Goal: Task Accomplishment & Management: Manage account settings

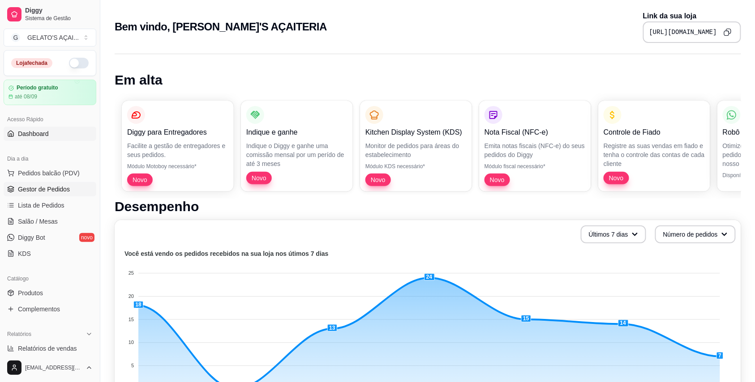
click at [54, 192] on span "Gestor de Pedidos" at bounding box center [44, 189] width 52 height 9
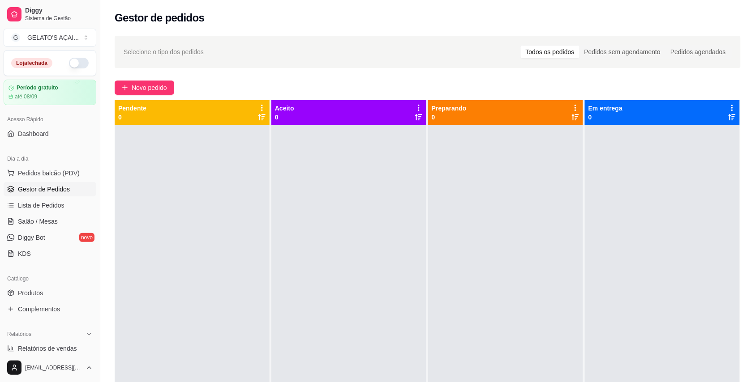
click at [73, 65] on button "button" at bounding box center [79, 63] width 20 height 11
click at [33, 63] on div "Loja aberta" at bounding box center [29, 63] width 37 height 10
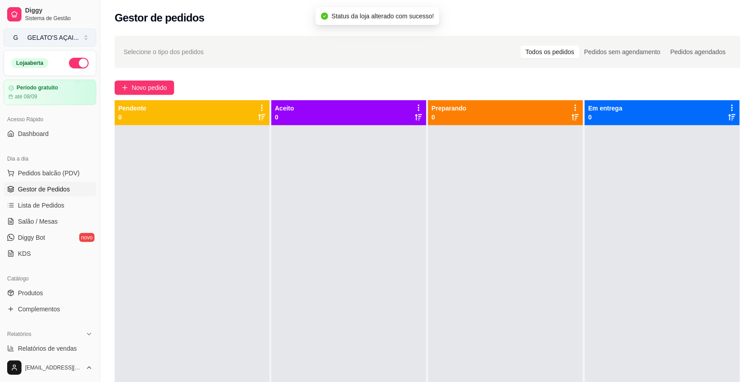
click at [64, 37] on div "GELATO'S AÇAI ..." at bounding box center [53, 37] width 52 height 9
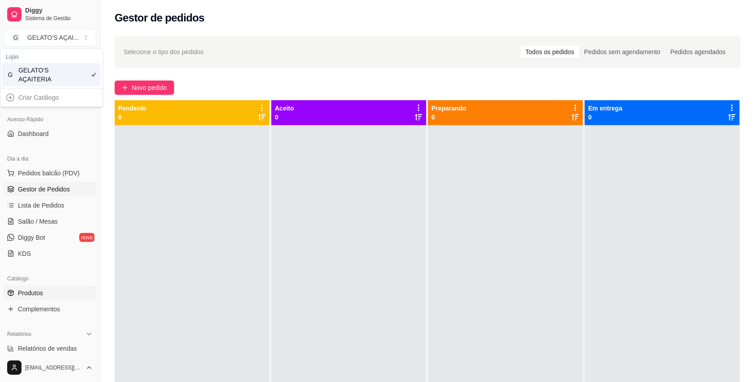
click at [50, 292] on link "Produtos" at bounding box center [50, 293] width 93 height 14
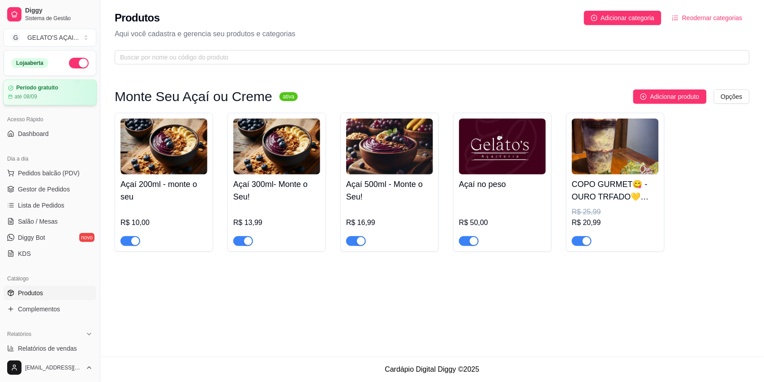
click at [39, 87] on article "Período gratuito" at bounding box center [37, 88] width 42 height 7
click at [55, 191] on span "Gestor de Pedidos" at bounding box center [44, 189] width 52 height 9
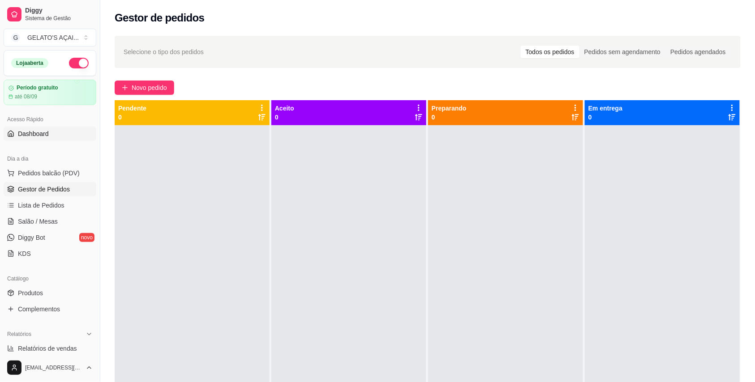
click at [55, 133] on link "Dashboard" at bounding box center [50, 134] width 93 height 14
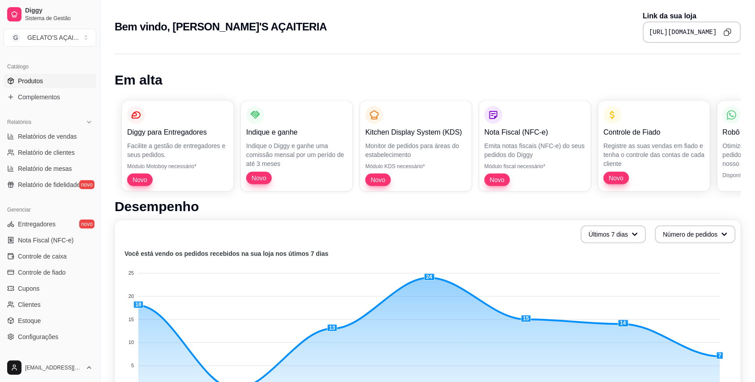
scroll to position [239, 0]
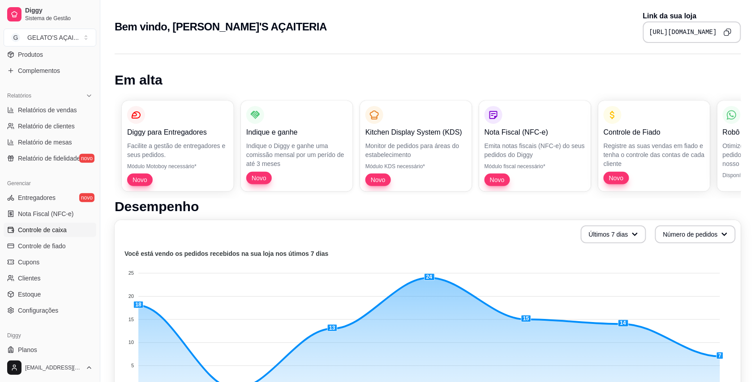
click at [52, 230] on span "Controle de caixa" at bounding box center [42, 230] width 49 height 9
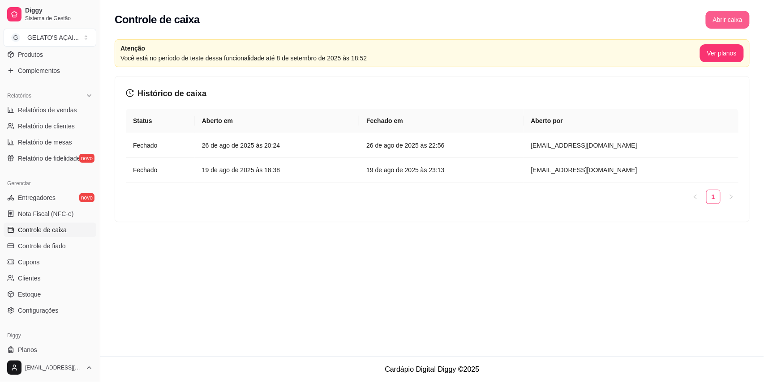
click at [730, 17] on button "Abrir caixa" at bounding box center [728, 20] width 44 height 18
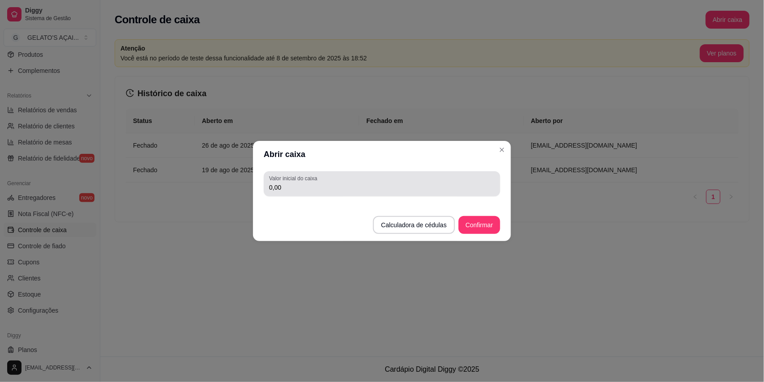
click at [345, 190] on input "0,00" at bounding box center [382, 187] width 226 height 9
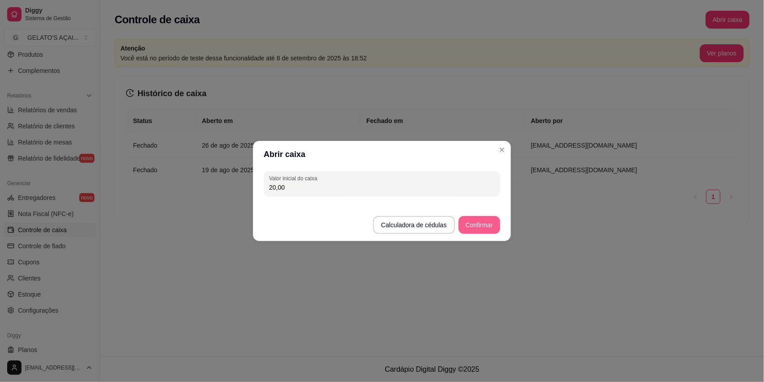
type input "20,00"
click at [477, 229] on button "Confirmar" at bounding box center [480, 225] width 42 height 18
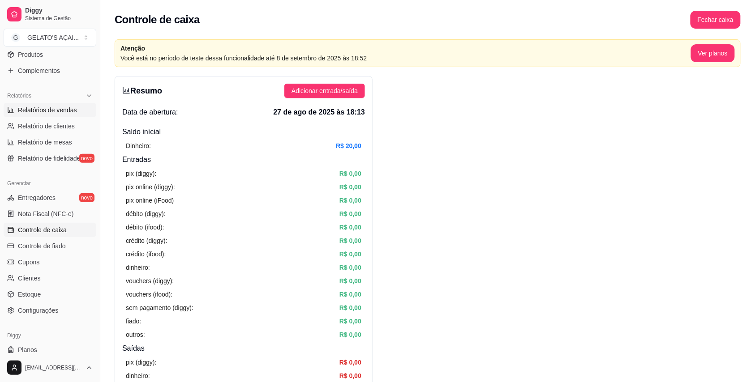
click at [58, 115] on link "Relatórios de vendas" at bounding box center [50, 110] width 93 height 14
select select "ALL"
select select "0"
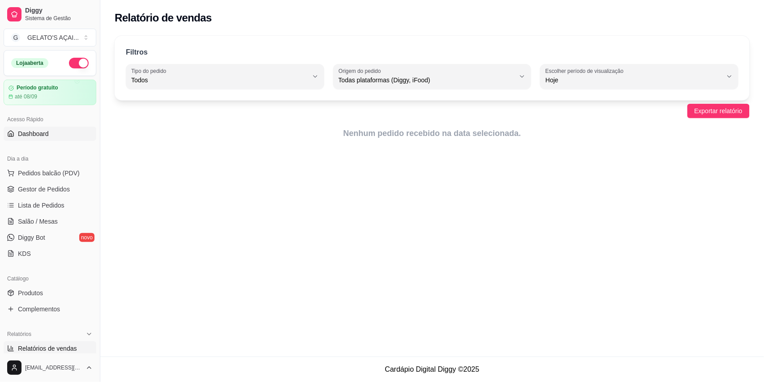
click at [54, 131] on link "Dashboard" at bounding box center [50, 134] width 93 height 14
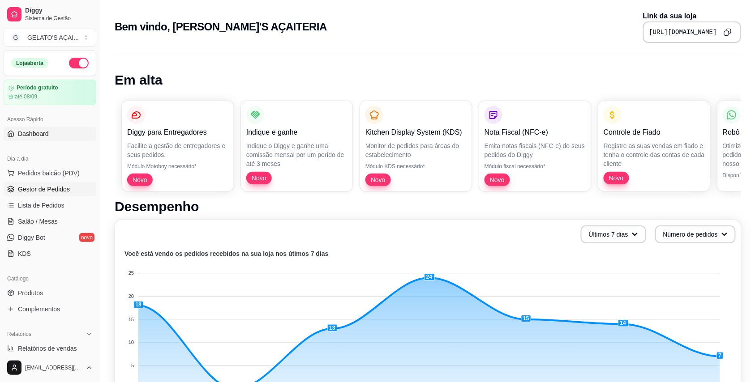
click at [57, 185] on span "Gestor de Pedidos" at bounding box center [44, 189] width 52 height 9
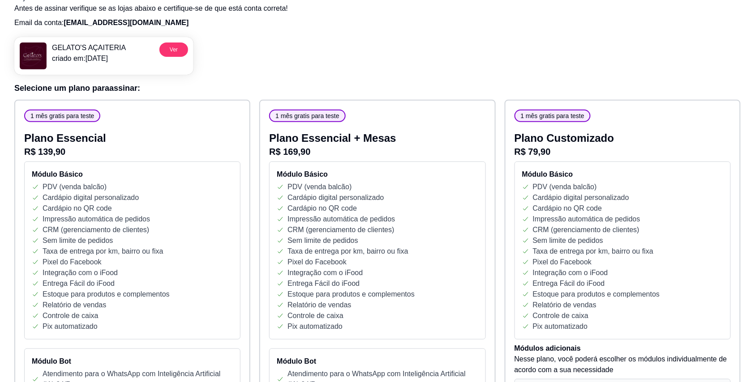
scroll to position [79, 0]
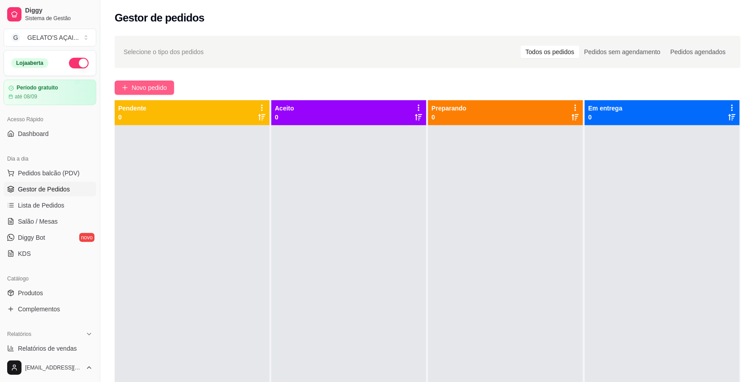
click at [146, 90] on span "Novo pedido" at bounding box center [149, 88] width 35 height 10
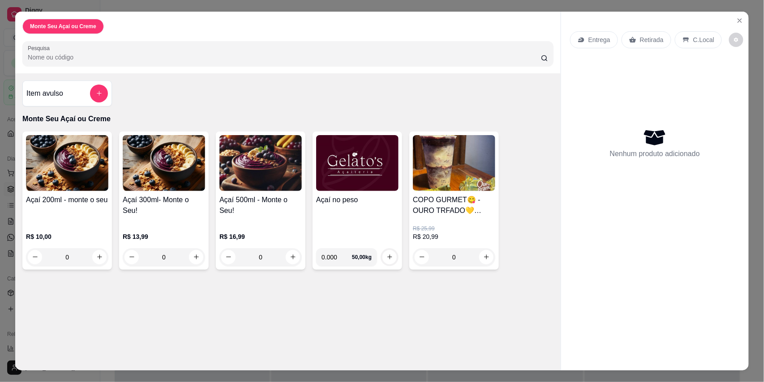
click at [365, 185] on img at bounding box center [357, 163] width 82 height 56
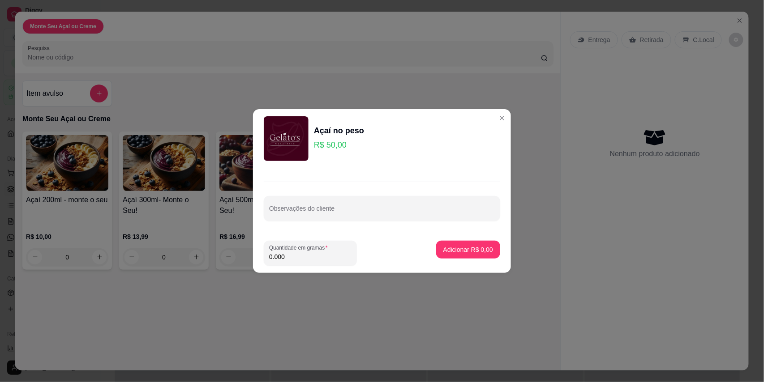
click at [309, 267] on footer "Quantidade em gramas 0.000 Adicionar R$ 0,00" at bounding box center [382, 253] width 258 height 39
click at [300, 261] on input "0.000" at bounding box center [310, 257] width 82 height 9
type input "0.310"
click at [470, 251] on p "Adicionar R$ 15,50" at bounding box center [467, 249] width 52 height 9
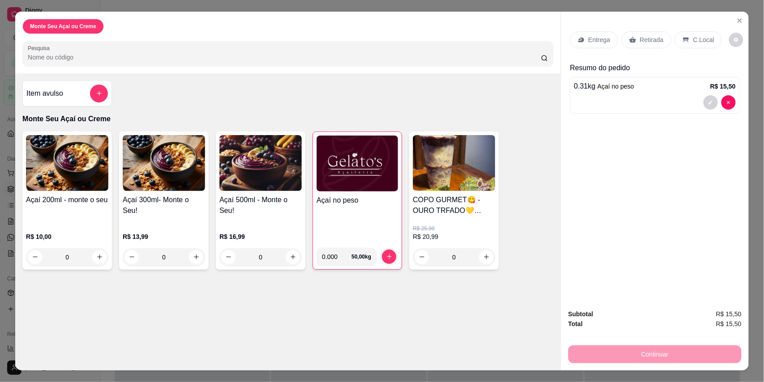
click at [694, 38] on p "C.Local" at bounding box center [703, 39] width 21 height 9
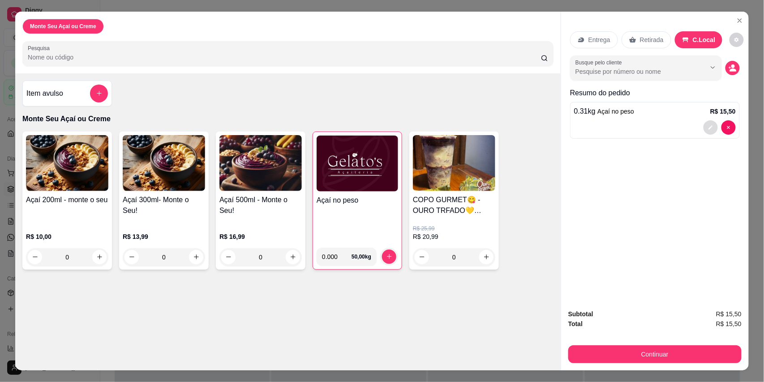
click at [709, 130] on icon "decrease-product-quantity" at bounding box center [710, 127] width 5 height 5
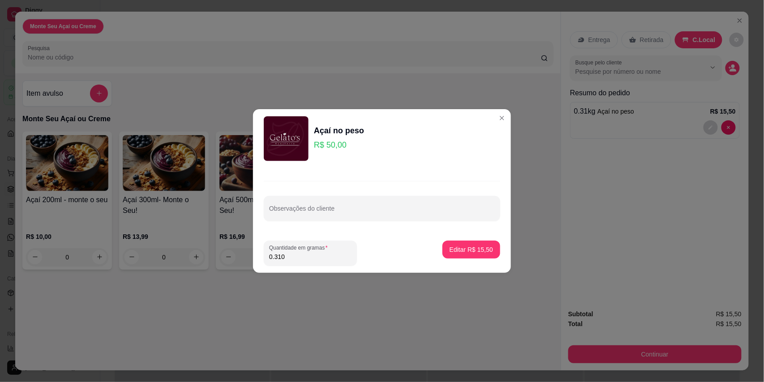
drag, startPoint x: 232, startPoint y: 260, endPoint x: 219, endPoint y: 260, distance: 13.0
click at [219, 260] on div "Açaí no peso R$ 50,00 Observações do cliente Quantidade em gramas 0.310 Editar …" at bounding box center [382, 191] width 764 height 382
type input "0.656"
click at [468, 254] on p "Editar R$ 32,80" at bounding box center [471, 249] width 43 height 9
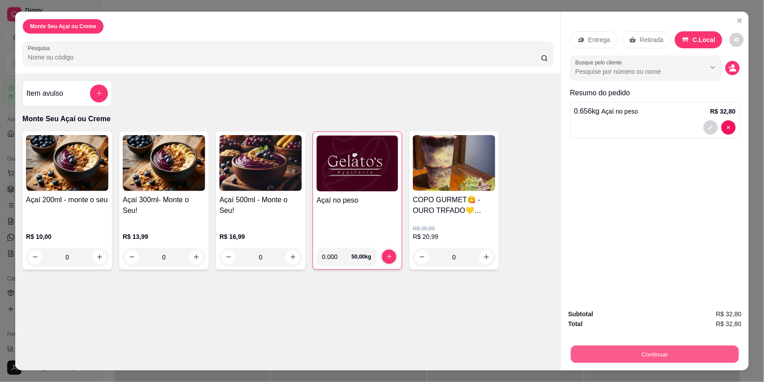
click at [613, 356] on button "Continuar" at bounding box center [655, 354] width 168 height 17
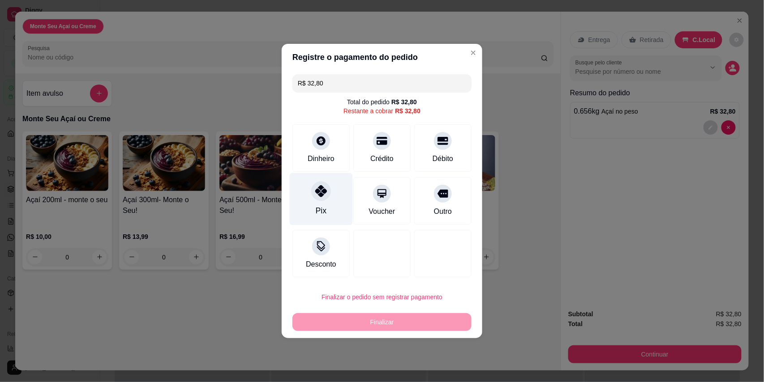
click at [312, 202] on div "Pix" at bounding box center [321, 199] width 63 height 52
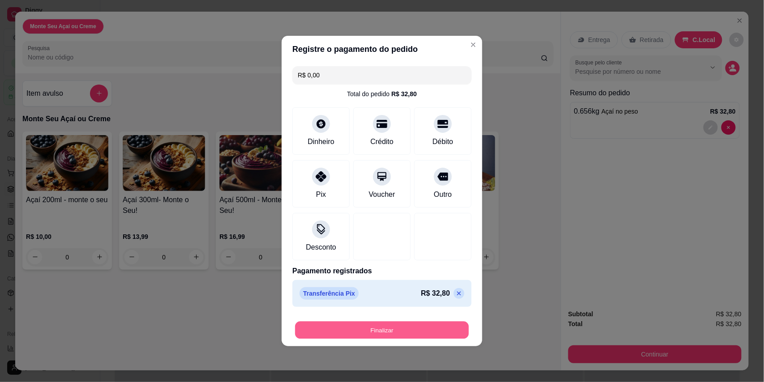
click at [409, 334] on button "Finalizar" at bounding box center [382, 330] width 174 height 17
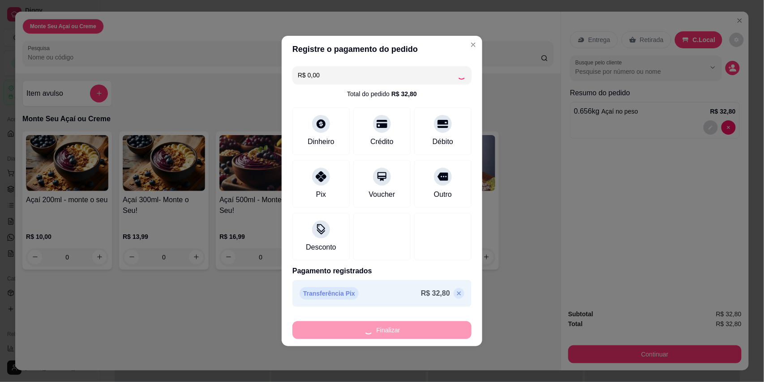
type input "-R$ 32,80"
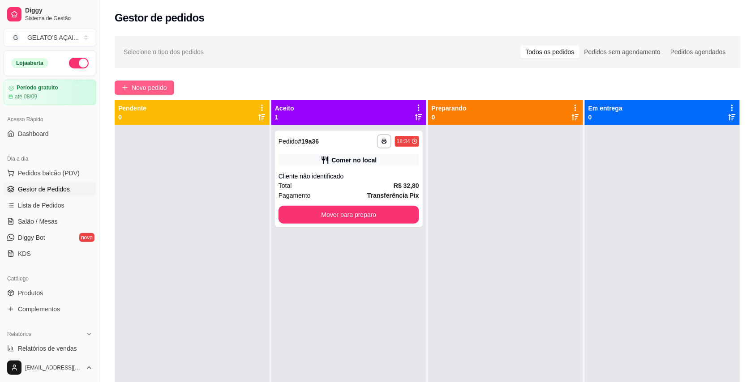
click at [156, 87] on span "Novo pedido" at bounding box center [149, 88] width 35 height 10
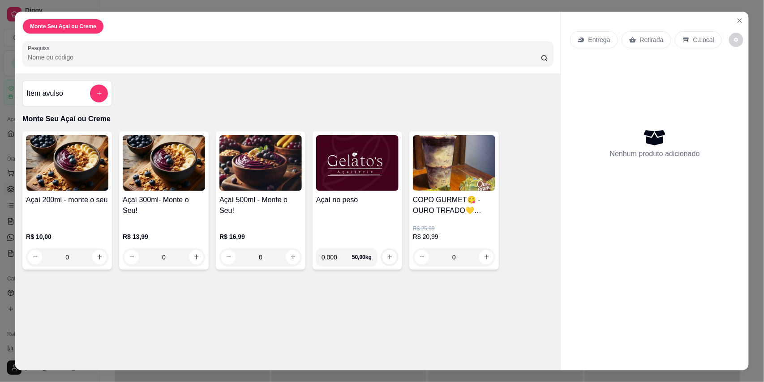
click at [346, 191] on img at bounding box center [357, 163] width 82 height 56
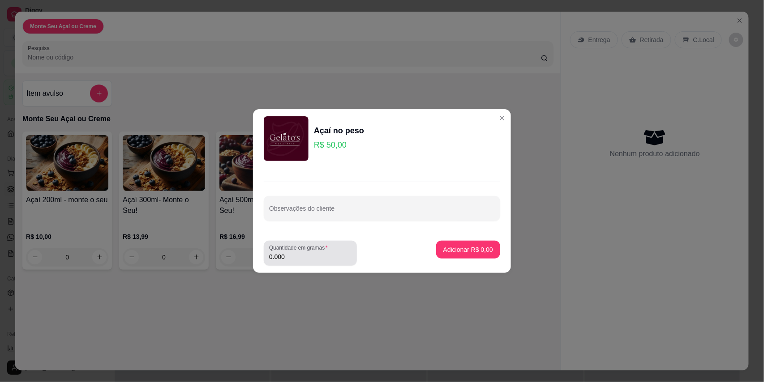
click at [311, 258] on input "0.000" at bounding box center [310, 257] width 82 height 9
type input "0.202"
click at [443, 253] on p "Adicionar R$ 10,10" at bounding box center [467, 249] width 52 height 9
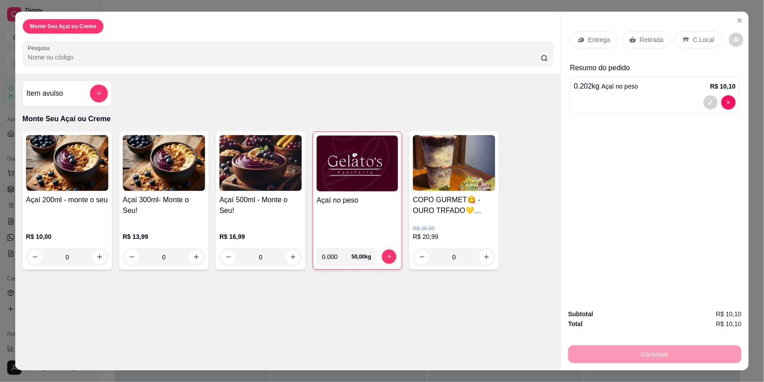
click at [685, 42] on div "C.Local" at bounding box center [698, 39] width 47 height 17
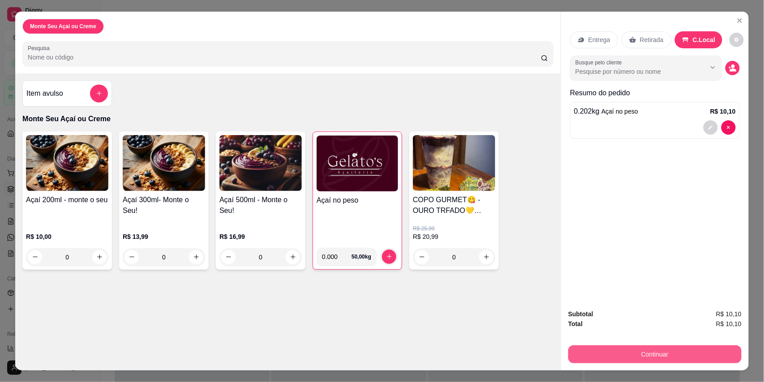
click at [628, 350] on button "Continuar" at bounding box center [654, 355] width 173 height 18
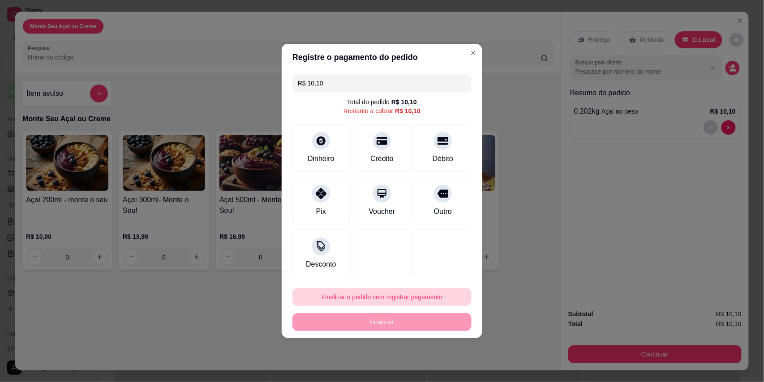
click at [392, 299] on button "Finalizar o pedido sem registrar pagamento" at bounding box center [381, 297] width 179 height 18
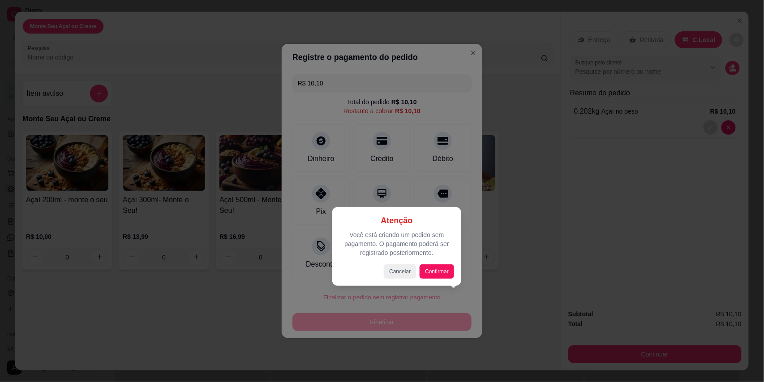
click at [431, 295] on div at bounding box center [382, 191] width 764 height 382
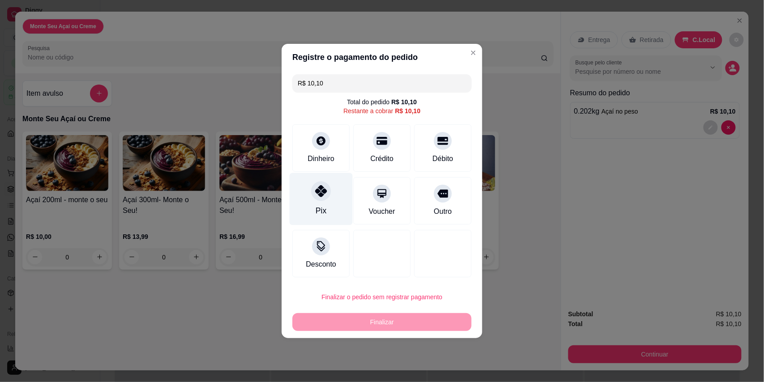
click at [329, 195] on div at bounding box center [321, 191] width 20 height 20
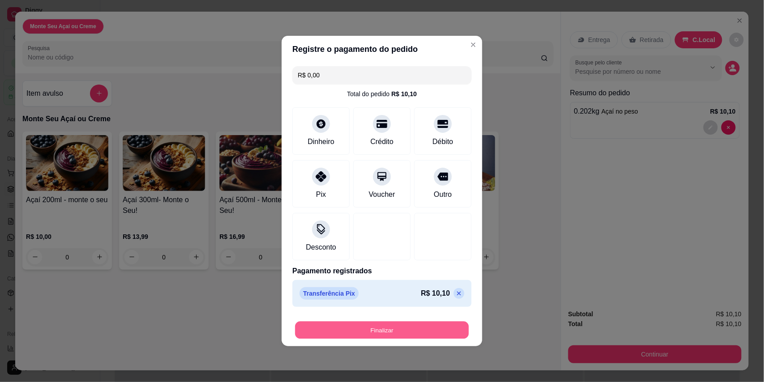
click at [398, 331] on button "Finalizar" at bounding box center [382, 330] width 174 height 17
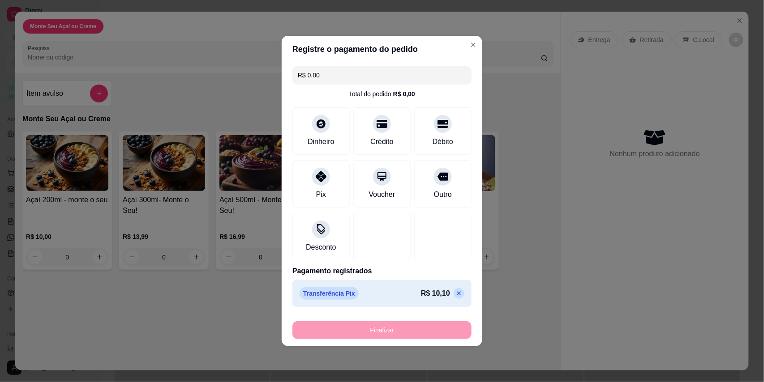
type input "-R$ 10,10"
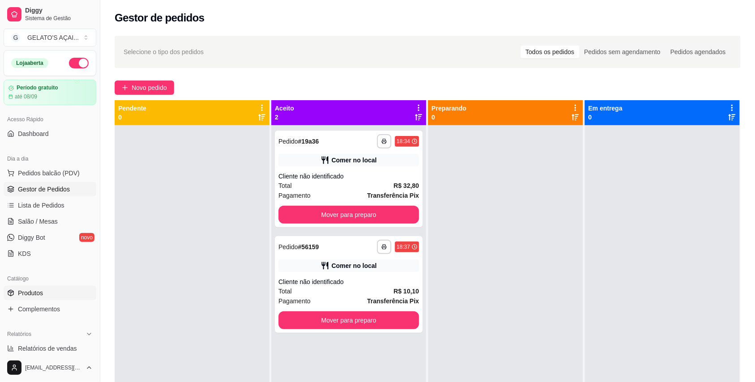
click at [47, 291] on link "Produtos" at bounding box center [50, 293] width 93 height 14
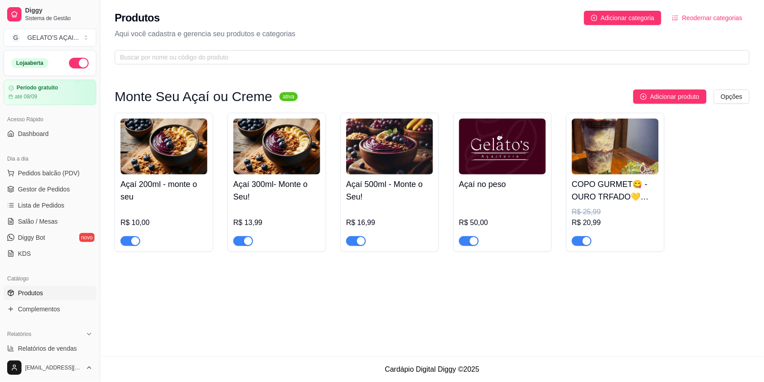
click at [145, 163] on img at bounding box center [163, 147] width 87 height 56
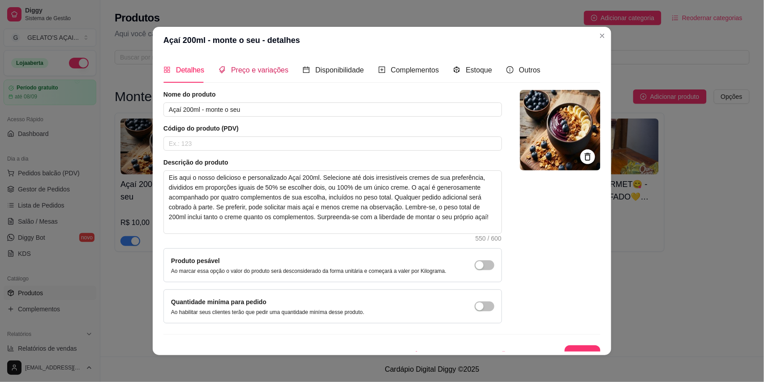
click at [245, 70] on span "Preço e variações" at bounding box center [259, 70] width 57 height 8
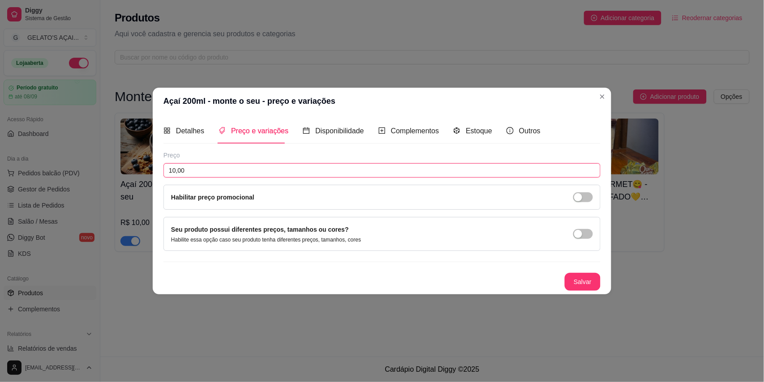
drag, startPoint x: 205, startPoint y: 171, endPoint x: 161, endPoint y: 172, distance: 43.5
click at [161, 172] on div "Detalhes Preço e variações Disponibilidade Complementos Estoque Outros Nome do …" at bounding box center [382, 205] width 459 height 180
type input "10,99"
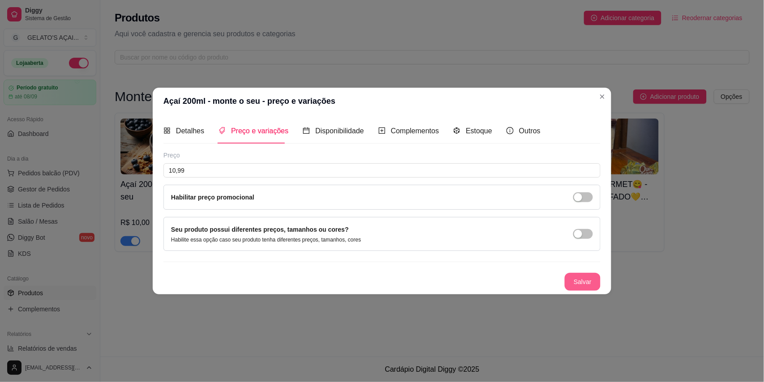
click at [575, 274] on button "Salvar" at bounding box center [583, 282] width 36 height 18
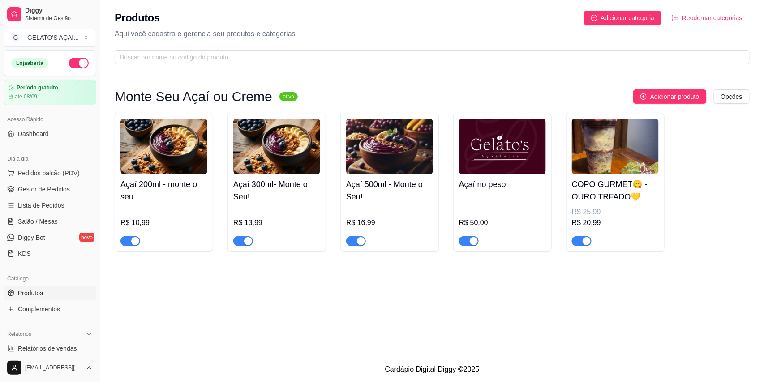
click at [267, 206] on div "Açaí 300ml- Monte o Seu! R$ 13,99" at bounding box center [276, 211] width 87 height 72
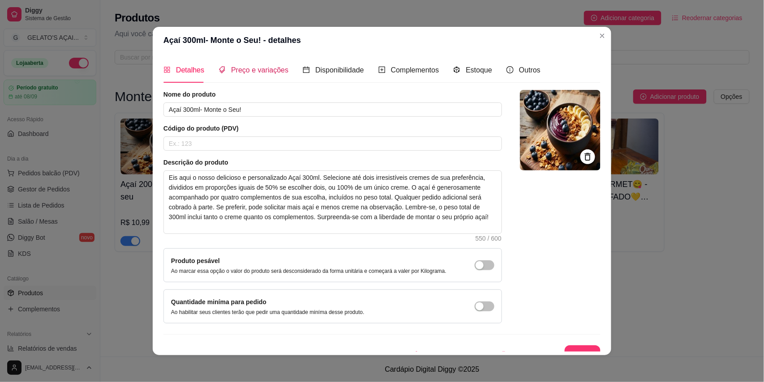
click at [242, 75] on div "Preço e variações" at bounding box center [254, 69] width 70 height 11
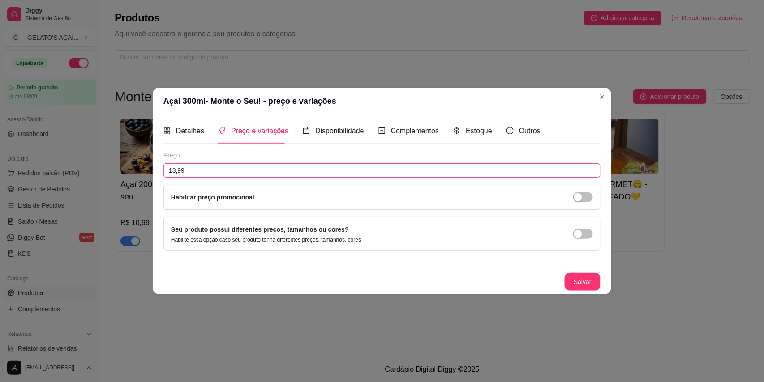
drag, startPoint x: 214, startPoint y: 172, endPoint x: 171, endPoint y: 176, distance: 42.8
click at [171, 176] on input "13,99" at bounding box center [381, 170] width 437 height 14
type input "14,99"
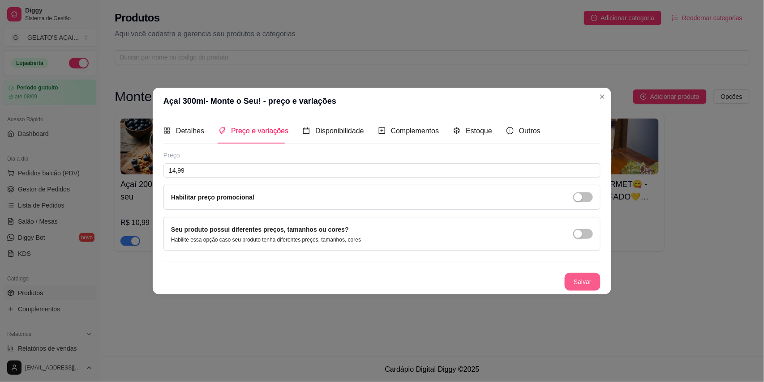
click at [577, 285] on button "Salvar" at bounding box center [583, 282] width 36 height 18
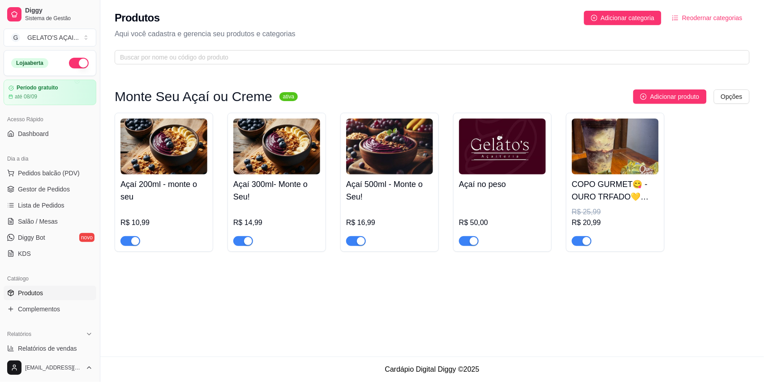
click at [386, 201] on h4 "Açaí 500ml - Monte o Seu!" at bounding box center [389, 190] width 87 height 25
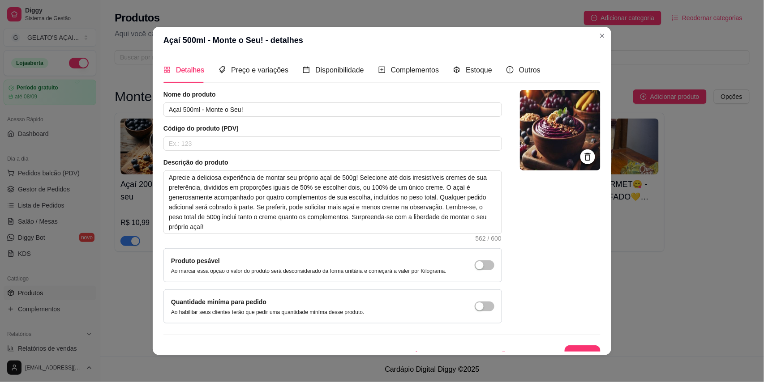
click at [242, 56] on div "Detalhes Preço e variações Disponibilidade Complementos Estoque Outros Nome do …" at bounding box center [382, 205] width 459 height 302
click at [245, 71] on span "Preço e variações" at bounding box center [259, 70] width 57 height 8
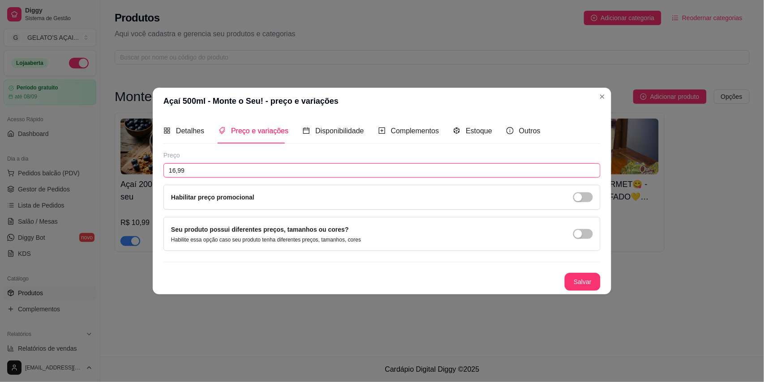
drag, startPoint x: 214, startPoint y: 170, endPoint x: 145, endPoint y: 171, distance: 69.0
click at [145, 171] on div "Açaí 500ml - Monte o Seu! - preço e variações Detalhes Preço e variações Dispon…" at bounding box center [382, 191] width 764 height 382
type input "17,99"
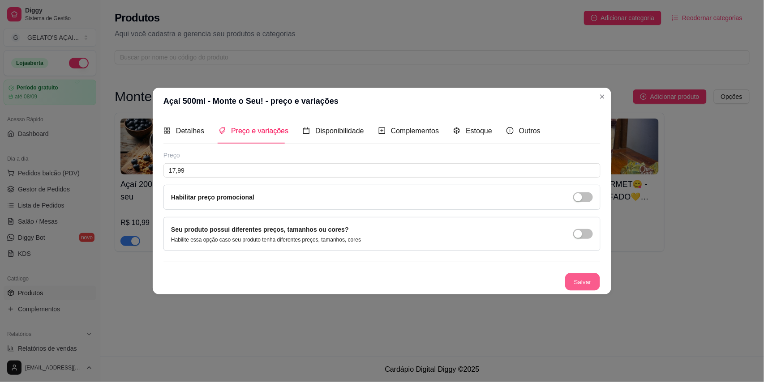
click at [592, 289] on button "Salvar" at bounding box center [582, 282] width 35 height 17
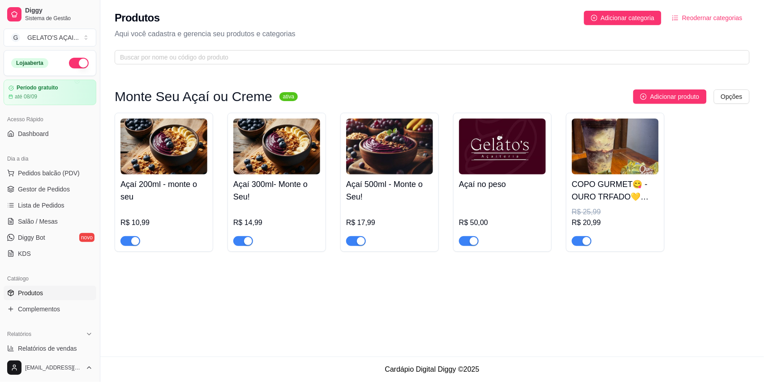
click at [521, 172] on img at bounding box center [502, 147] width 87 height 56
click at [43, 133] on span "Dashboard" at bounding box center [33, 133] width 31 height 9
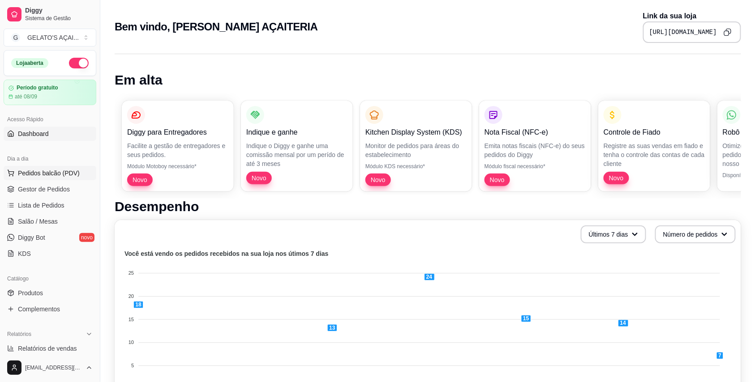
click at [44, 173] on span "Pedidos balcão (PDV)" at bounding box center [49, 173] width 62 height 9
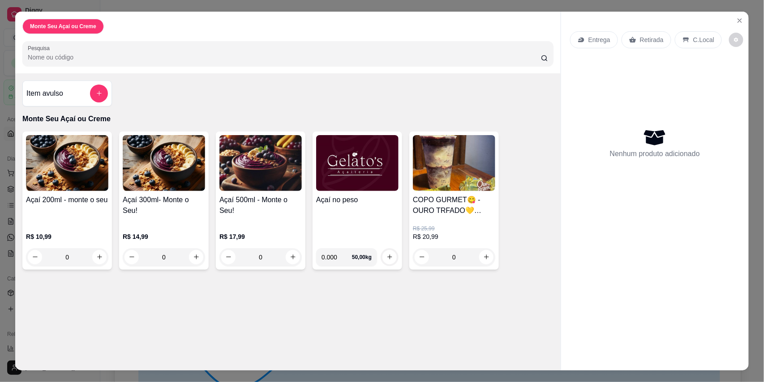
click at [323, 180] on img at bounding box center [357, 163] width 82 height 56
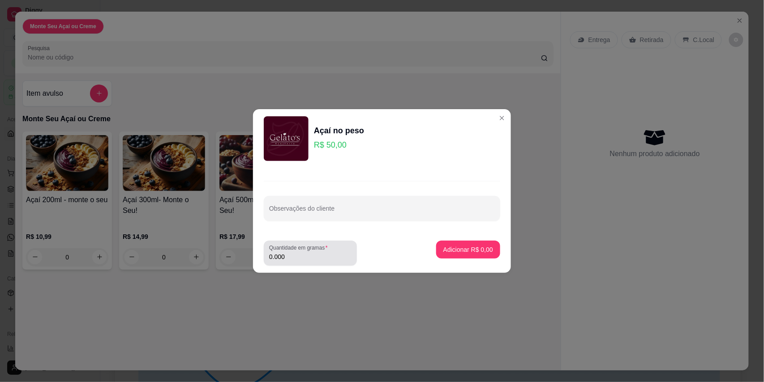
click at [306, 255] on input "0.000" at bounding box center [310, 257] width 82 height 9
click at [306, 255] on input "0.000" at bounding box center [303, 257] width 68 height 9
type input "0.220"
click at [457, 251] on p "Adicionar R$ 11,00" at bounding box center [467, 249] width 52 height 9
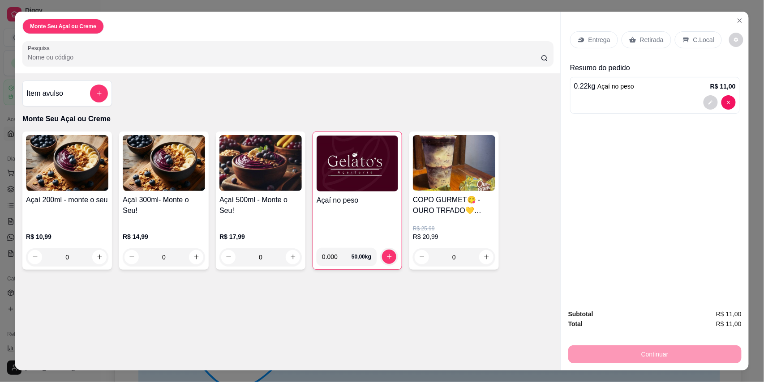
click at [694, 43] on p "C.Local" at bounding box center [703, 39] width 21 height 9
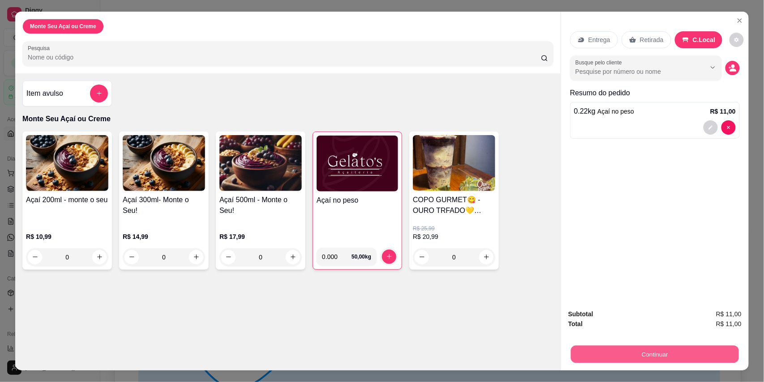
click at [609, 356] on button "Continuar" at bounding box center [655, 354] width 168 height 17
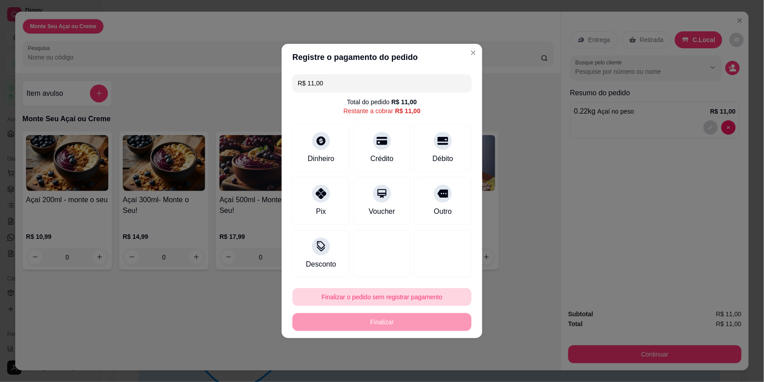
click at [373, 303] on button "Finalizar o pedido sem registrar pagamento" at bounding box center [381, 297] width 179 height 18
click at [437, 273] on button "Confirmar" at bounding box center [435, 273] width 33 height 14
type input "R$ 0,00"
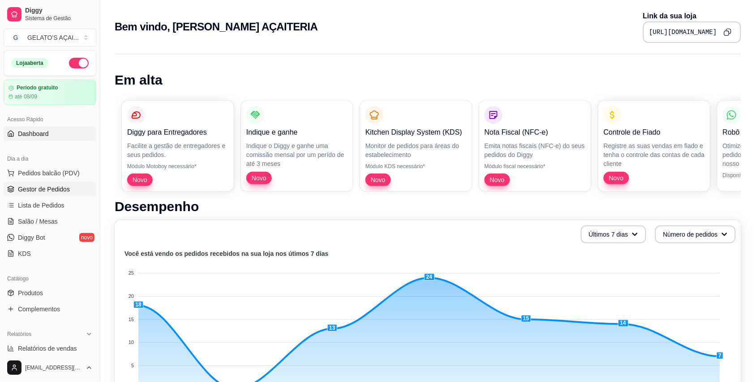
click at [36, 185] on span "Gestor de Pedidos" at bounding box center [44, 189] width 52 height 9
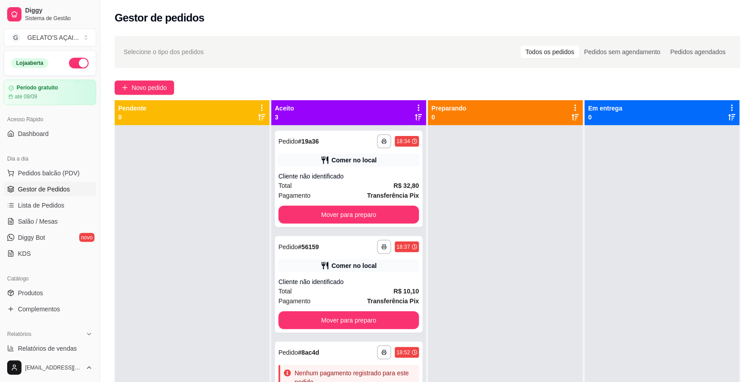
click at [150, 96] on div "**********" at bounding box center [427, 261] width 655 height 463
click at [147, 77] on div "**********" at bounding box center [427, 261] width 655 height 463
click at [151, 92] on span "Novo pedido" at bounding box center [149, 88] width 35 height 10
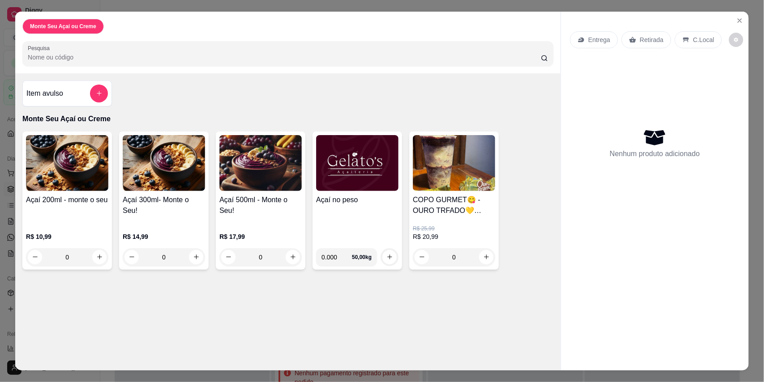
click at [348, 215] on div "Açaí no peso" at bounding box center [357, 218] width 82 height 47
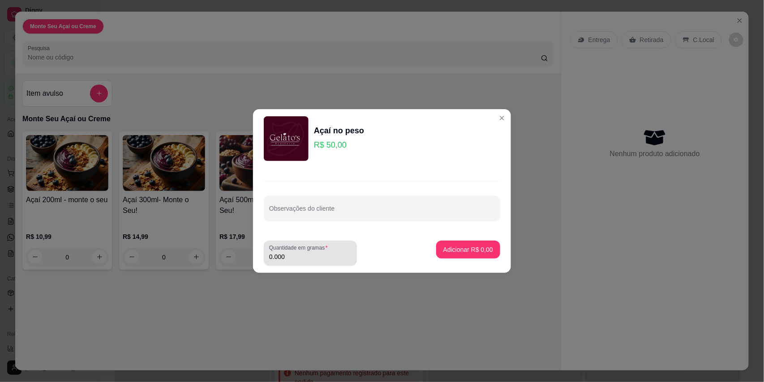
drag, startPoint x: 294, startPoint y: 252, endPoint x: 294, endPoint y: 257, distance: 4.9
click at [294, 253] on div "Quantidade em gramas 0.000" at bounding box center [310, 253] width 93 height 25
type input "0.222"
click at [459, 249] on p "Adicionar R$ 11,10" at bounding box center [466, 249] width 53 height 9
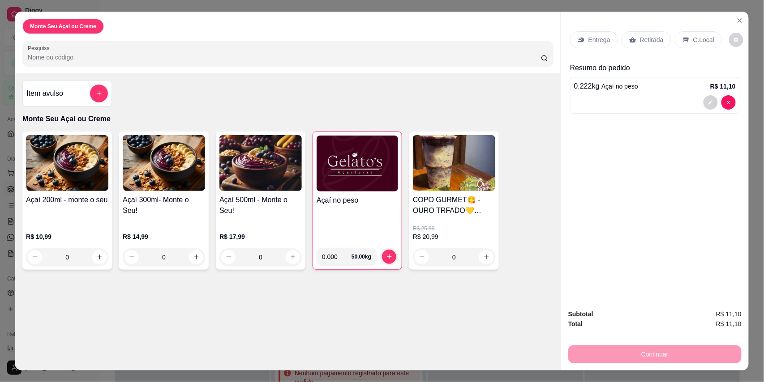
click at [701, 40] on p "C.Local" at bounding box center [703, 39] width 21 height 9
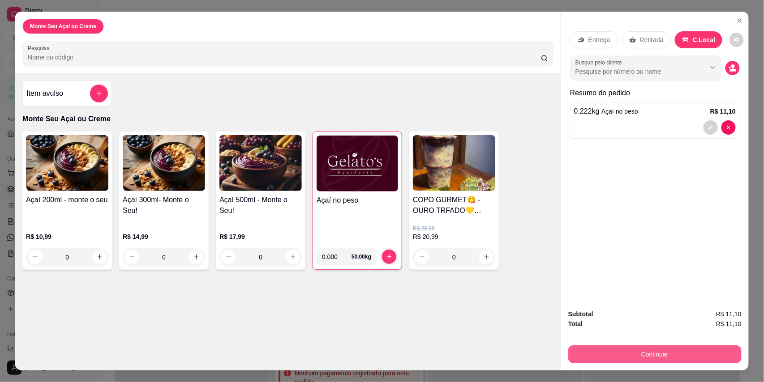
click at [645, 357] on button "Continuar" at bounding box center [654, 355] width 173 height 18
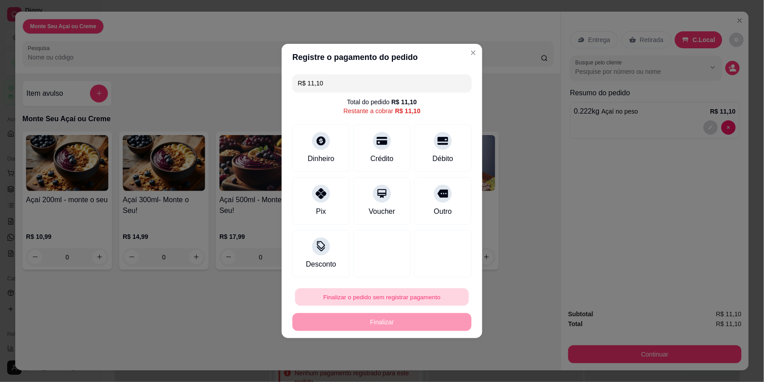
click at [388, 305] on button "Finalizar o pedido sem registrar pagamento" at bounding box center [382, 297] width 174 height 17
click at [440, 275] on button "Confirmar" at bounding box center [437, 272] width 34 height 14
type input "R$ 0,00"
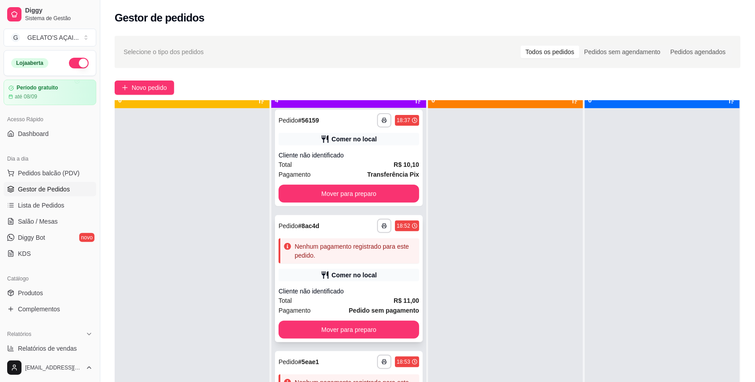
scroll to position [25, 0]
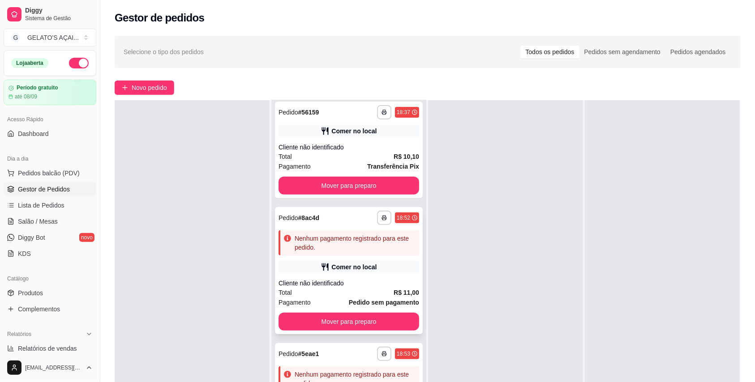
click at [385, 258] on div "**********" at bounding box center [349, 270] width 148 height 127
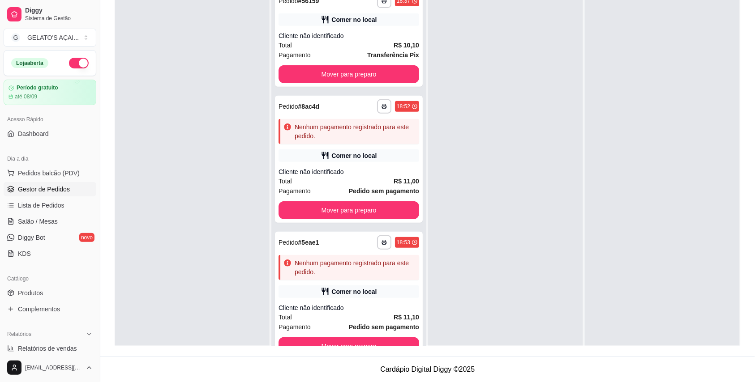
scroll to position [0, 0]
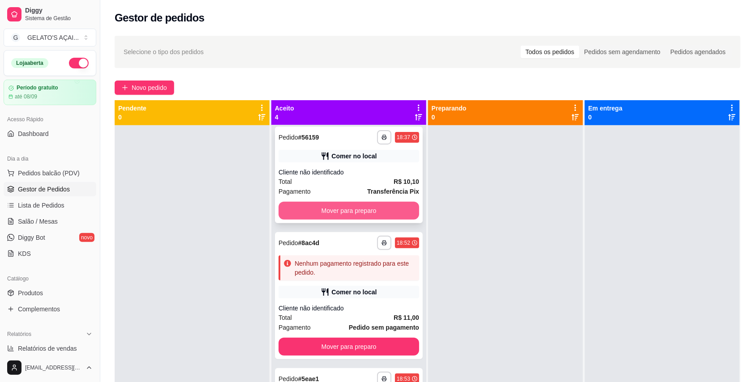
click at [340, 206] on button "Mover para preparo" at bounding box center [349, 211] width 141 height 18
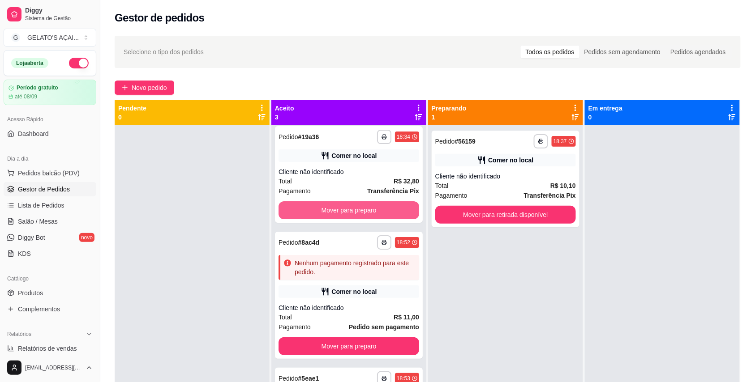
scroll to position [4, 0]
click at [349, 217] on button "Mover para preparo" at bounding box center [349, 211] width 141 height 18
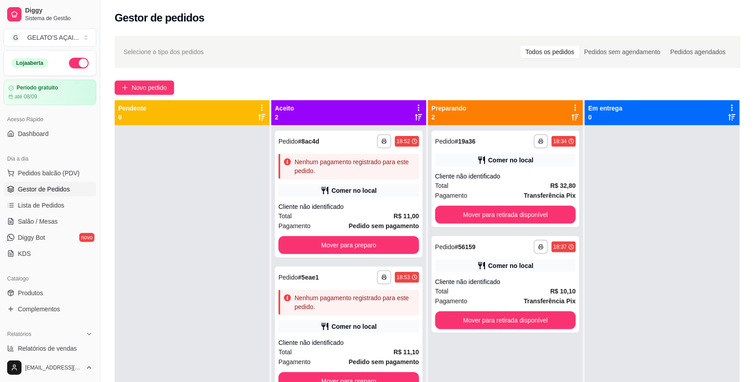
scroll to position [0, 0]
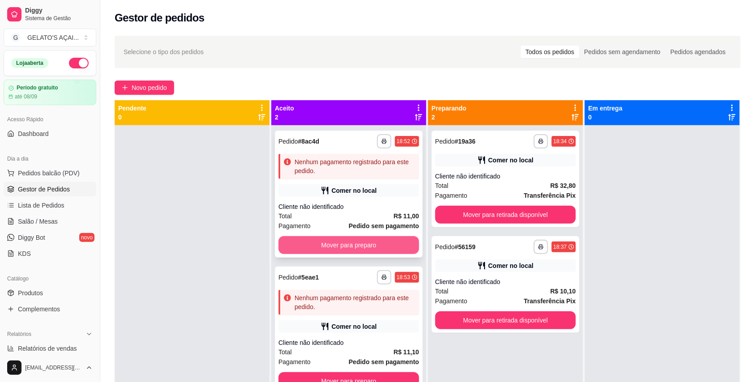
click at [349, 242] on button "Mover para preparo" at bounding box center [349, 245] width 141 height 18
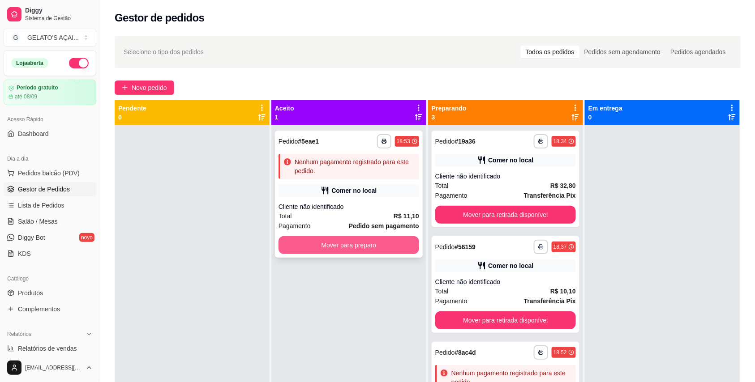
click at [353, 251] on button "Mover para preparo" at bounding box center [349, 245] width 141 height 18
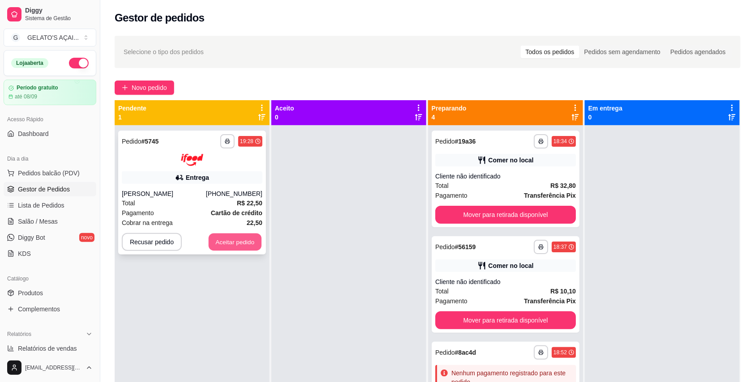
click at [226, 240] on button "Aceitar pedido" at bounding box center [235, 241] width 53 height 17
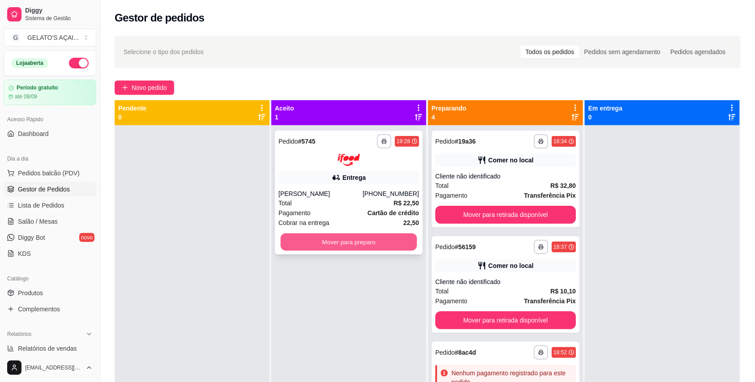
click at [318, 244] on button "Mover para preparo" at bounding box center [349, 241] width 137 height 17
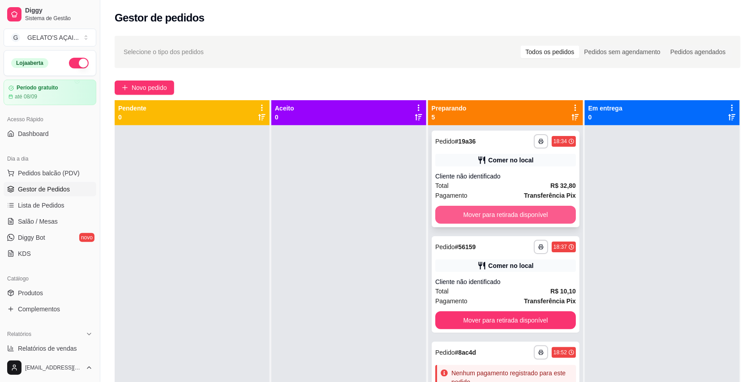
click at [546, 219] on button "Mover para retirada disponível" at bounding box center [505, 215] width 141 height 18
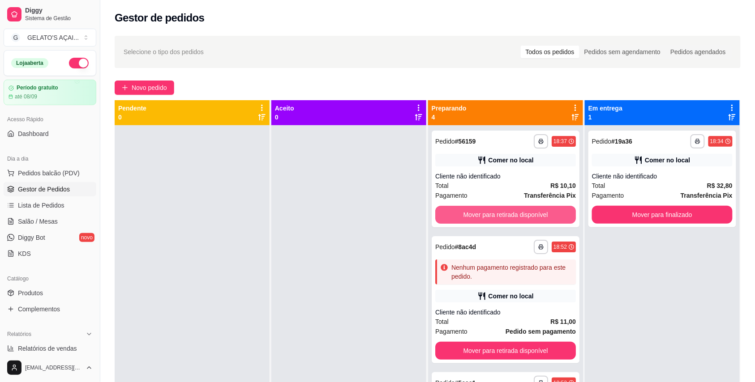
click at [546, 219] on button "Mover para retirada disponível" at bounding box center [505, 215] width 141 height 18
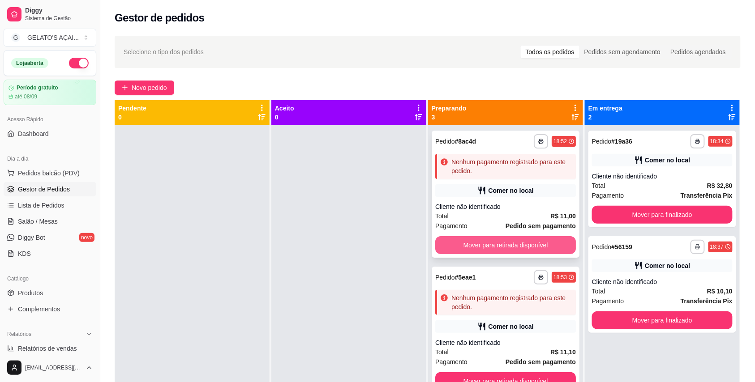
click at [533, 239] on button "Mover para retirada disponível" at bounding box center [505, 245] width 141 height 18
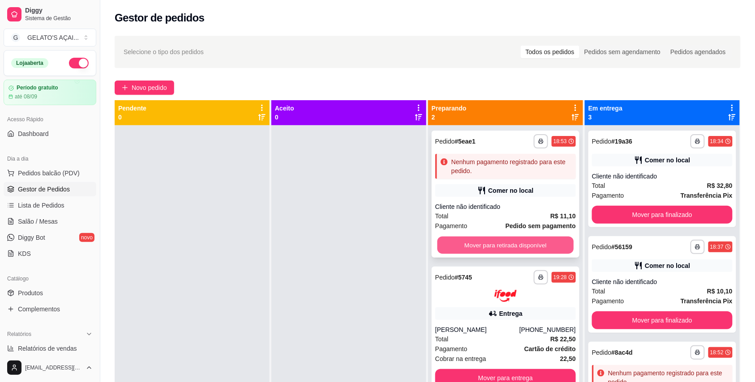
click at [533, 244] on button "Mover para retirada disponível" at bounding box center [506, 245] width 137 height 17
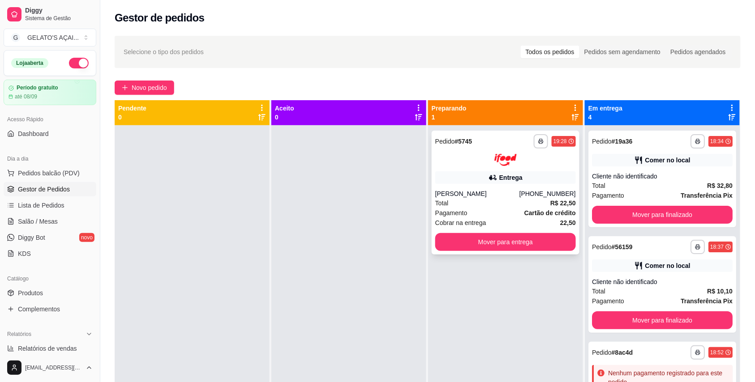
click at [531, 190] on div "(08) 00007-0110" at bounding box center [548, 193] width 56 height 9
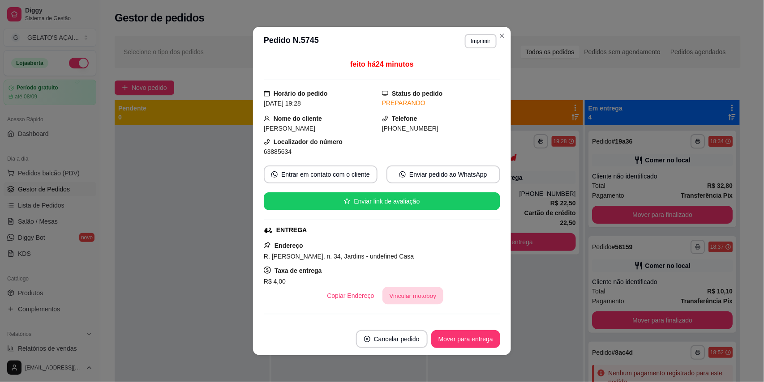
click at [411, 300] on button "Vincular motoboy" at bounding box center [412, 296] width 61 height 17
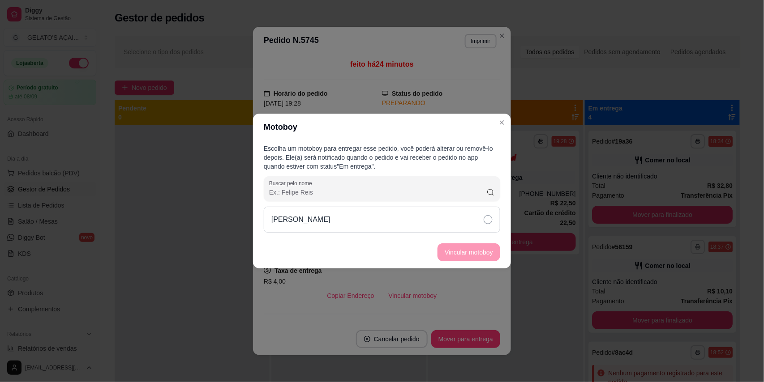
click at [491, 222] on icon at bounding box center [488, 219] width 9 height 9
click at [473, 254] on button "Vincular motoboy" at bounding box center [469, 253] width 63 height 18
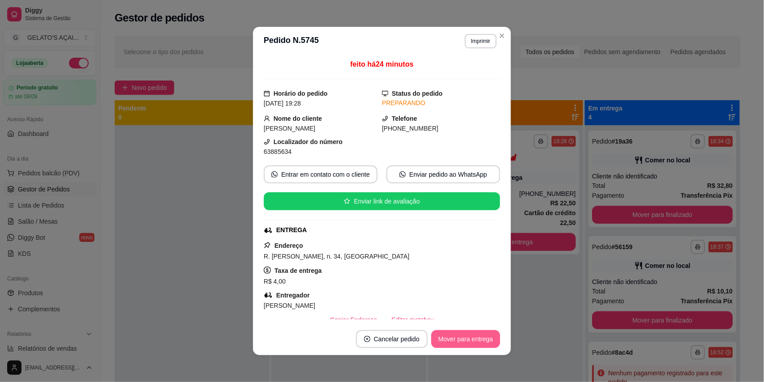
click at [473, 338] on button "Mover para entrega" at bounding box center [465, 340] width 69 height 18
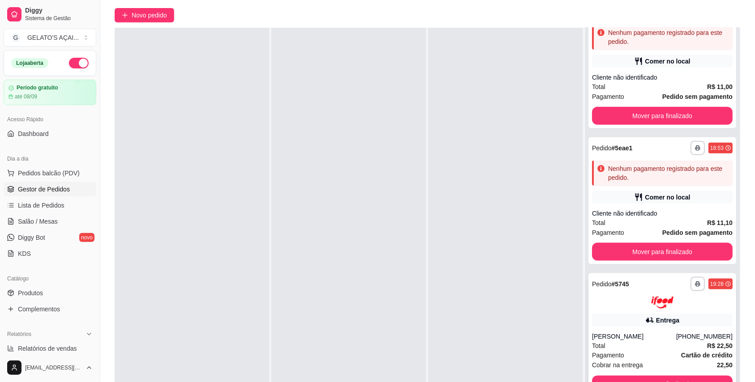
scroll to position [137, 0]
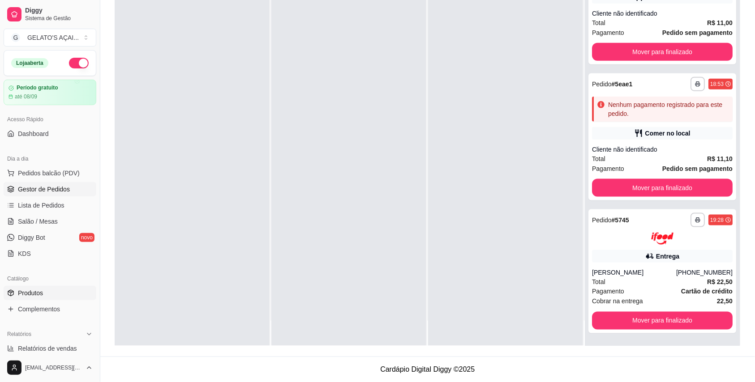
click at [48, 296] on link "Produtos" at bounding box center [50, 293] width 93 height 14
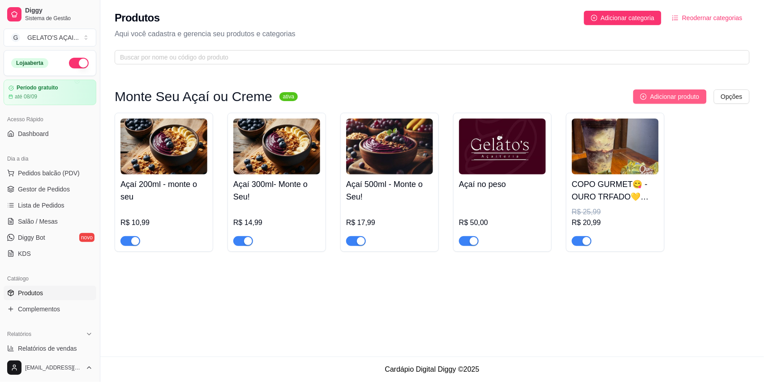
click at [678, 101] on span "Adicionar produto" at bounding box center [674, 97] width 49 height 10
click at [669, 103] on button "Adicionar produto" at bounding box center [669, 97] width 73 height 14
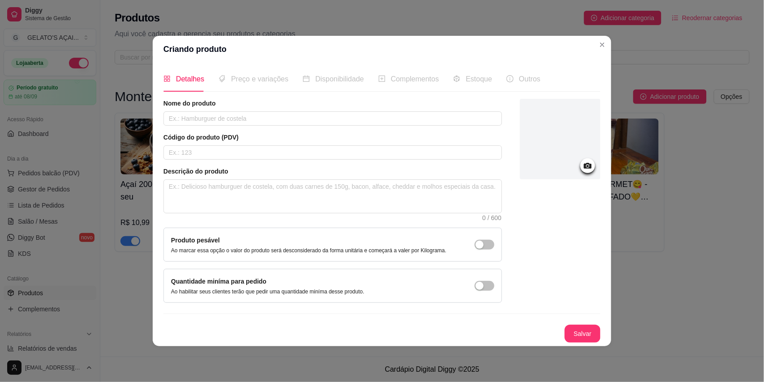
click at [588, 161] on icon at bounding box center [588, 166] width 10 height 10
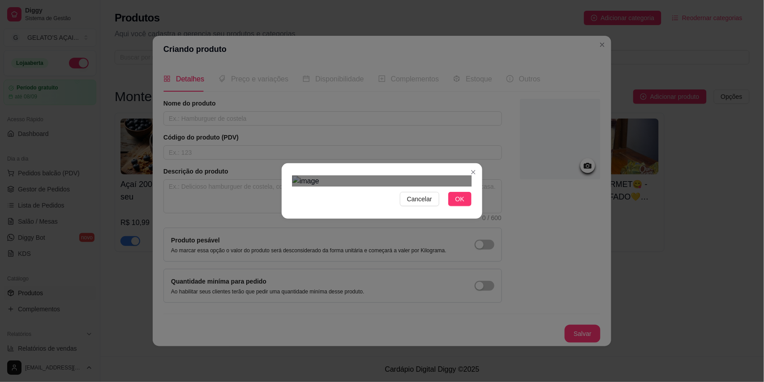
click at [477, 210] on div "Cancelar OK" at bounding box center [382, 191] width 201 height 38
click at [266, 81] on div "Cancelar OK" at bounding box center [382, 191] width 764 height 382
click at [407, 253] on div "Use the arrow keys to move the crop selection area" at bounding box center [381, 342] width 179 height 179
click at [461, 206] on button "OK" at bounding box center [459, 199] width 23 height 14
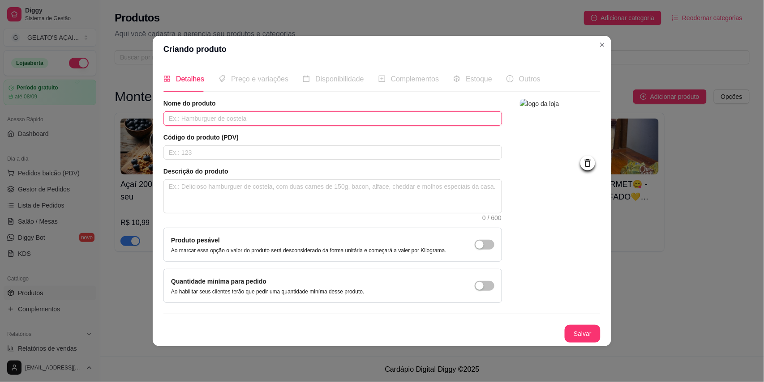
click at [205, 120] on input "text" at bounding box center [332, 119] width 339 height 14
click at [212, 119] on input "text" at bounding box center [332, 119] width 339 height 14
type input "C"
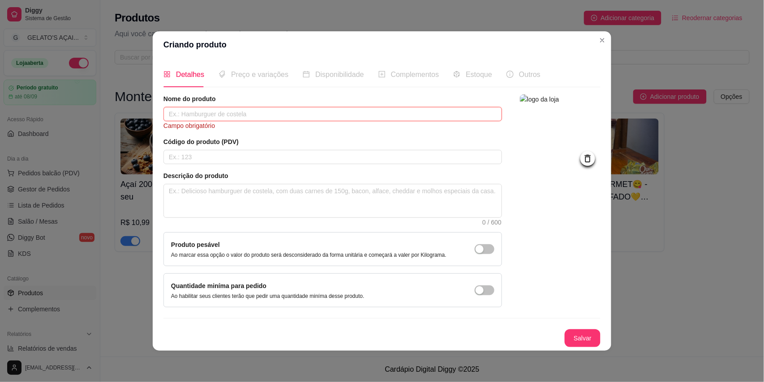
click at [222, 114] on input "text" at bounding box center [332, 114] width 339 height 14
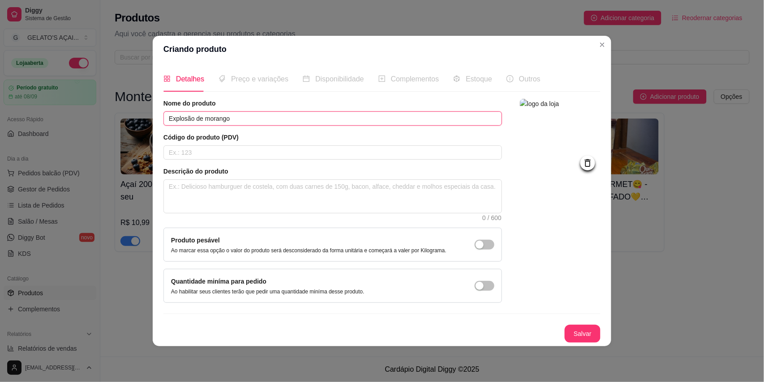
click at [239, 116] on input "Explosão de morango" at bounding box center [332, 119] width 339 height 14
paste input "✨🍓"
type input "Explosão de morango ✨🍓"
click at [205, 153] on input "text" at bounding box center [332, 153] width 339 height 14
type input "C"
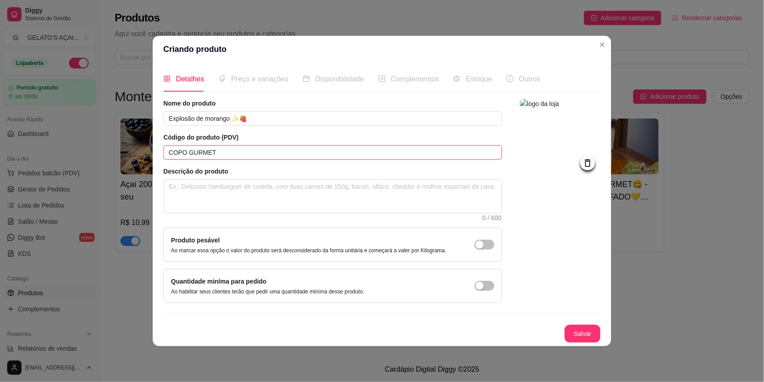
click at [246, 153] on input "COPO GURMET" at bounding box center [332, 153] width 339 height 14
paste input "🩷"
type input "COPO GURMET"
click at [221, 196] on textarea at bounding box center [333, 196] width 338 height 33
click at [220, 193] on textarea at bounding box center [333, 196] width 338 height 33
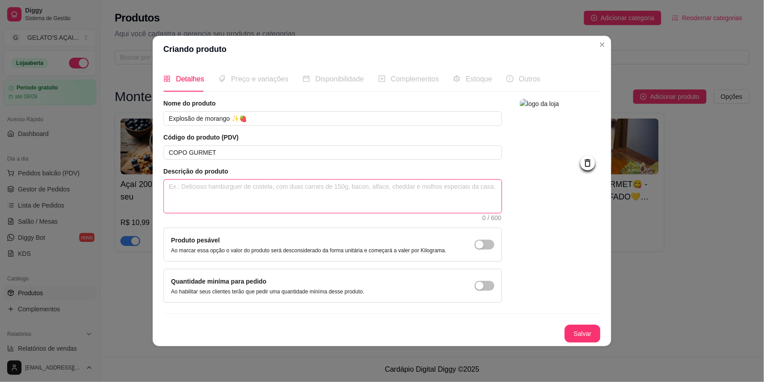
paste textarea "🍓✨ Explosão de Morango ✨🍓 Um copo irresistível que une o melhor dos sabores! Ca…"
type textarea "🍓✨ Explosão de Morango ✨🍓 Um copo irresistível que une o melhor dos sabores! Ca…"
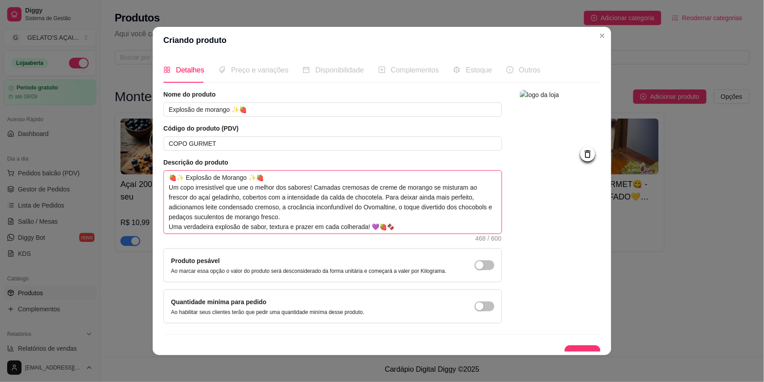
scroll to position [13, 0]
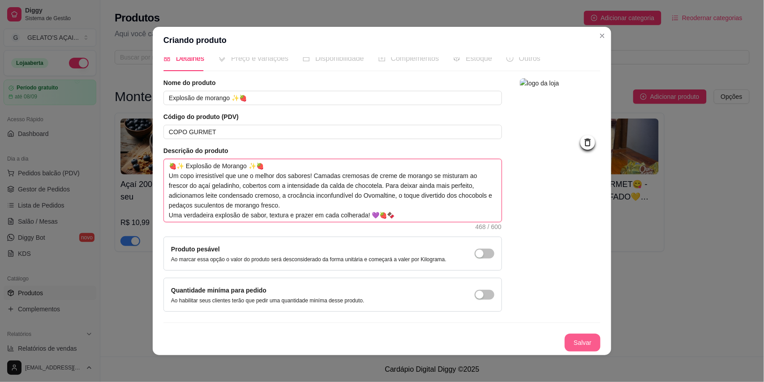
type textarea "🍓✨ Explosão de Morango ✨🍓 Um copo irresistível que une o melhor dos sabores! Ca…"
click at [567, 348] on button "Salvar" at bounding box center [583, 343] width 36 height 18
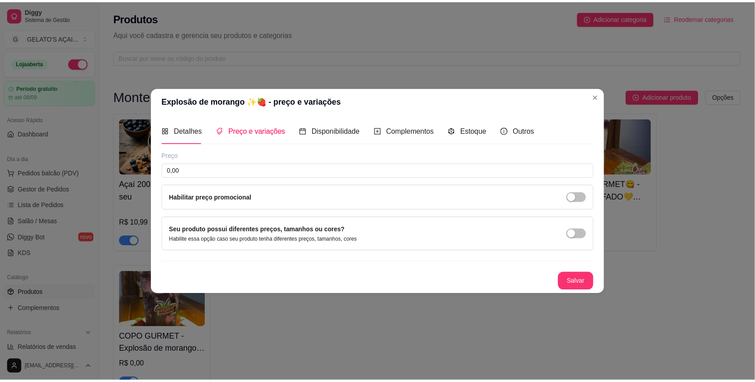
scroll to position [0, 0]
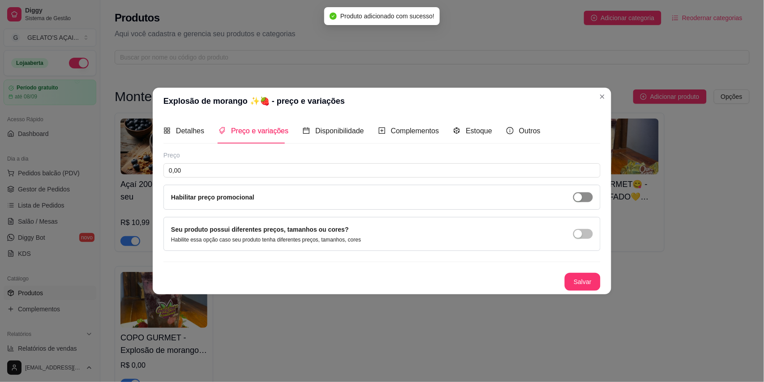
click at [584, 201] on span "button" at bounding box center [583, 198] width 20 height 10
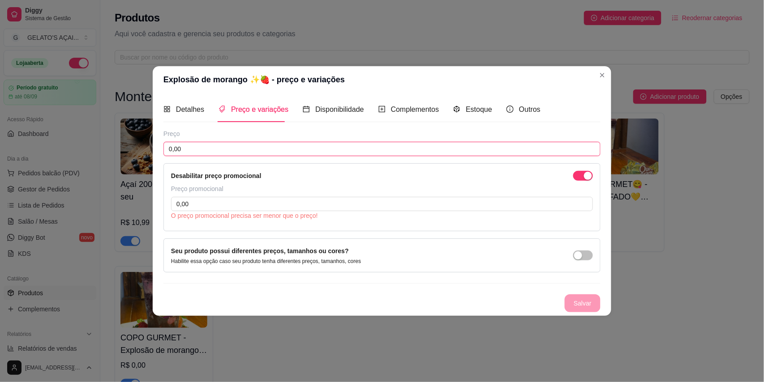
click at [193, 151] on input "0,00" at bounding box center [381, 149] width 437 height 14
drag, startPoint x: 203, startPoint y: 151, endPoint x: 160, endPoint y: 149, distance: 43.0
click at [160, 149] on div "Detalhes Preço e variações Disponibilidade Complementos Estoque Outros Nome do …" at bounding box center [382, 204] width 459 height 223
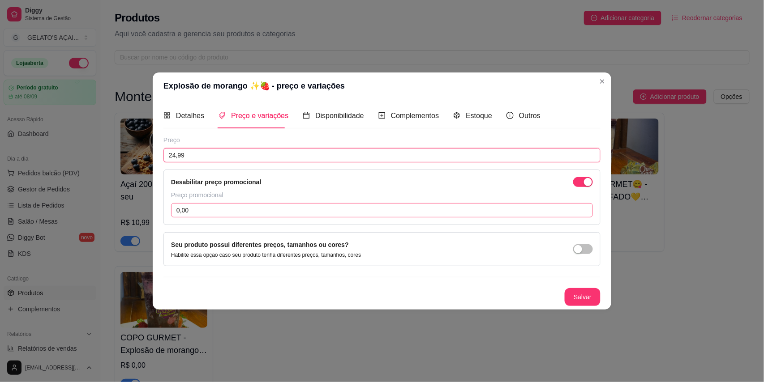
type input "24,99"
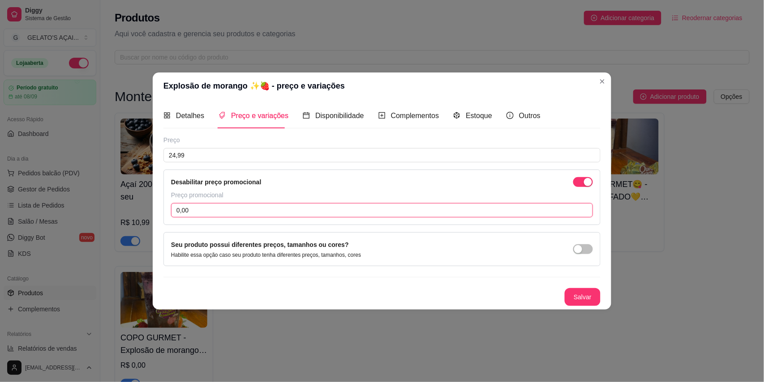
drag, startPoint x: 205, startPoint y: 207, endPoint x: 158, endPoint y: 206, distance: 47.0
click at [158, 206] on div "Detalhes Preço e variações Disponibilidade Complementos Estoque Outros Nome do …" at bounding box center [382, 204] width 459 height 210
type input "21,99"
click at [594, 296] on button "Salvar" at bounding box center [582, 297] width 35 height 17
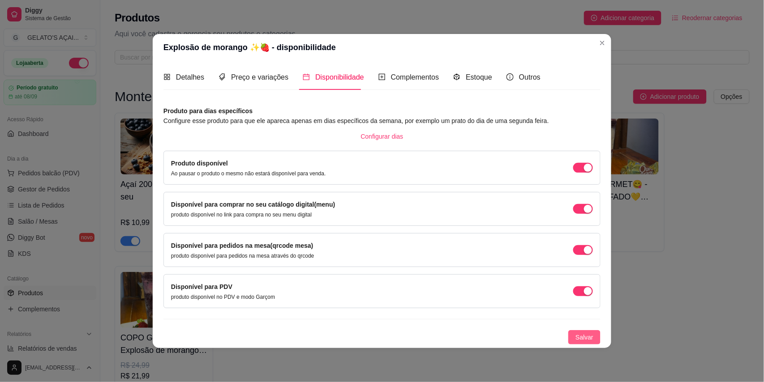
click at [583, 333] on span "Salvar" at bounding box center [585, 338] width 18 height 10
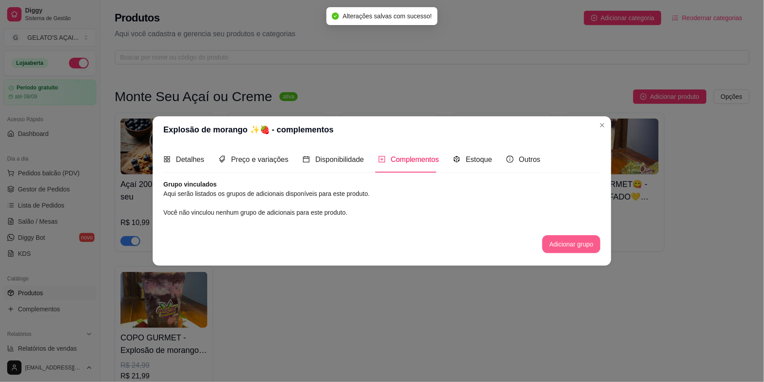
click at [577, 249] on button "Adicionar grupo" at bounding box center [571, 245] width 58 height 18
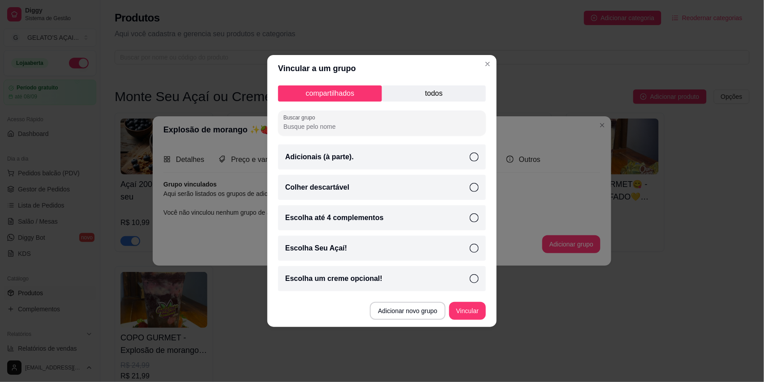
click at [428, 100] on p "todos" at bounding box center [434, 94] width 104 height 16
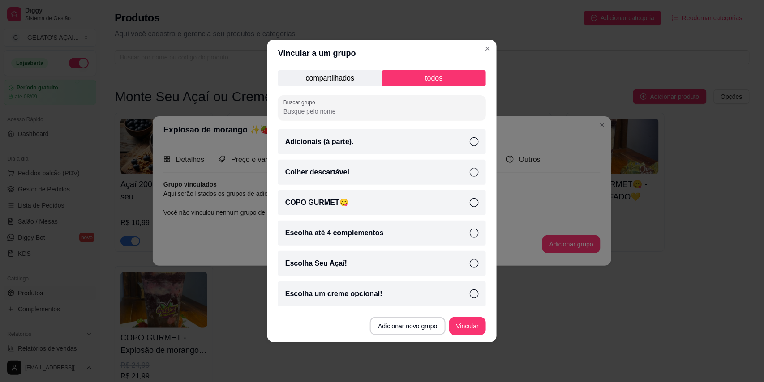
click at [348, 196] on div "COPO GURMET😋" at bounding box center [382, 202] width 208 height 25
click at [470, 328] on button "Vincular" at bounding box center [468, 326] width 36 height 17
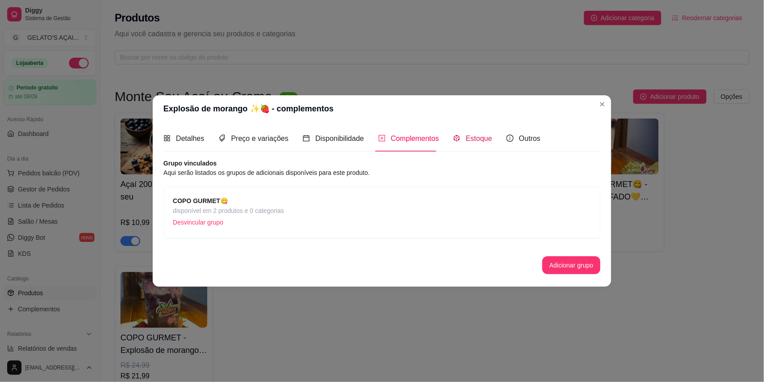
click at [477, 142] on span "Estoque" at bounding box center [479, 139] width 26 height 8
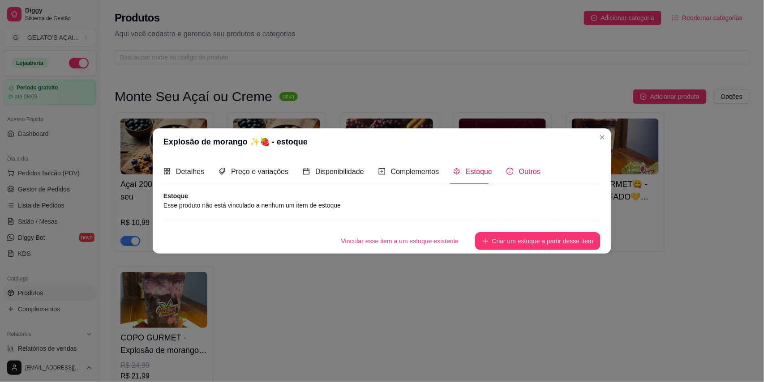
click at [532, 174] on span "Outros" at bounding box center [529, 172] width 21 height 8
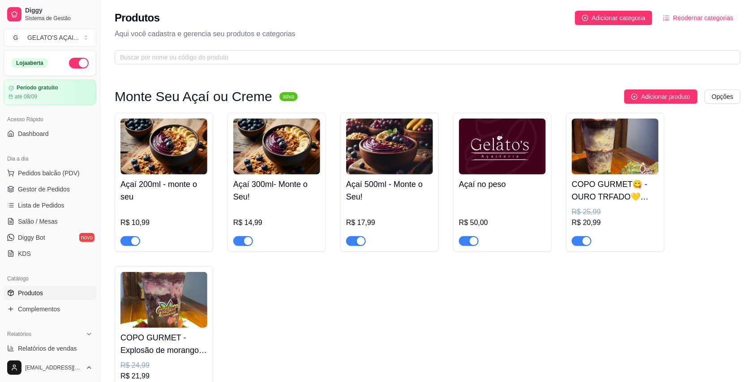
scroll to position [71, 0]
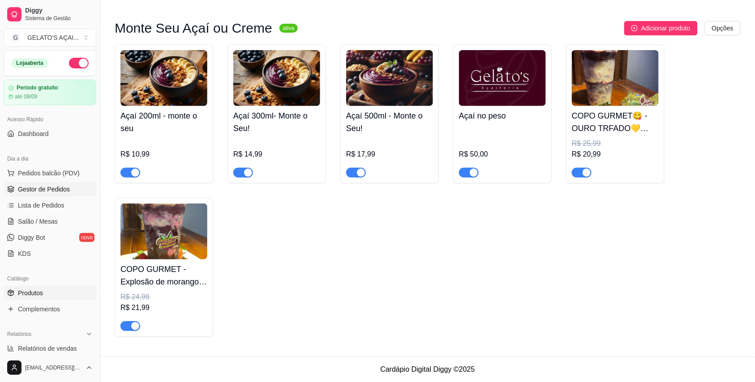
click at [46, 192] on span "Gestor de Pedidos" at bounding box center [44, 189] width 52 height 9
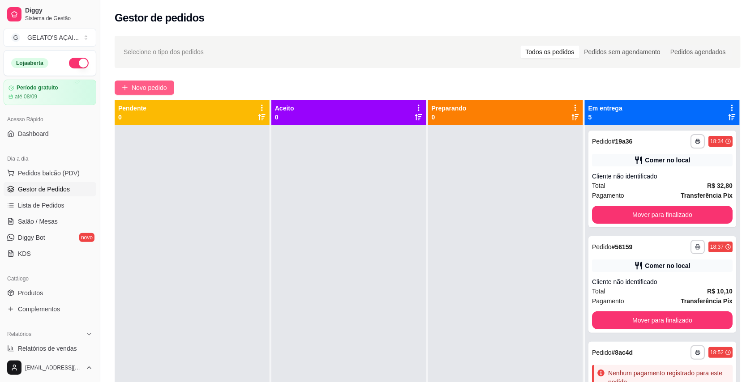
click at [142, 88] on span "Novo pedido" at bounding box center [149, 88] width 35 height 10
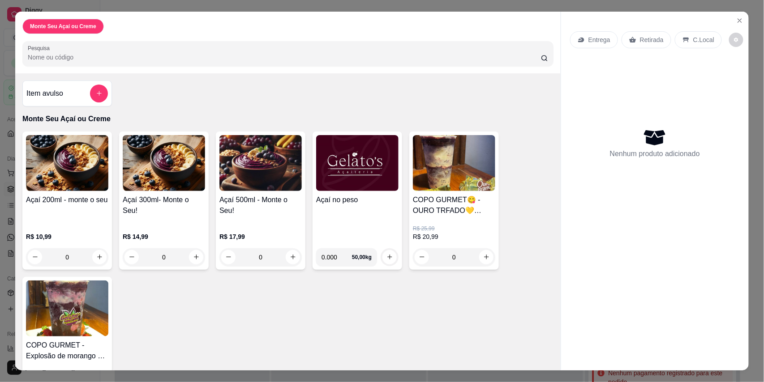
click at [376, 199] on h4 "Açaí no peso" at bounding box center [357, 200] width 82 height 11
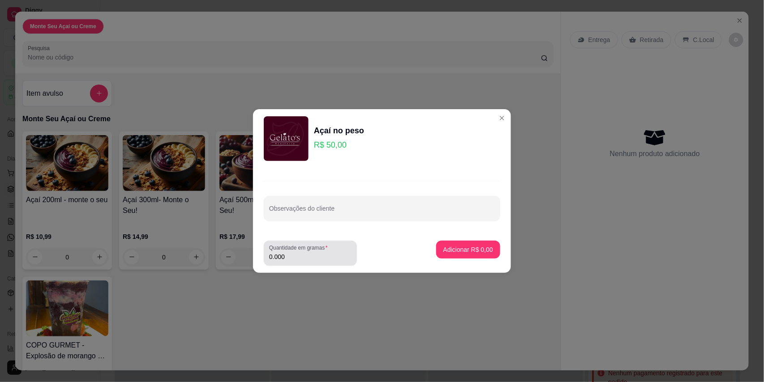
click at [304, 259] on input "0.000" at bounding box center [310, 257] width 82 height 9
drag, startPoint x: 298, startPoint y: 259, endPoint x: 248, endPoint y: 260, distance: 50.2
click at [248, 260] on div "Açaí no peso R$ 50,00 Observações do cliente Quantidade em gramas 0.000 Adicion…" at bounding box center [382, 191] width 764 height 382
type input "0.236"
click at [460, 247] on p "Adicionar R$ 11,80" at bounding box center [466, 249] width 53 height 9
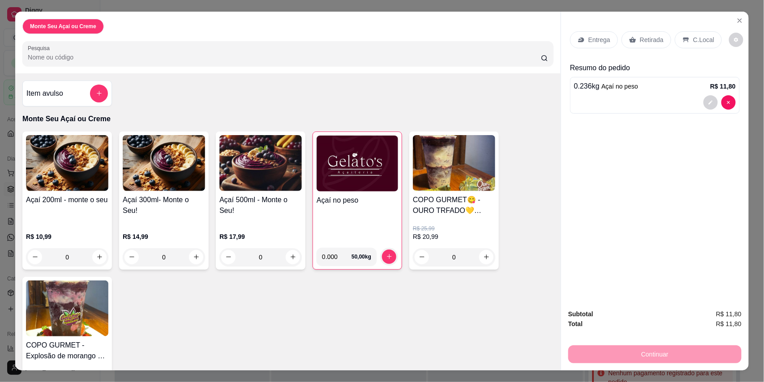
click at [698, 38] on p "C.Local" at bounding box center [703, 39] width 21 height 9
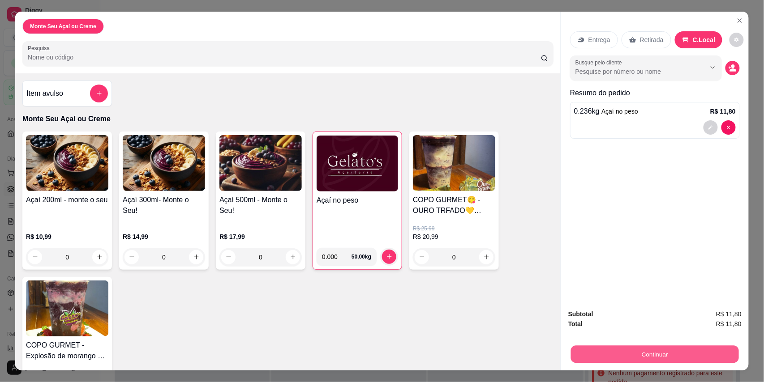
click at [634, 356] on button "Continuar" at bounding box center [655, 354] width 168 height 17
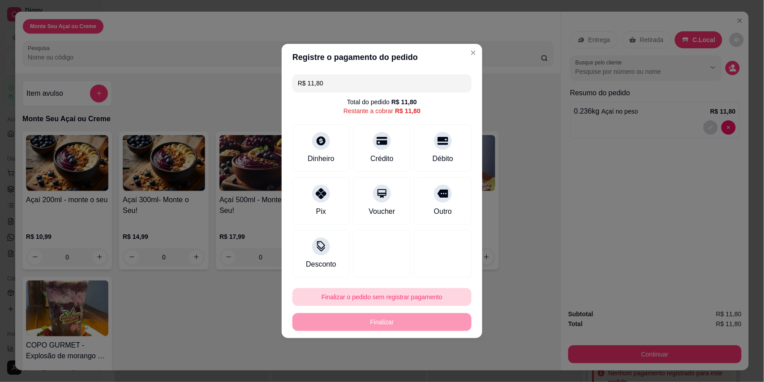
click at [389, 293] on button "Finalizar o pedido sem registrar pagamento" at bounding box center [381, 297] width 179 height 18
click at [443, 276] on button "Confirmar" at bounding box center [438, 272] width 34 height 14
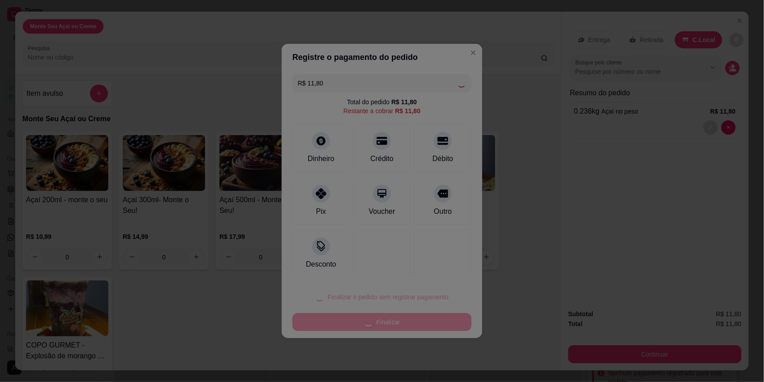
type input "R$ 0,00"
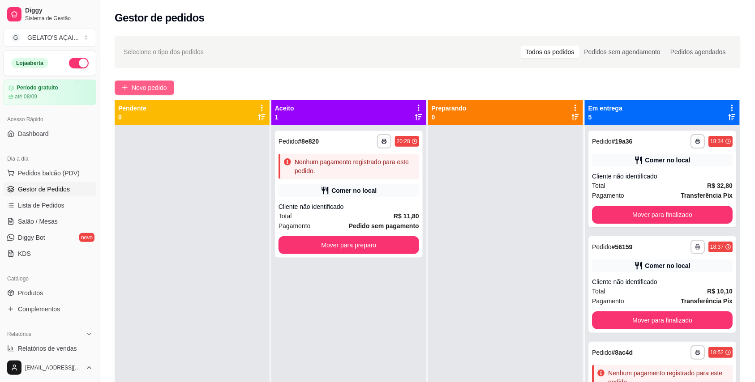
click at [131, 87] on button "Novo pedido" at bounding box center [145, 88] width 60 height 14
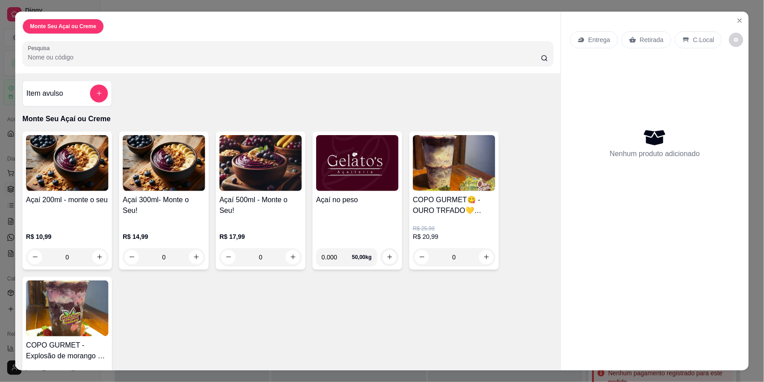
click at [356, 181] on img at bounding box center [357, 163] width 82 height 56
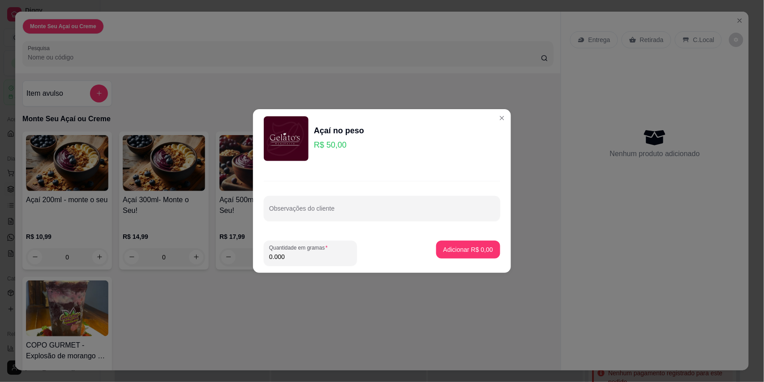
click at [296, 253] on input "0.000" at bounding box center [310, 257] width 82 height 9
type input "0.634"
click at [440, 249] on p "Adicionar R$ 31,70" at bounding box center [466, 249] width 53 height 9
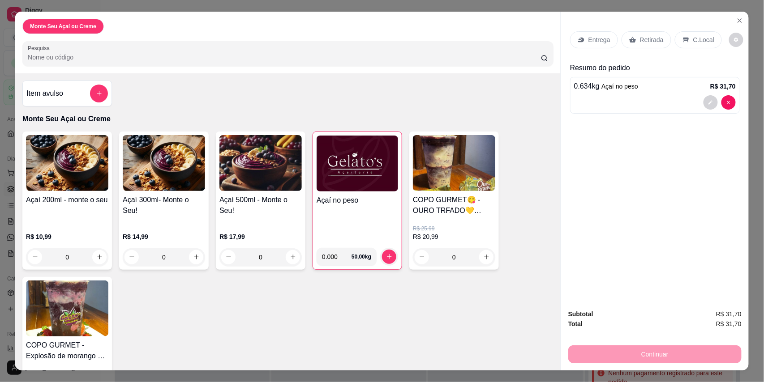
click at [704, 40] on p "C.Local" at bounding box center [703, 39] width 21 height 9
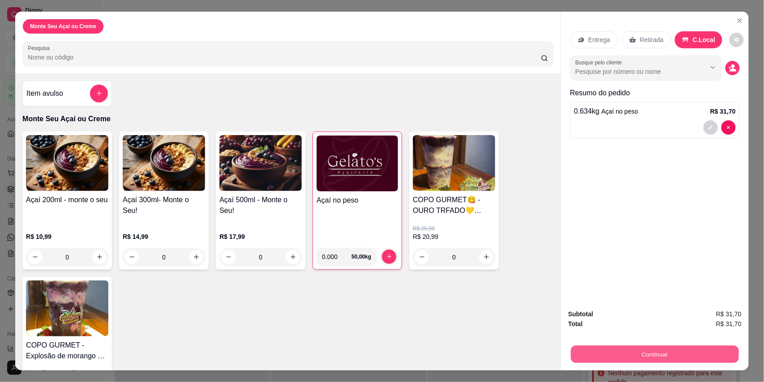
click at [655, 354] on button "Continuar" at bounding box center [655, 354] width 168 height 17
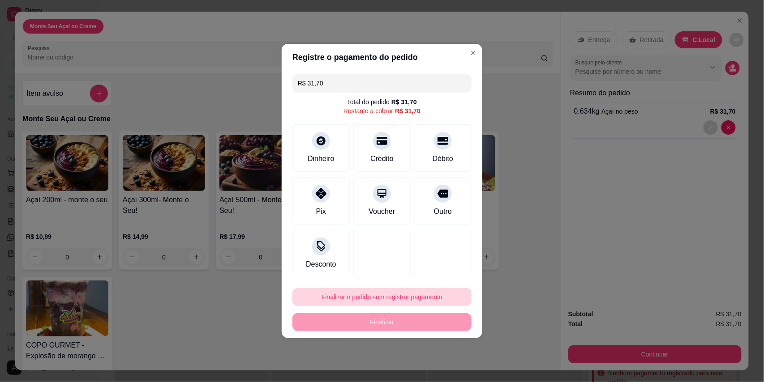
click at [405, 296] on button "Finalizar o pedido sem registrar pagamento" at bounding box center [381, 297] width 179 height 18
click at [432, 275] on button "Confirmar" at bounding box center [437, 272] width 34 height 14
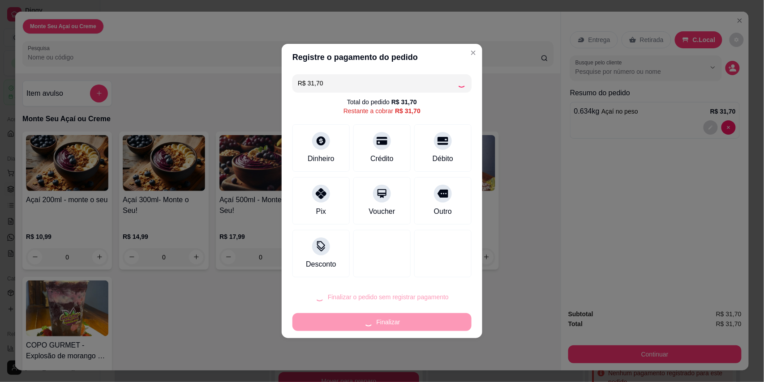
type input "R$ 0,00"
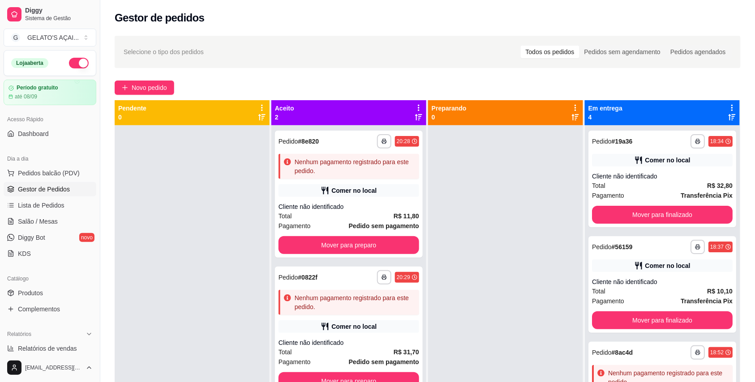
scroll to position [25, 0]
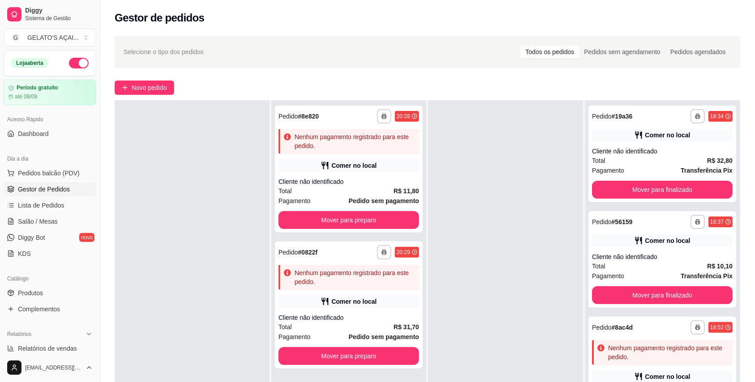
click at [132, 79] on div "**********" at bounding box center [427, 261] width 655 height 463
click at [134, 85] on span "Novo pedido" at bounding box center [149, 88] width 35 height 10
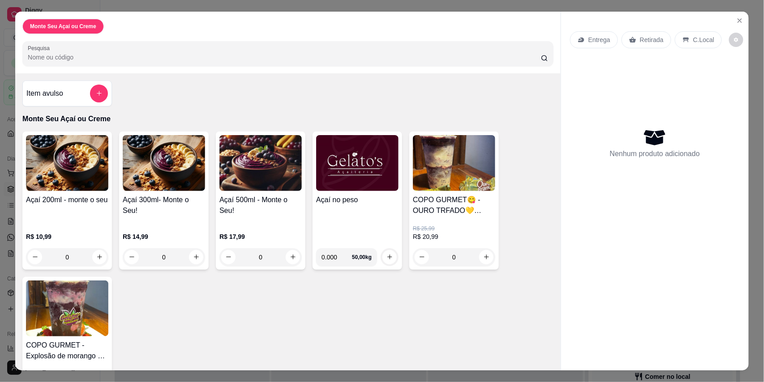
click at [321, 189] on img at bounding box center [357, 163] width 82 height 56
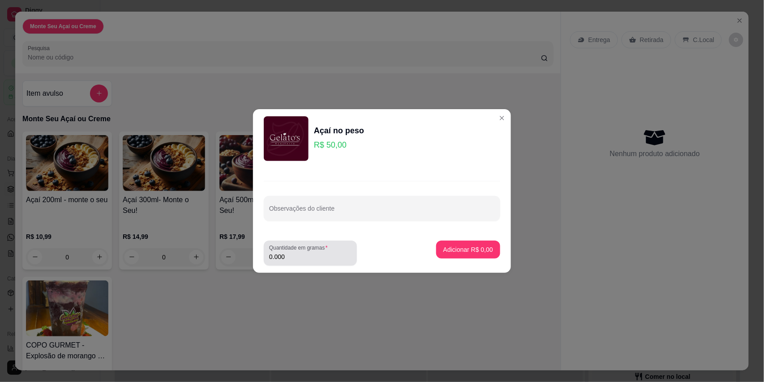
click at [307, 263] on div "Quantidade em gramas 0.000" at bounding box center [310, 253] width 93 height 25
type input "0.266"
click at [445, 251] on p "Adicionar R$ 13,30" at bounding box center [466, 249] width 53 height 9
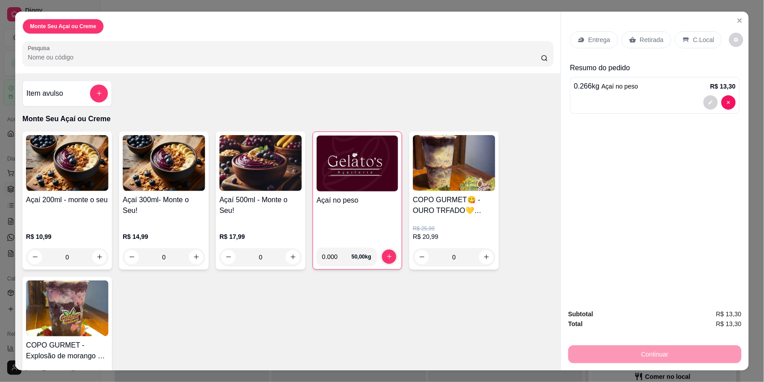
click at [697, 34] on div "C.Local" at bounding box center [698, 39] width 47 height 17
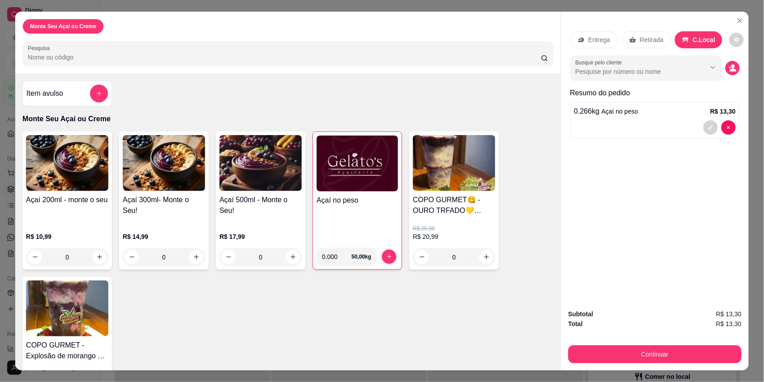
click at [614, 361] on button "Continuar" at bounding box center [654, 355] width 173 height 18
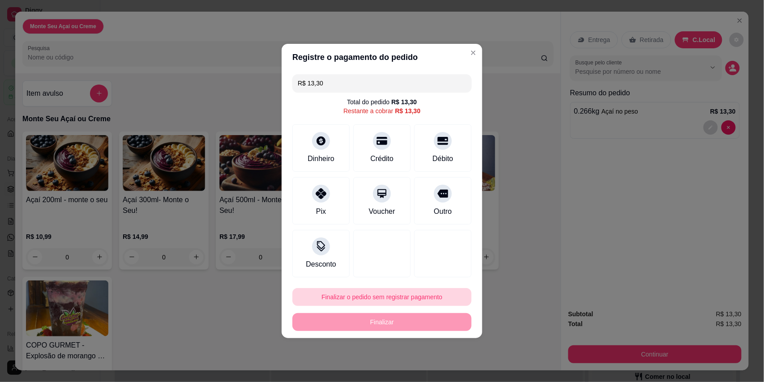
click at [425, 294] on button "Finalizar o pedido sem registrar pagamento" at bounding box center [381, 297] width 179 height 18
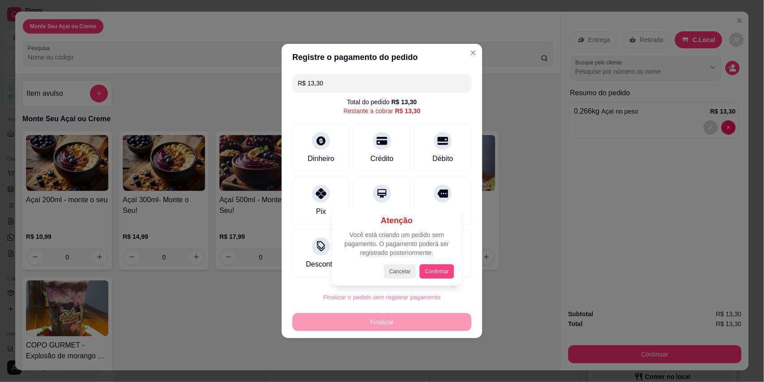
click at [448, 275] on button "Confirmar" at bounding box center [437, 272] width 34 height 14
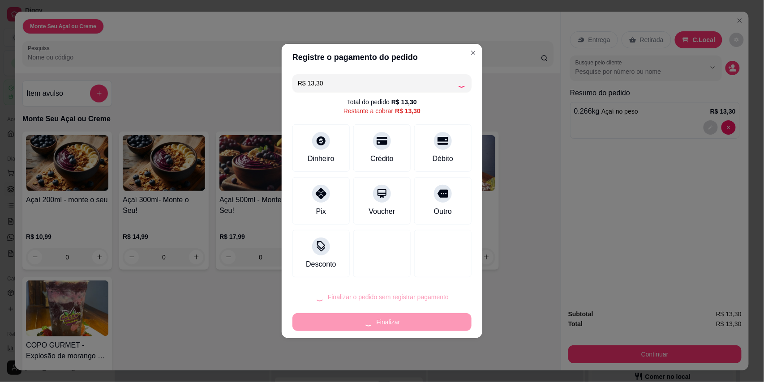
type input "R$ 0,00"
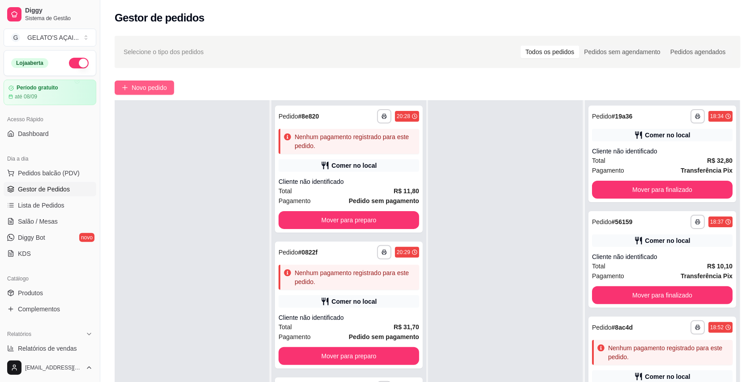
click at [156, 82] on button "Novo pedido" at bounding box center [145, 88] width 60 height 14
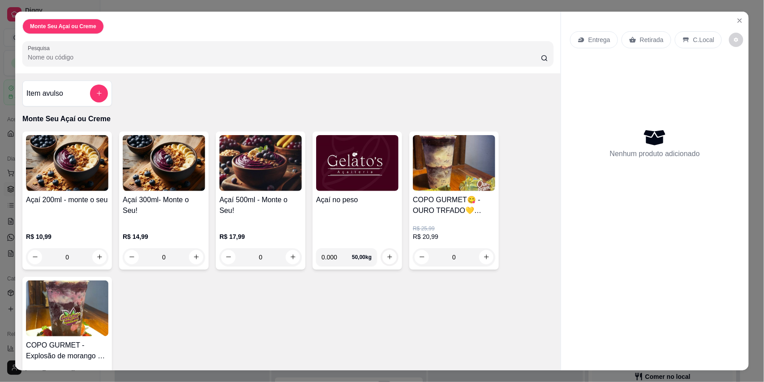
click at [365, 204] on h4 "Açaí no peso" at bounding box center [357, 200] width 82 height 11
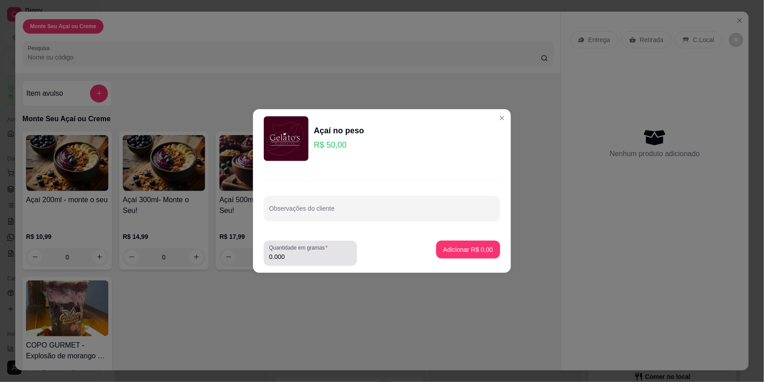
click at [300, 253] on input "0.000" at bounding box center [310, 257] width 82 height 9
type input "0.256"
click at [453, 246] on p "Adicionar R$ 12,80" at bounding box center [467, 249] width 52 height 9
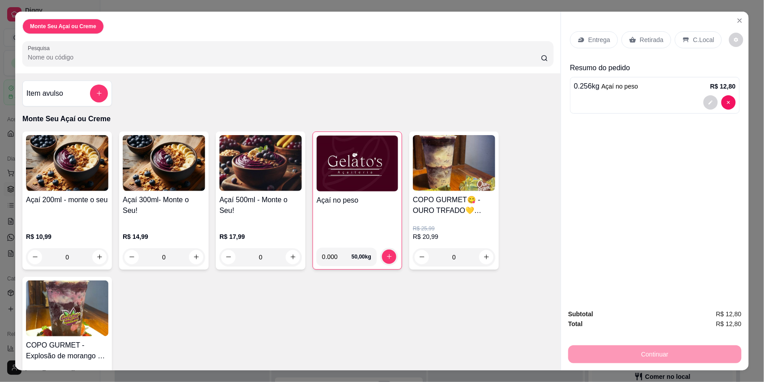
click at [699, 43] on p "C.Local" at bounding box center [703, 39] width 21 height 9
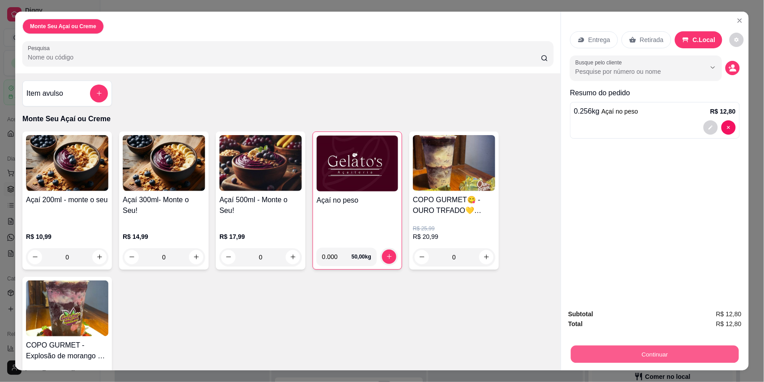
click at [603, 352] on button "Continuar" at bounding box center [655, 354] width 168 height 17
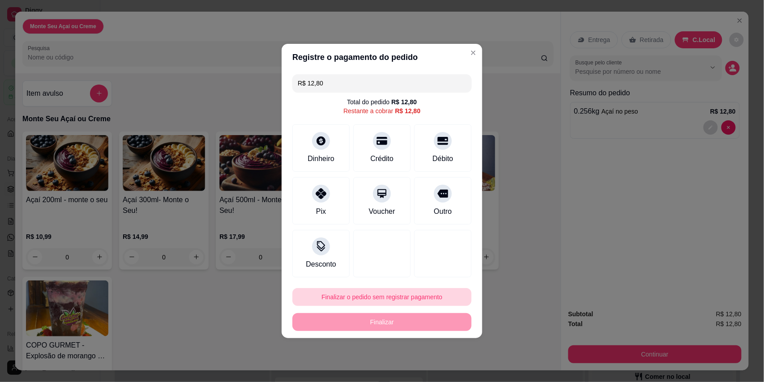
click at [373, 301] on button "Finalizar o pedido sem registrar pagamento" at bounding box center [381, 297] width 179 height 18
click at [437, 272] on button "Confirmar" at bounding box center [435, 272] width 32 height 13
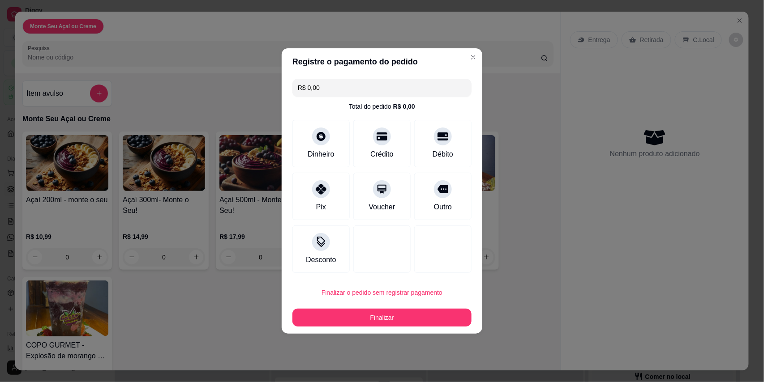
type input "R$ 0,00"
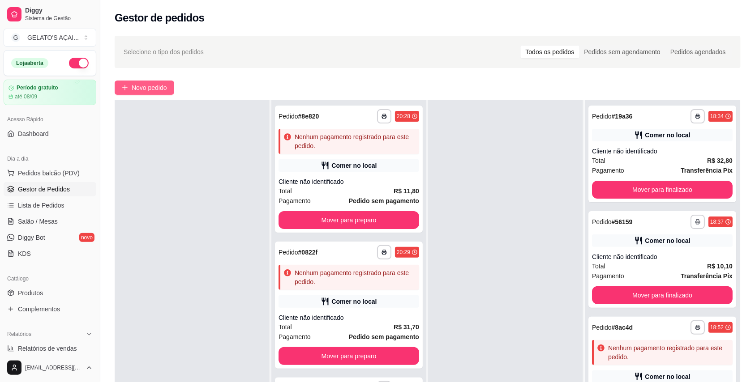
click at [156, 81] on button "Novo pedido" at bounding box center [145, 88] width 60 height 14
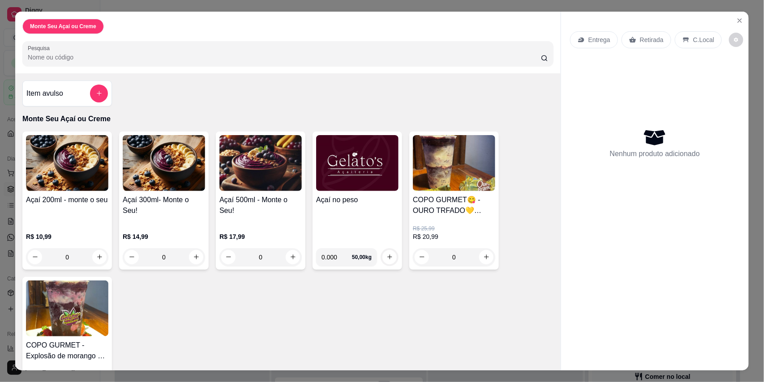
click at [341, 180] on img at bounding box center [357, 163] width 82 height 56
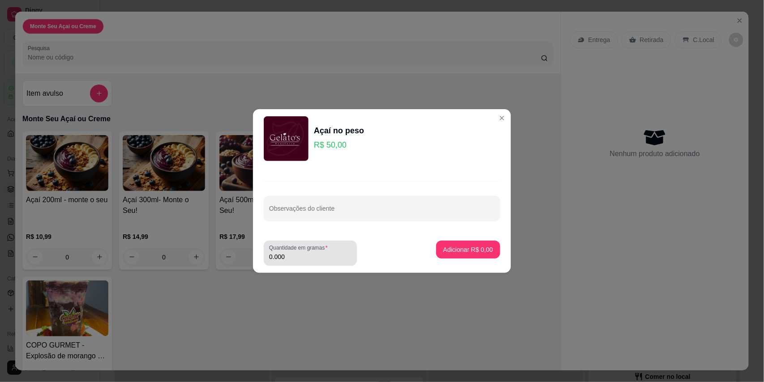
click at [303, 261] on input "0.000" at bounding box center [310, 257] width 82 height 9
type input "0.226"
click at [453, 253] on p "Adicionar R$ 11,30" at bounding box center [466, 249] width 53 height 9
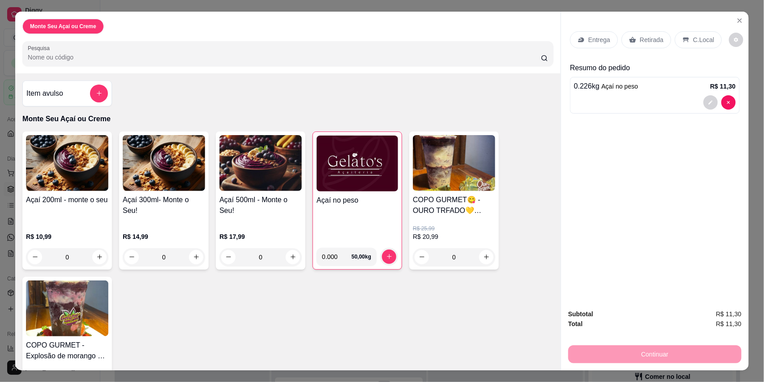
click at [694, 43] on p "C.Local" at bounding box center [703, 39] width 21 height 9
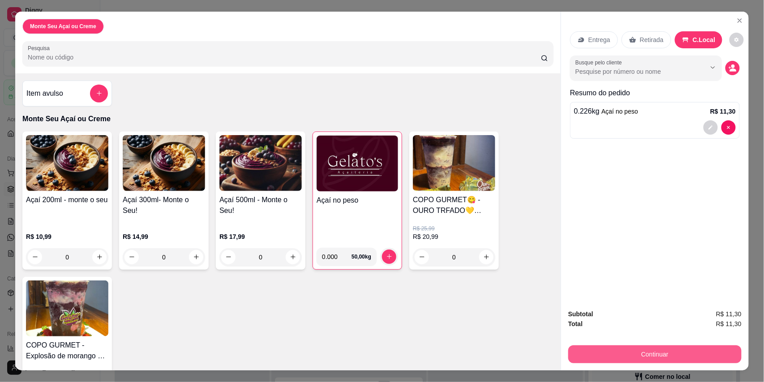
click at [649, 353] on button "Continuar" at bounding box center [654, 355] width 173 height 18
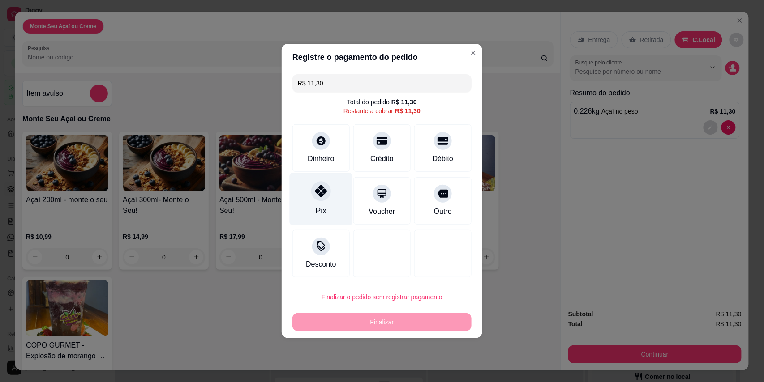
click at [330, 185] on div "Pix" at bounding box center [321, 199] width 63 height 52
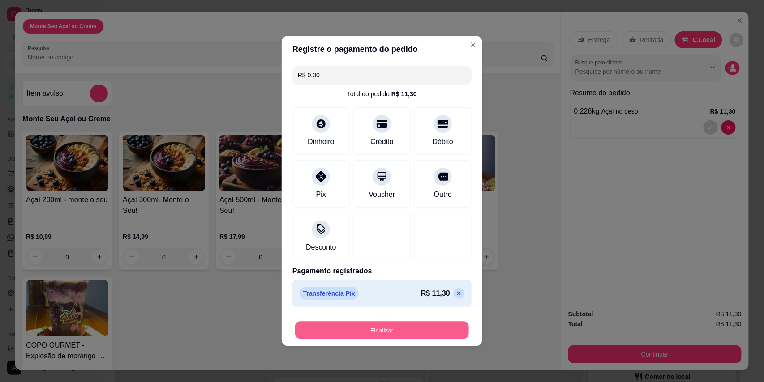
click at [382, 332] on button "Finalizar" at bounding box center [382, 330] width 174 height 17
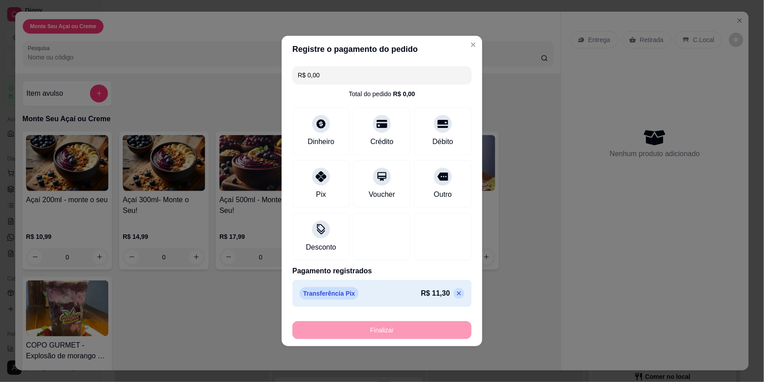
type input "-R$ 11,30"
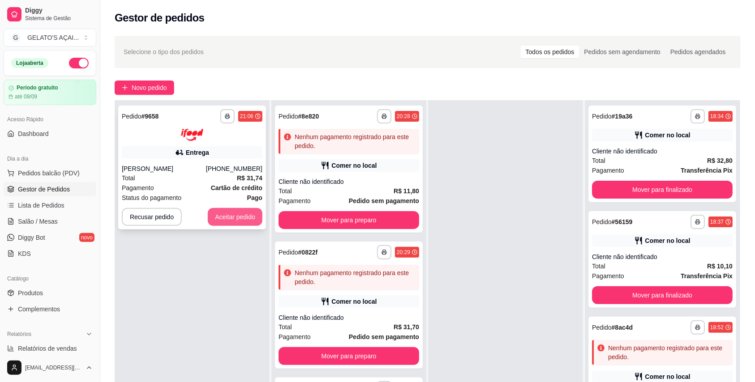
click at [243, 212] on button "Aceitar pedido" at bounding box center [235, 217] width 55 height 18
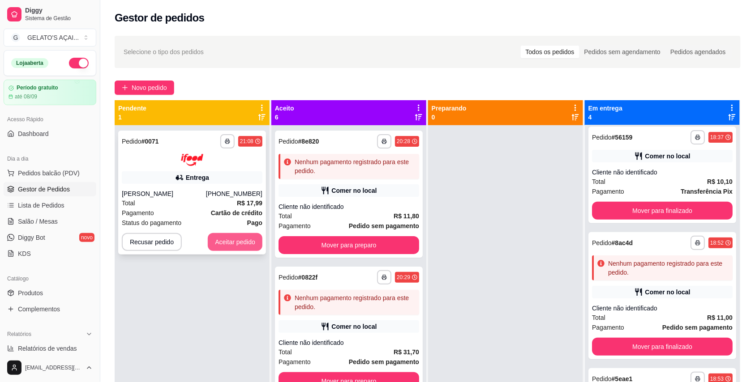
click at [244, 240] on button "Aceitar pedido" at bounding box center [235, 242] width 55 height 18
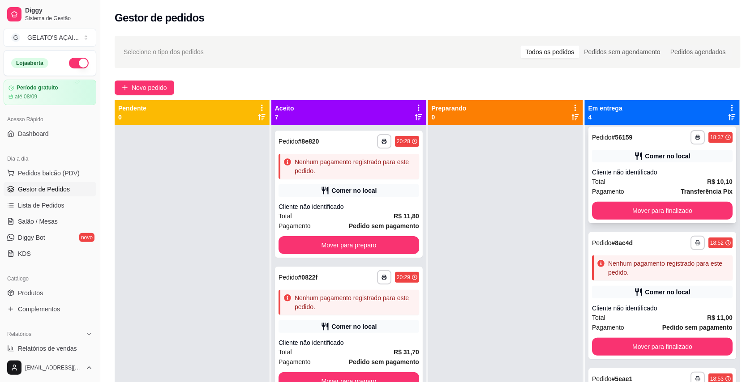
click at [643, 168] on div "Cliente não identificado" at bounding box center [662, 172] width 141 height 9
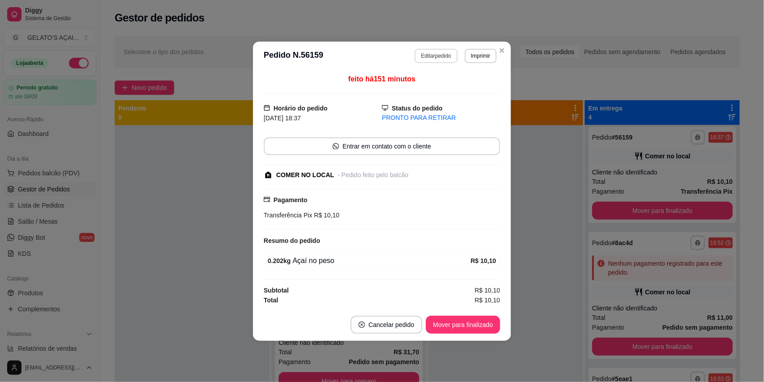
click at [445, 58] on button "Editar pedido" at bounding box center [436, 56] width 43 height 14
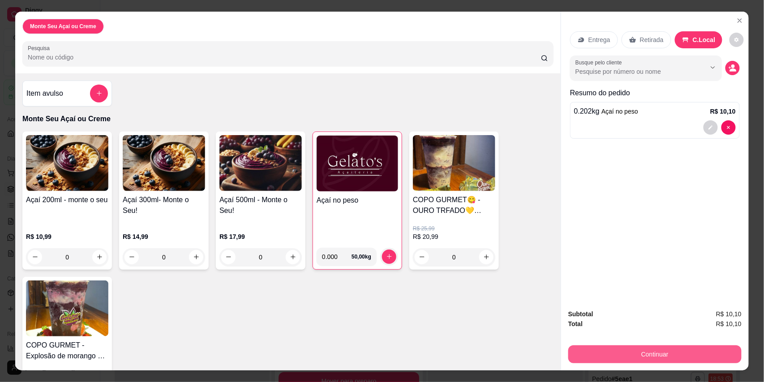
click at [664, 357] on button "Continuar" at bounding box center [654, 355] width 173 height 18
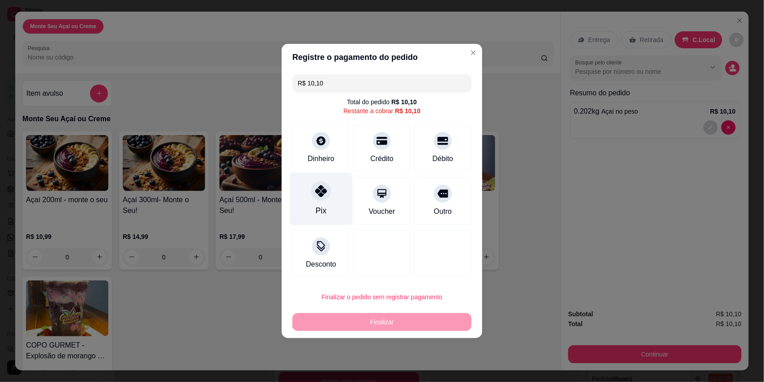
click at [322, 210] on div "Pix" at bounding box center [321, 211] width 11 height 12
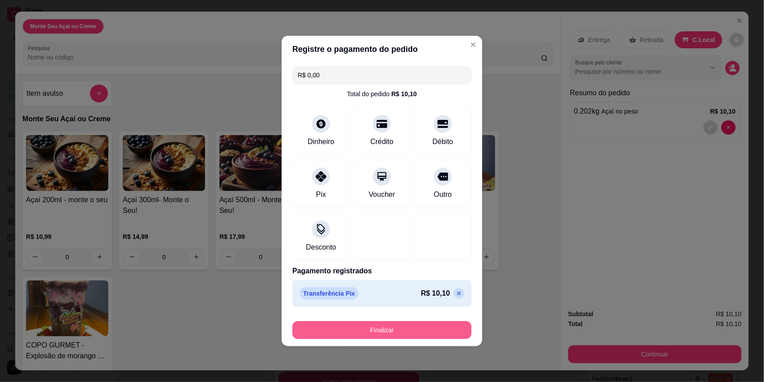
click at [369, 329] on button "Finalizar" at bounding box center [381, 331] width 179 height 18
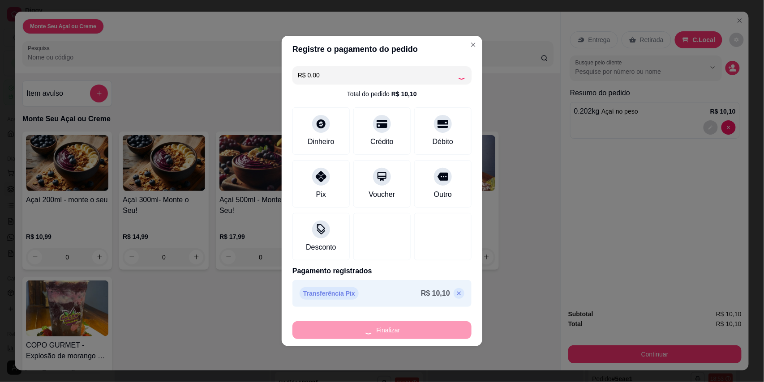
type input "-R$ 10,10"
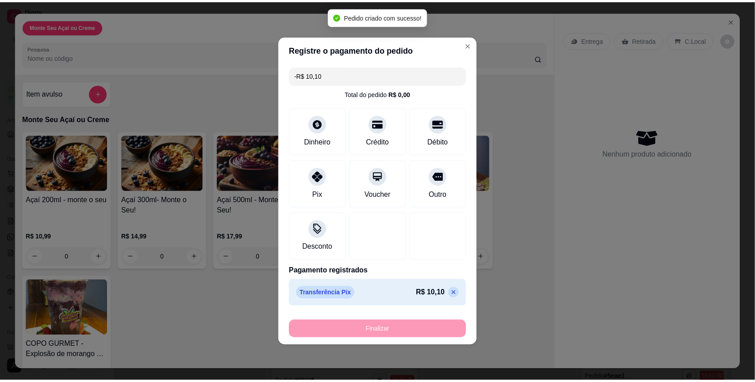
scroll to position [4, 0]
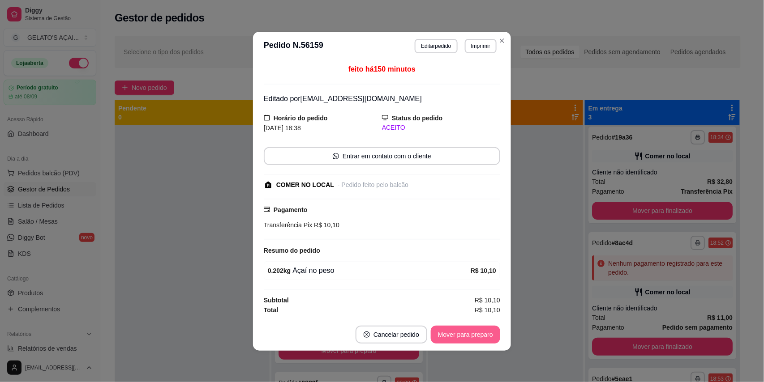
click at [455, 334] on button "Mover para preparo" at bounding box center [465, 335] width 69 height 18
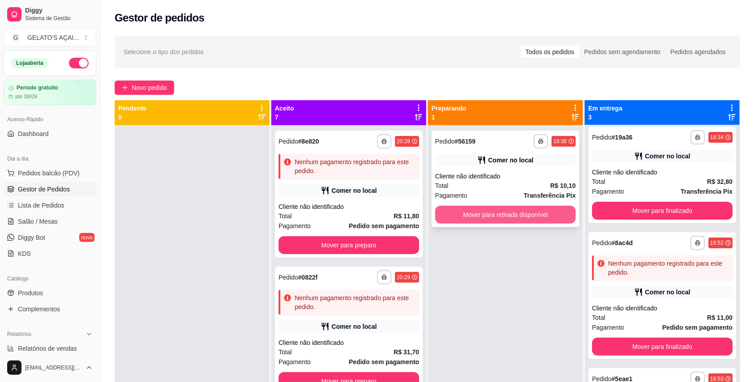
click at [552, 212] on button "Mover para retirada disponível" at bounding box center [505, 215] width 141 height 18
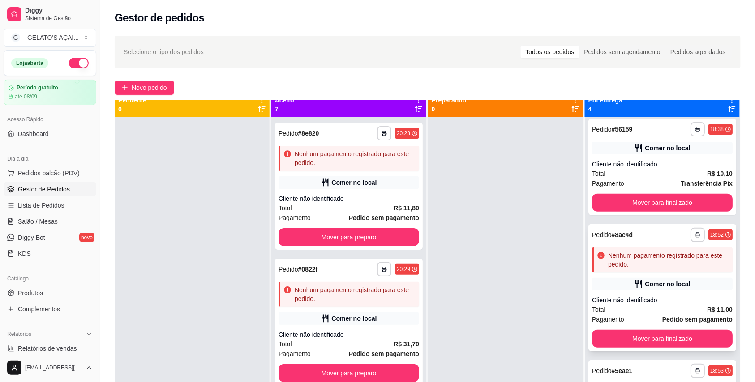
scroll to position [0, 0]
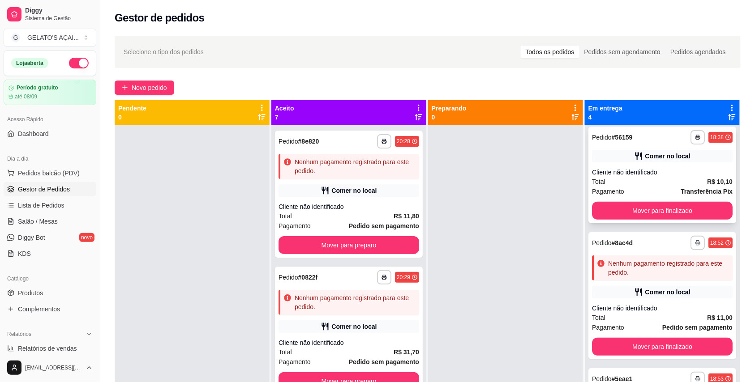
click at [647, 200] on div "**********" at bounding box center [662, 175] width 148 height 97
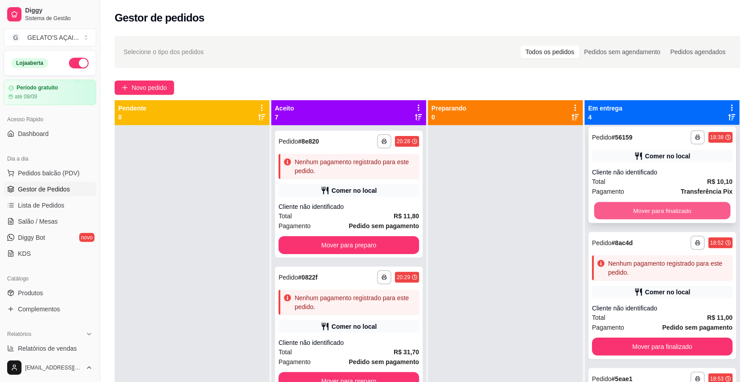
click at [636, 203] on button "Mover para finalizado" at bounding box center [662, 210] width 137 height 17
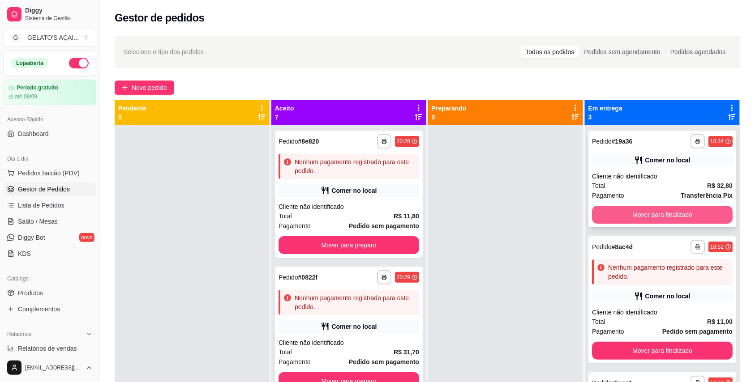
click at [638, 206] on button "Mover para finalizado" at bounding box center [662, 215] width 141 height 18
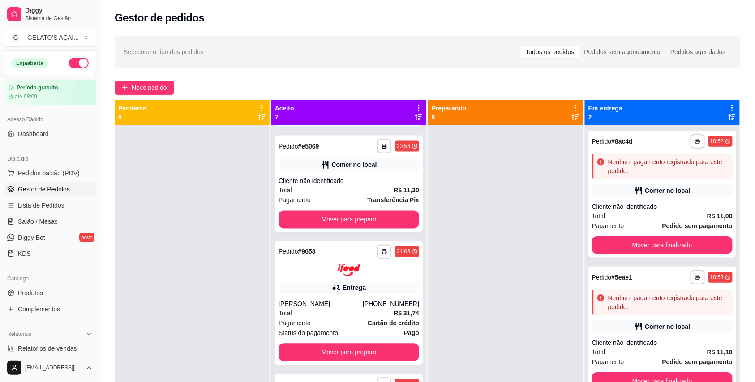
scroll to position [542, 0]
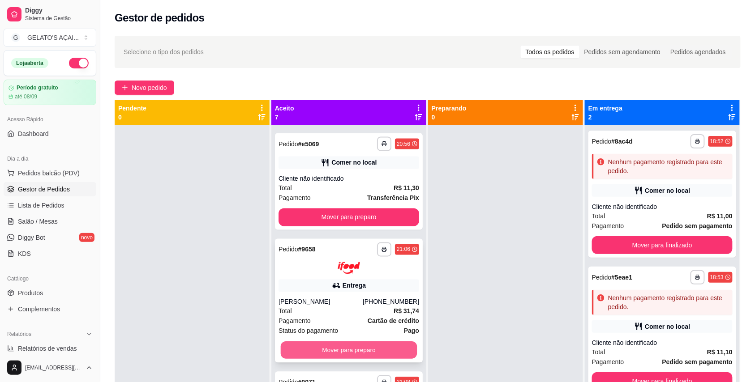
click at [338, 352] on button "Mover para preparo" at bounding box center [349, 350] width 137 height 17
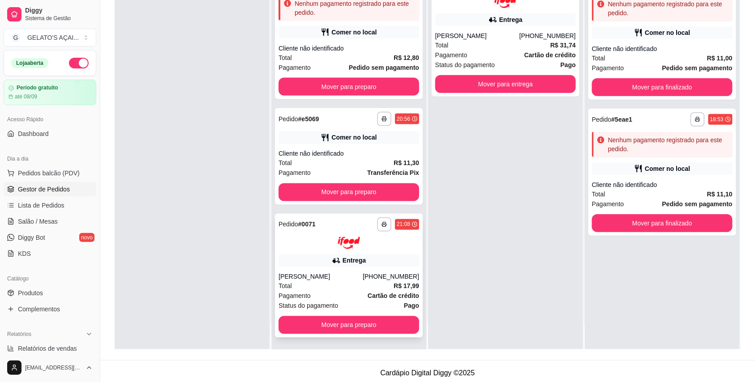
scroll to position [137, 0]
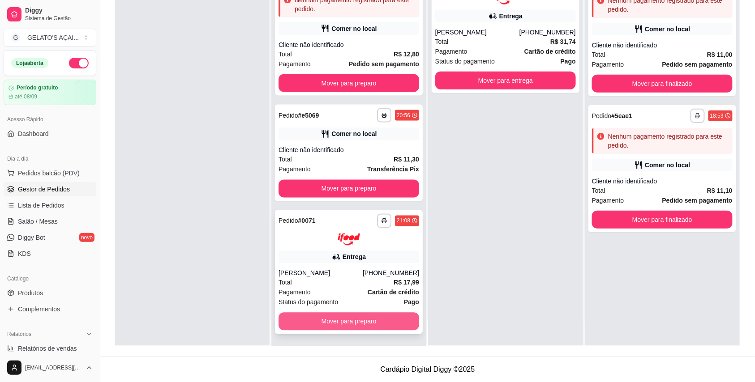
click at [346, 326] on button "Mover para preparo" at bounding box center [349, 322] width 141 height 18
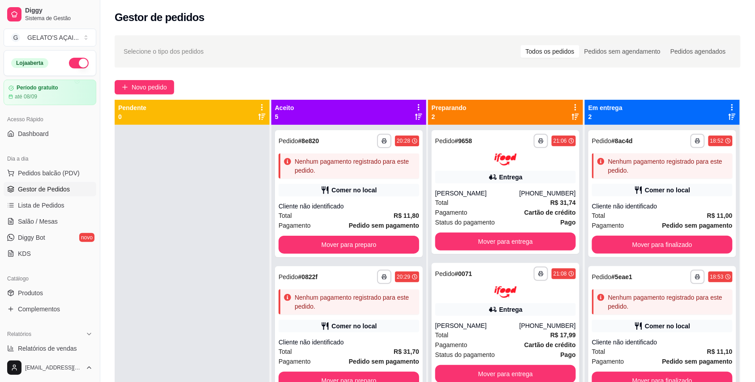
scroll to position [0, 0]
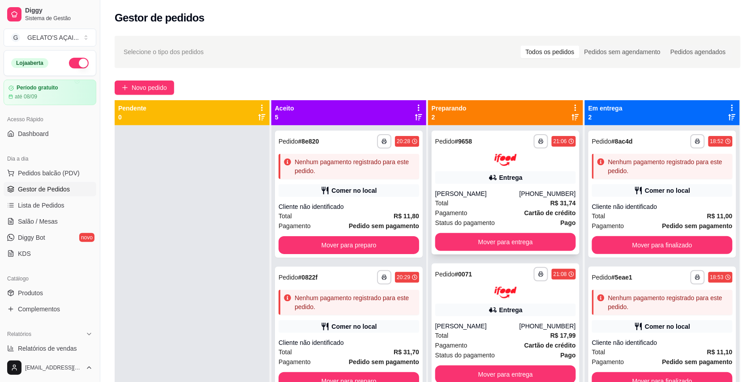
click at [487, 193] on div "Jeane Soares" at bounding box center [477, 193] width 84 height 9
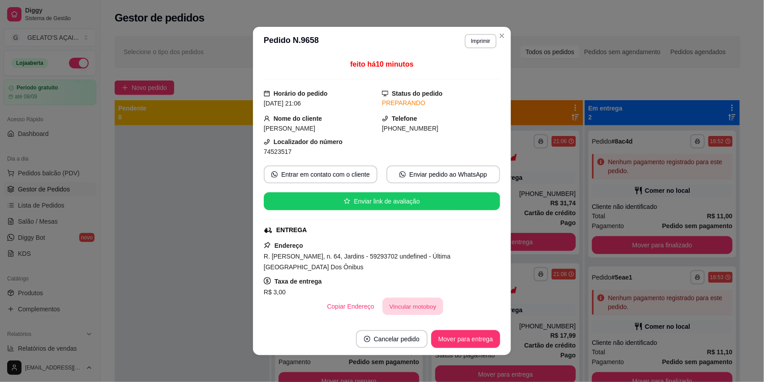
click at [386, 305] on button "Vincular motoboy" at bounding box center [412, 306] width 61 height 17
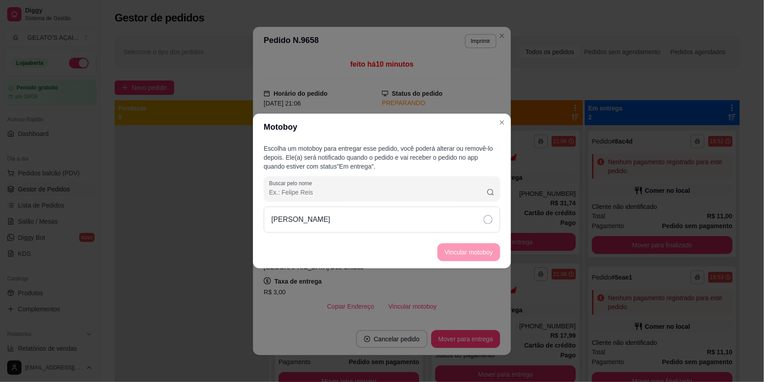
click at [360, 217] on div "Rogério Gomes" at bounding box center [382, 220] width 236 height 26
click at [470, 248] on button "Vincular motoboy" at bounding box center [469, 253] width 63 height 18
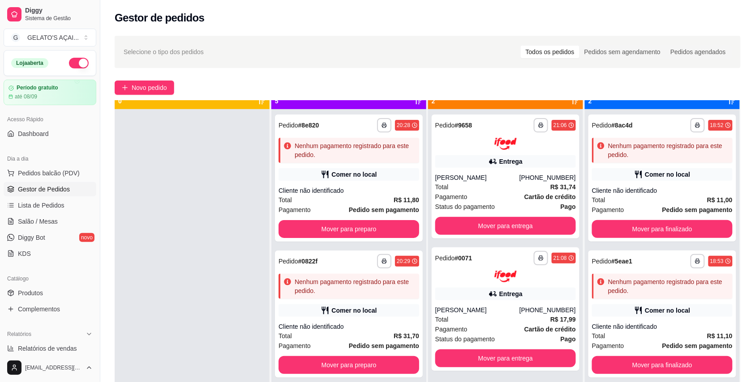
scroll to position [25, 0]
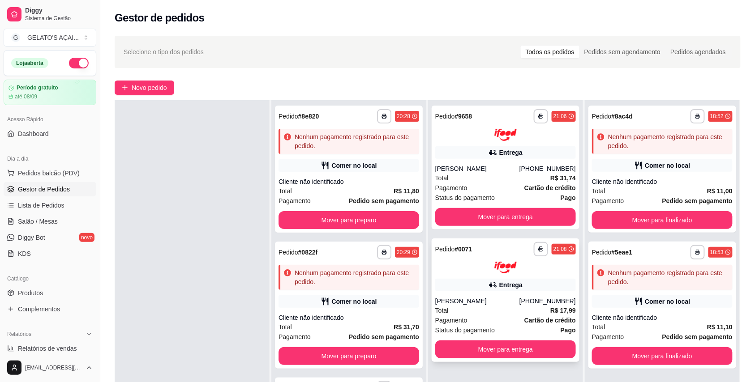
click at [500, 305] on div "Lidiane Cristina" at bounding box center [477, 301] width 84 height 9
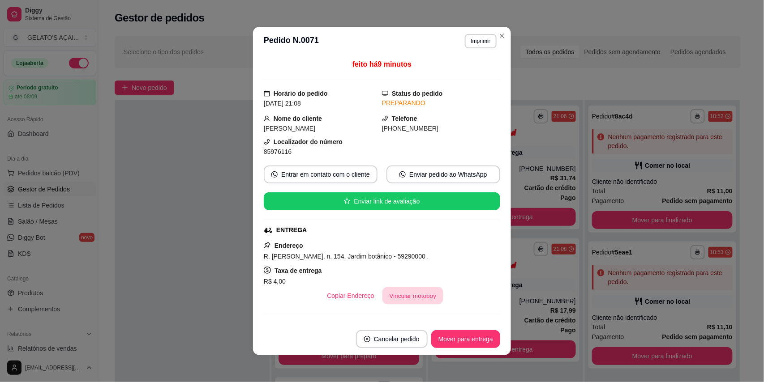
click at [416, 296] on button "Vincular motoboy" at bounding box center [412, 296] width 61 height 17
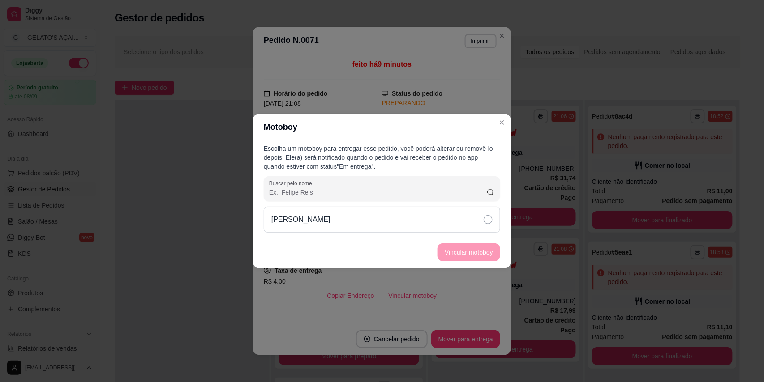
click at [375, 222] on div "Rogério Gomes" at bounding box center [382, 220] width 236 height 26
click at [479, 250] on button "Vincular motoboy" at bounding box center [469, 253] width 63 height 18
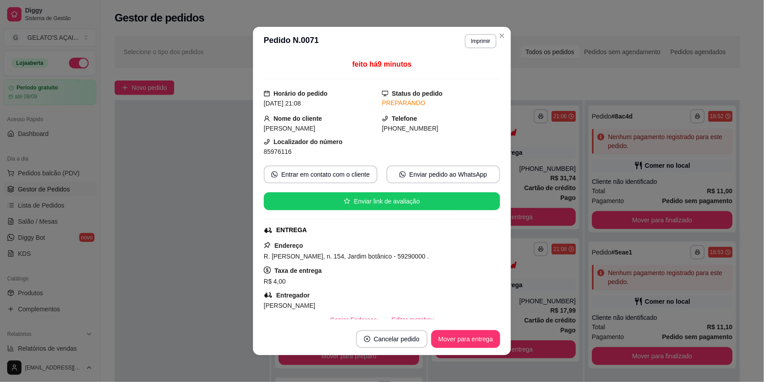
click at [264, 258] on span "R. Amilene Francisca Valcácio da Silva, n. 154, Jardim botânico - 59290000 ." at bounding box center [346, 256] width 165 height 7
drag, startPoint x: 262, startPoint y: 256, endPoint x: 269, endPoint y: 256, distance: 7.2
click at [269, 256] on span "R. Amilene Francisca Valcácio da Silva, n. 154, Jardim botânico - 59290000 ." at bounding box center [346, 256] width 165 height 7
click at [265, 256] on span "R. Amilene Francisca Valcácio da Silva, n. 154, Jardim botânico - 59290000 ." at bounding box center [346, 256] width 165 height 7
drag, startPoint x: 260, startPoint y: 257, endPoint x: 381, endPoint y: 260, distance: 121.0
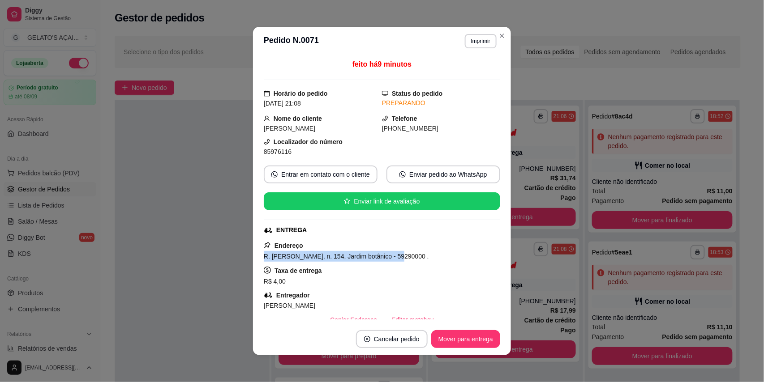
click at [381, 260] on span "R. Amilene Francisca Valcácio da Silva, n. 154, Jardim botânico - 59290000 ." at bounding box center [346, 256] width 165 height 7
copy span "R. Amilene Francisca Valcácio da Silva, n. 154"
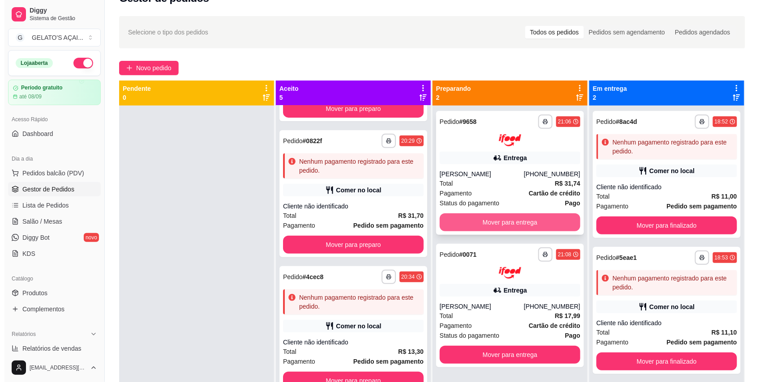
scroll to position [0, 0]
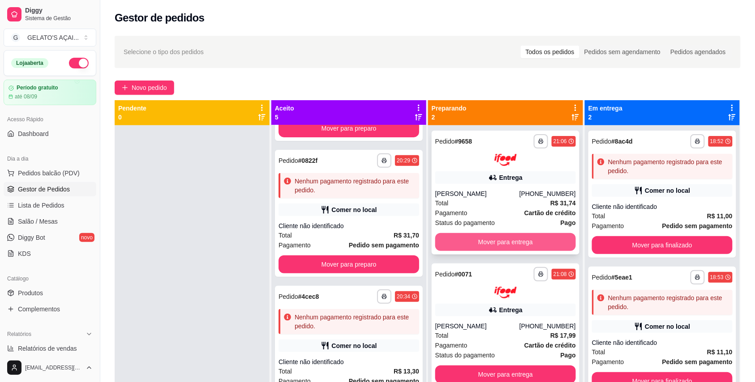
click at [511, 241] on button "Mover para entrega" at bounding box center [505, 242] width 141 height 18
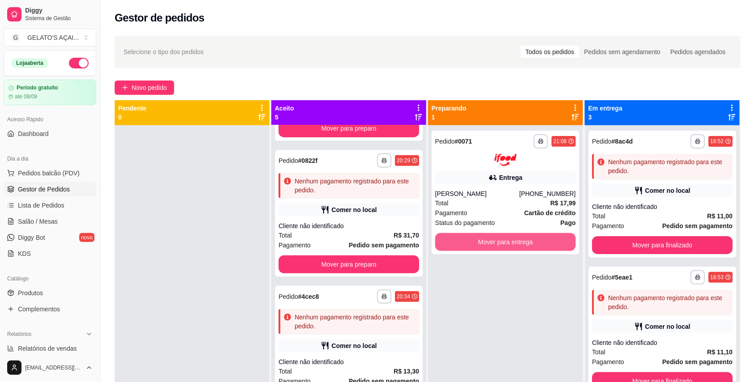
click at [511, 241] on button "Mover para entrega" at bounding box center [505, 242] width 141 height 18
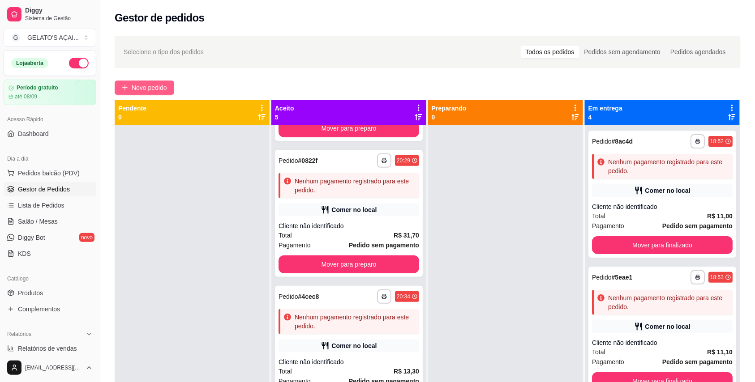
click at [142, 88] on span "Novo pedido" at bounding box center [149, 88] width 35 height 10
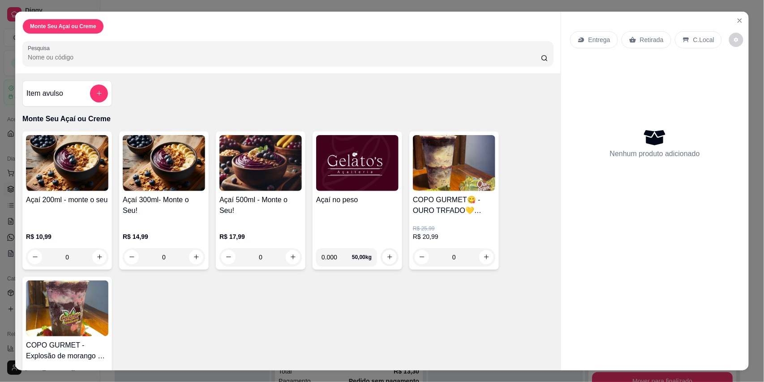
click at [344, 181] on img at bounding box center [357, 163] width 82 height 56
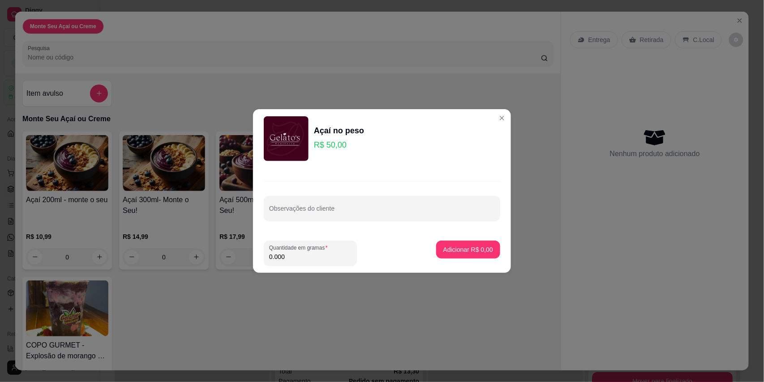
click at [296, 257] on input "0.000" at bounding box center [310, 257] width 82 height 9
type input "0.464"
click at [460, 250] on p "Adicionar R$ 23,20" at bounding box center [466, 249] width 53 height 9
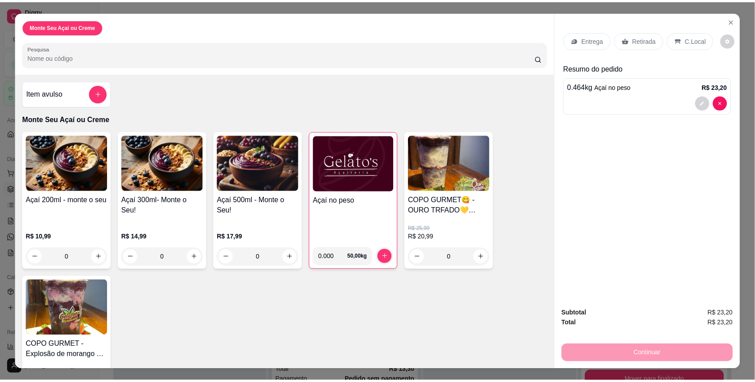
scroll to position [17, 0]
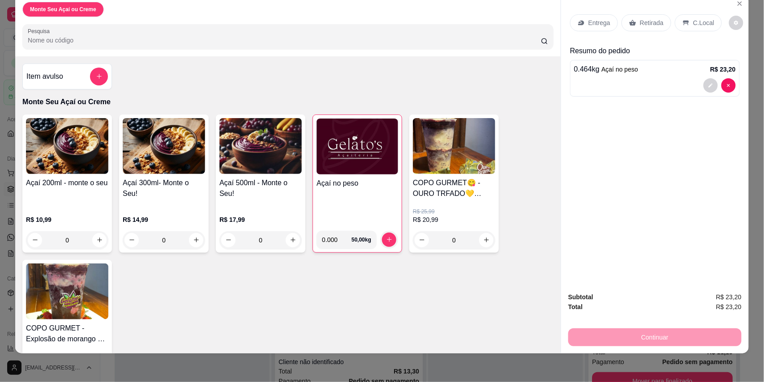
click at [153, 163] on img at bounding box center [164, 146] width 82 height 56
click at [360, 159] on img at bounding box center [358, 147] width 82 height 56
click at [374, 157] on img at bounding box center [358, 147] width 82 height 56
click at [629, 82] on div at bounding box center [655, 85] width 162 height 14
click at [651, 21] on p "Retirada" at bounding box center [652, 22] width 24 height 9
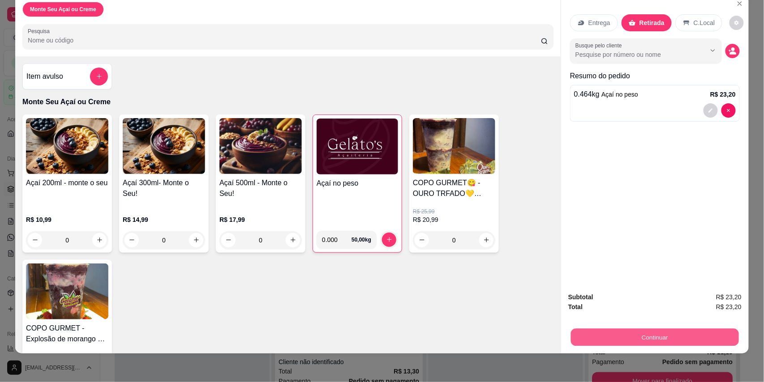
click at [654, 335] on button "Continuar" at bounding box center [655, 337] width 168 height 17
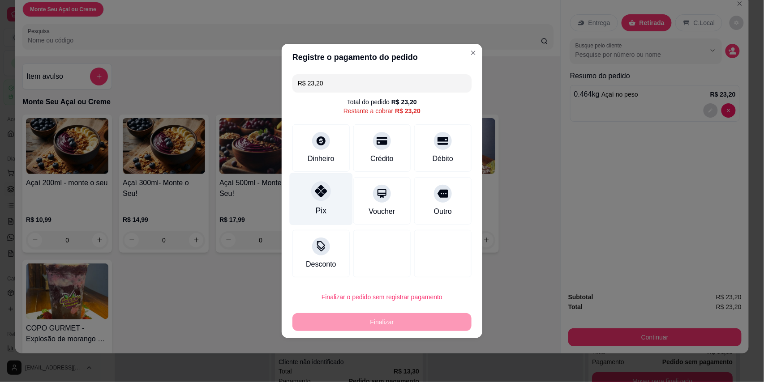
click at [322, 208] on div "Pix" at bounding box center [321, 211] width 11 height 12
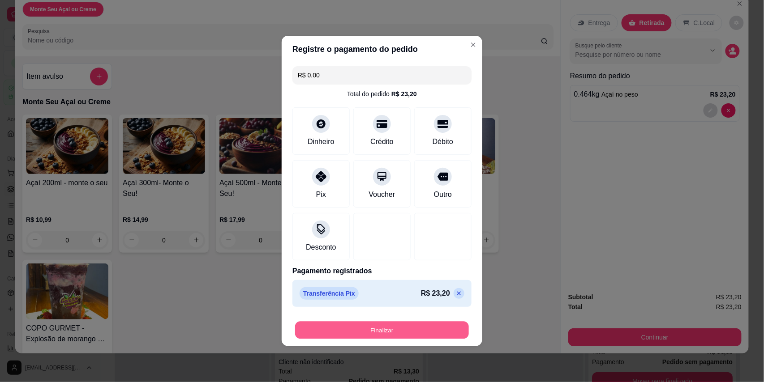
click at [386, 331] on button "Finalizar" at bounding box center [382, 330] width 174 height 17
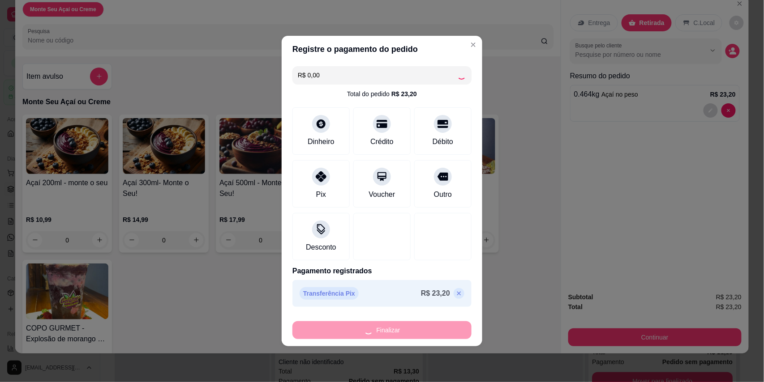
type input "-R$ 23,20"
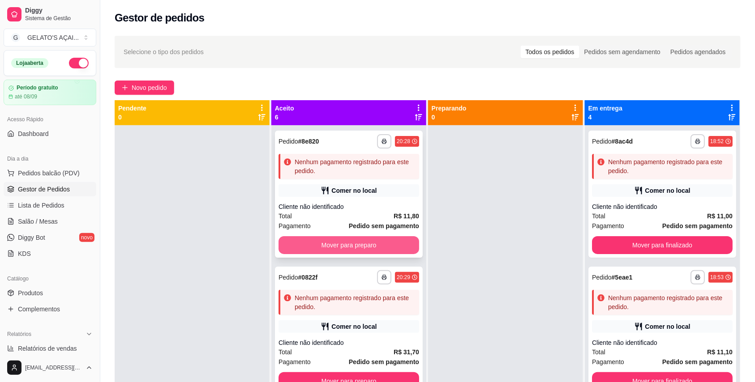
click at [346, 242] on button "Mover para preparo" at bounding box center [349, 245] width 141 height 18
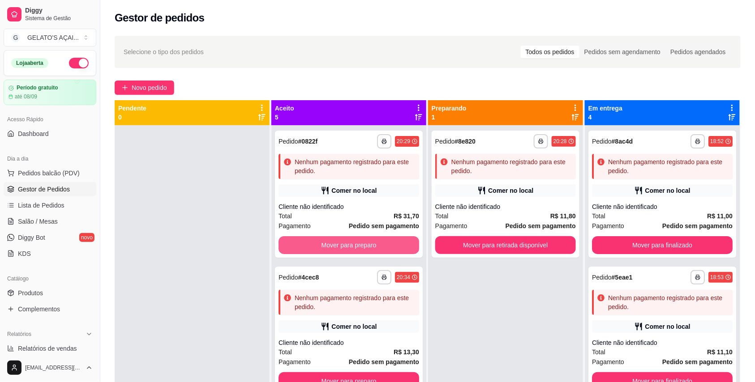
click at [346, 242] on button "Mover para preparo" at bounding box center [349, 245] width 141 height 18
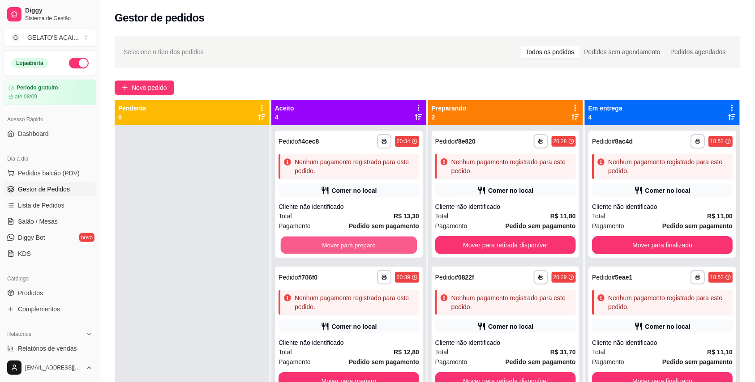
click at [346, 242] on button "Mover para preparo" at bounding box center [349, 245] width 137 height 17
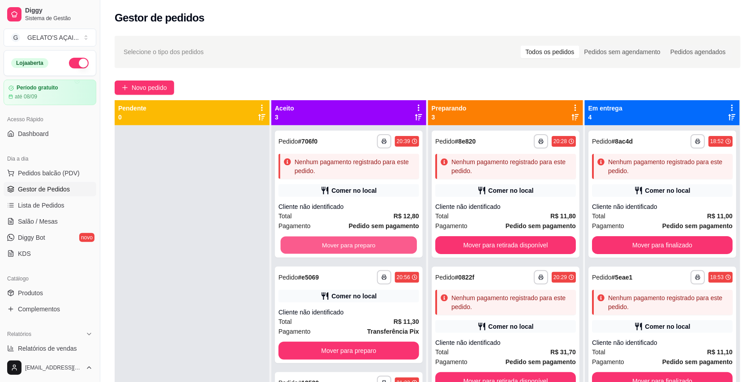
click at [346, 242] on button "Mover para preparo" at bounding box center [349, 245] width 137 height 17
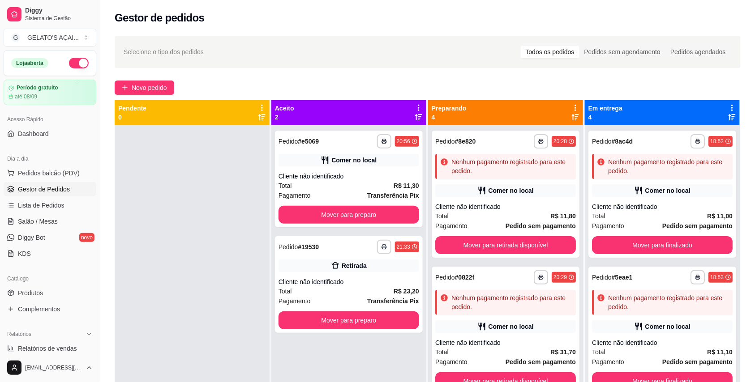
click at [346, 242] on div "**********" at bounding box center [349, 247] width 141 height 14
click at [348, 217] on button "Mover para preparo" at bounding box center [349, 215] width 141 height 18
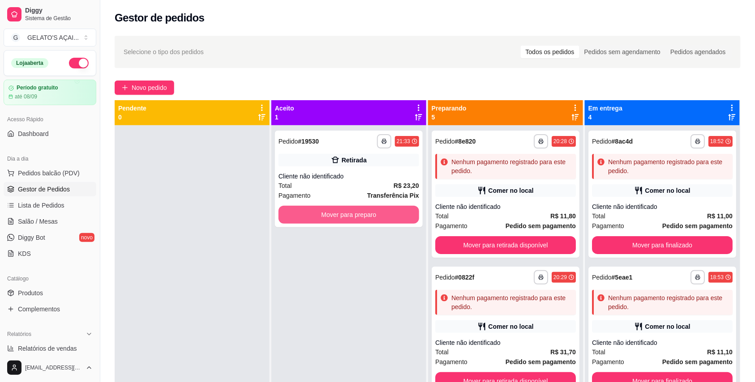
click at [348, 217] on button "Mover para preparo" at bounding box center [349, 215] width 141 height 18
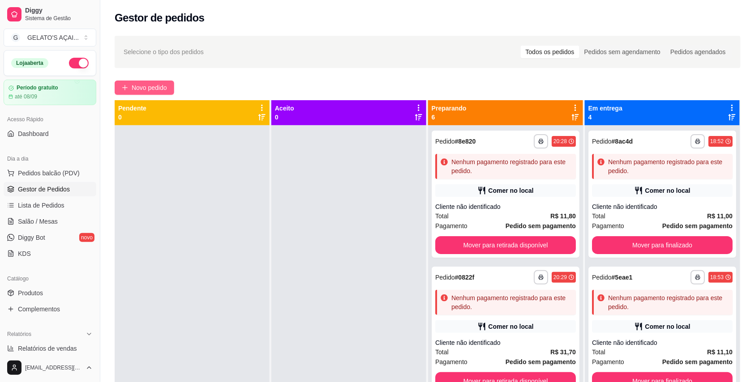
click at [147, 83] on span "Novo pedido" at bounding box center [149, 88] width 35 height 10
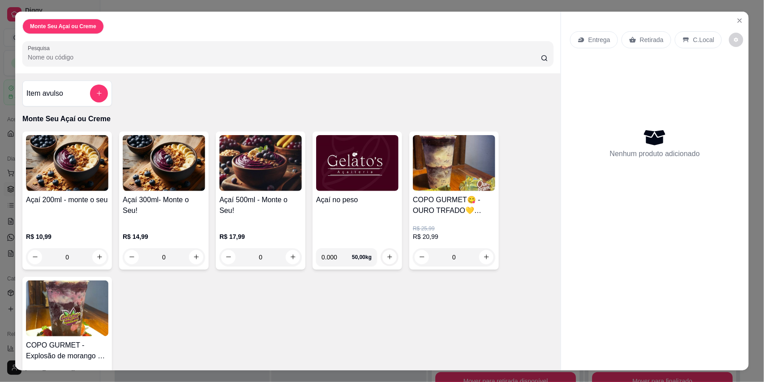
click at [339, 201] on h4 "Açaí no peso" at bounding box center [357, 200] width 82 height 11
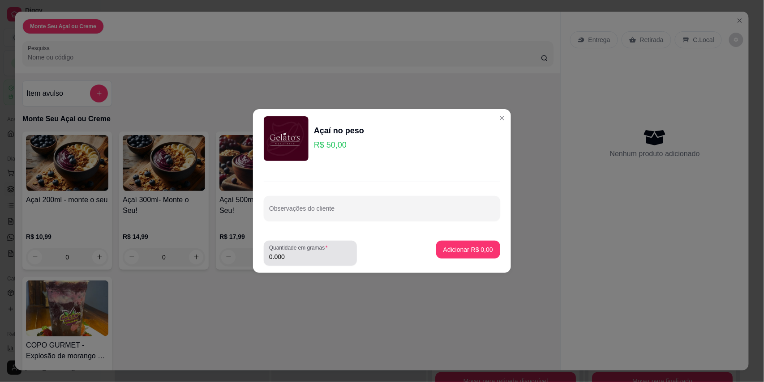
click at [305, 252] on label "Quantidade em gramas" at bounding box center [300, 248] width 62 height 8
click at [305, 253] on input "0.000" at bounding box center [310, 257] width 82 height 9
type input "0.432"
click at [477, 249] on p "Adicionar R$ 21,60" at bounding box center [467, 249] width 52 height 9
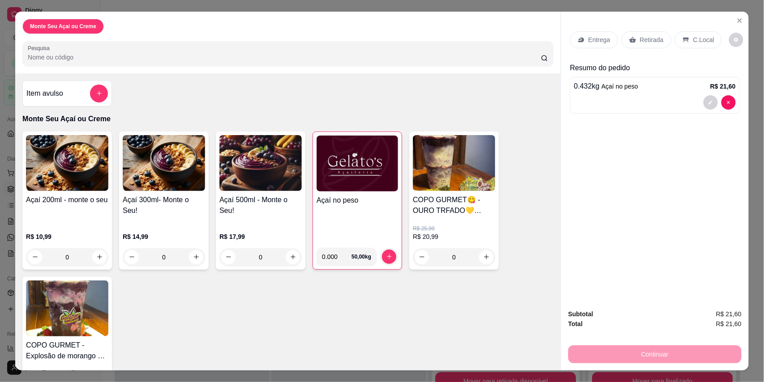
click at [358, 204] on h4 "Açaí no peso" at bounding box center [358, 200] width 82 height 11
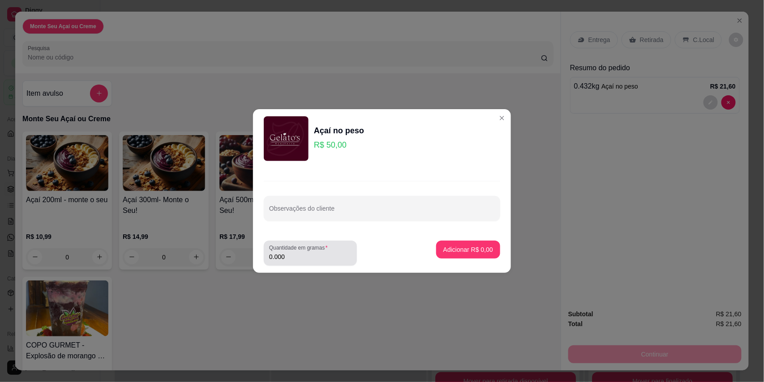
click at [325, 260] on input "0.000" at bounding box center [310, 257] width 82 height 9
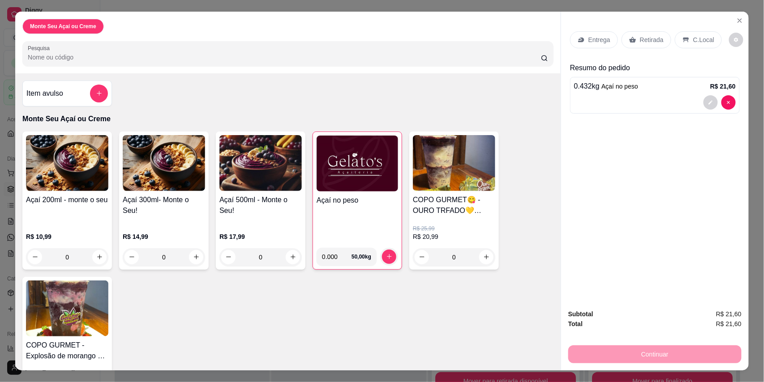
click at [696, 45] on div "C.Local" at bounding box center [698, 39] width 47 height 17
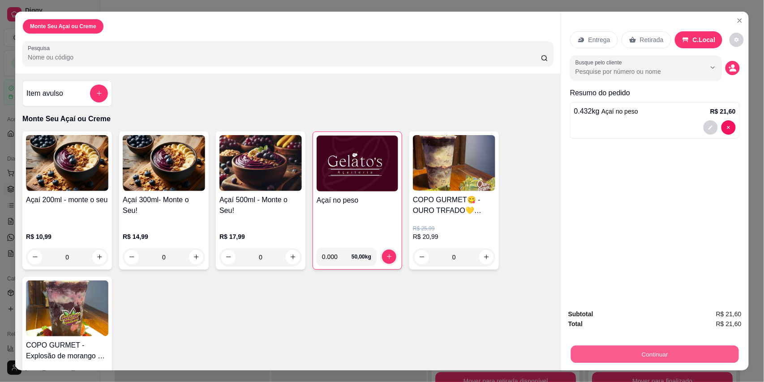
click at [657, 357] on button "Continuar" at bounding box center [655, 354] width 168 height 17
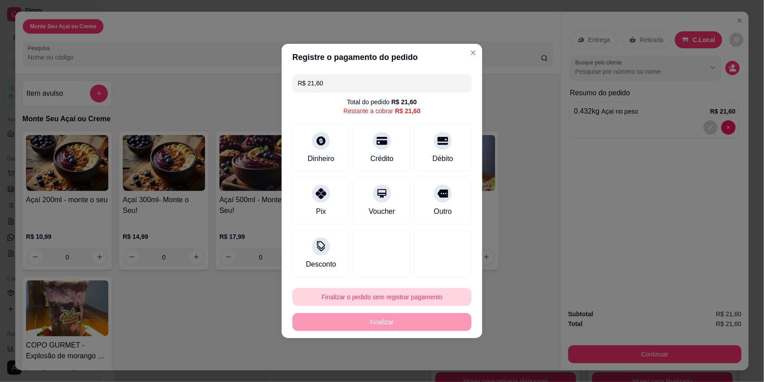
click at [388, 297] on button "Finalizar o pedido sem registrar pagamento" at bounding box center [381, 297] width 179 height 18
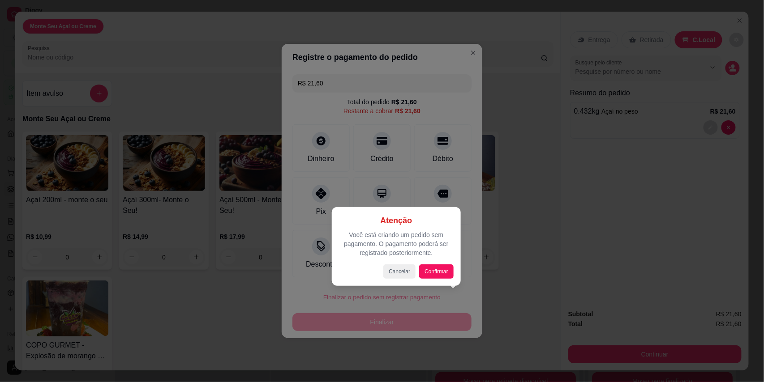
click at [534, 237] on div at bounding box center [382, 191] width 764 height 382
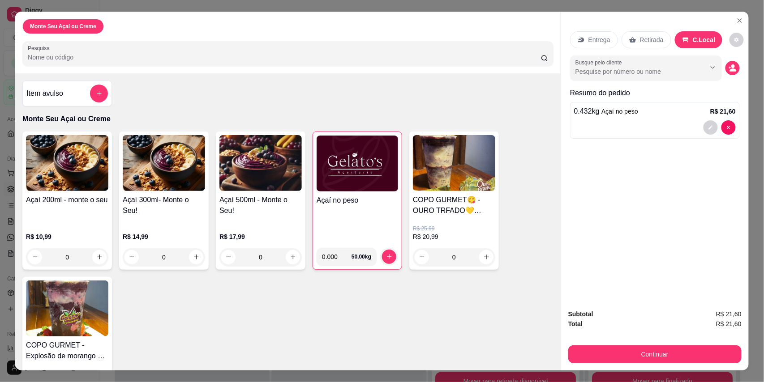
click at [366, 192] on img at bounding box center [358, 164] width 82 height 56
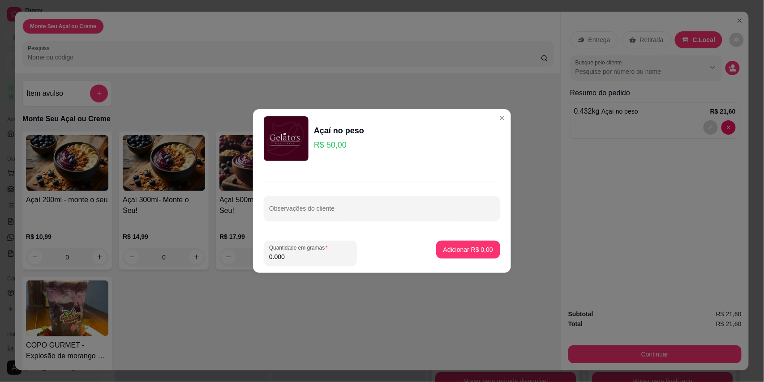
click at [301, 260] on input "0.000" at bounding box center [310, 257] width 82 height 9
type input "0.240"
click at [465, 255] on button "Adicionar R$ 12,00" at bounding box center [467, 250] width 68 height 18
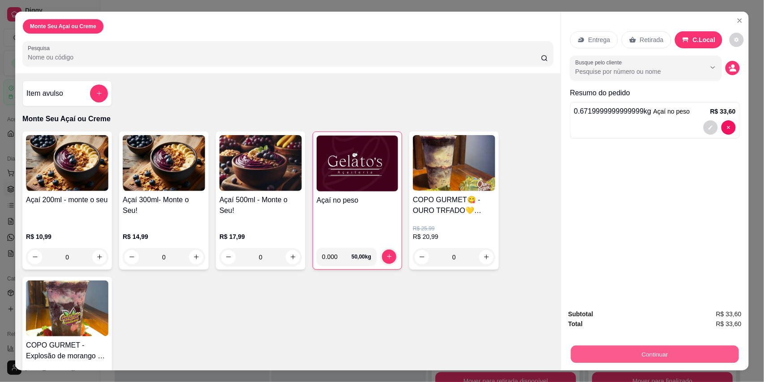
click at [657, 356] on button "Continuar" at bounding box center [655, 354] width 168 height 17
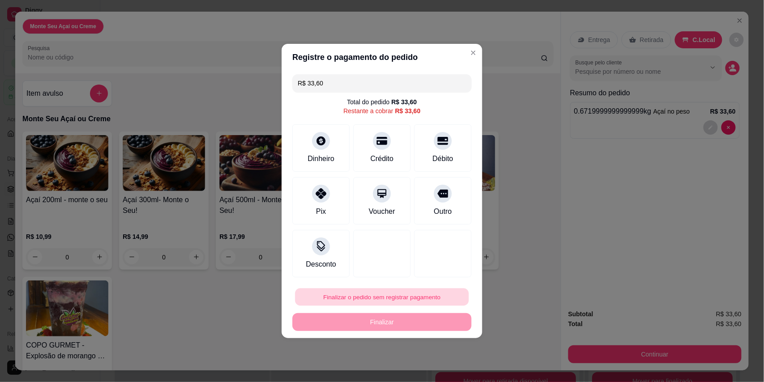
click at [368, 297] on button "Finalizar o pedido sem registrar pagamento" at bounding box center [382, 297] width 174 height 17
click at [442, 275] on button "Confirmar" at bounding box center [435, 273] width 33 height 14
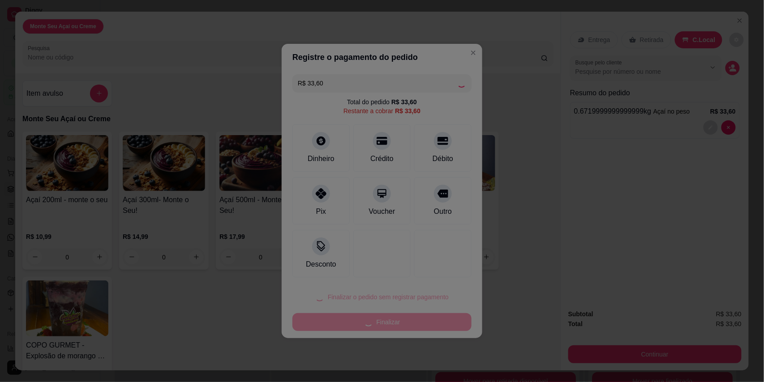
type input "R$ 0,00"
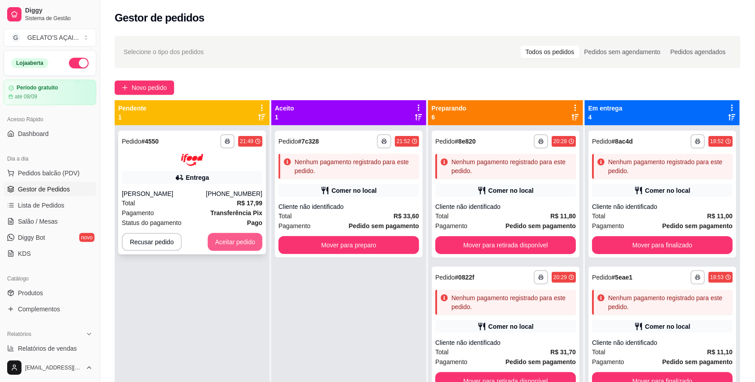
click at [236, 243] on button "Aceitar pedido" at bounding box center [235, 242] width 55 height 18
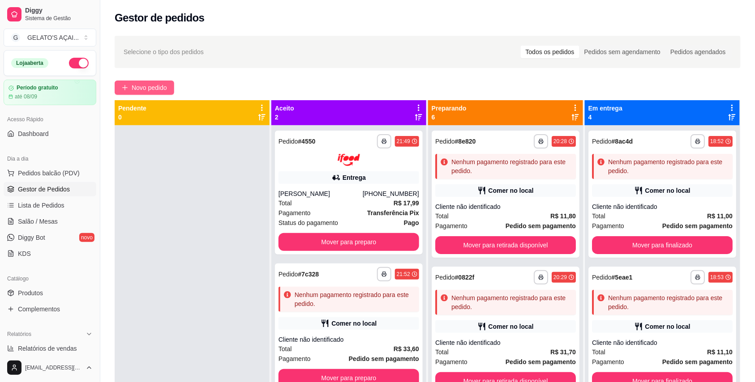
click at [133, 82] on button "Novo pedido" at bounding box center [145, 88] width 60 height 14
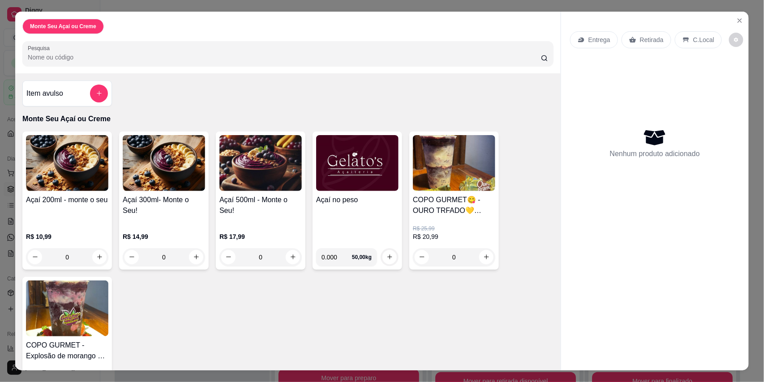
click at [368, 185] on img at bounding box center [357, 163] width 82 height 56
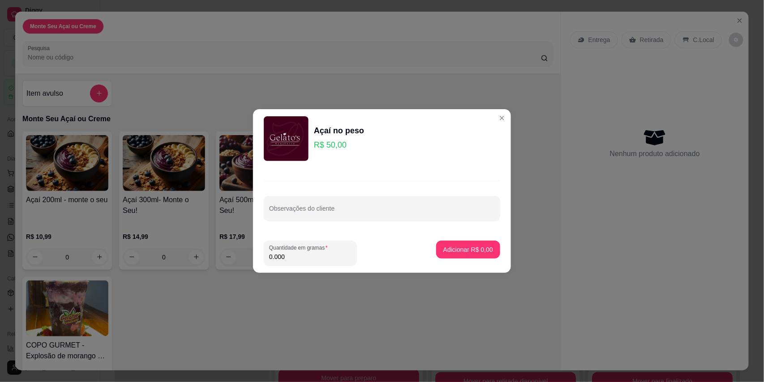
drag, startPoint x: 301, startPoint y: 257, endPoint x: 266, endPoint y: 253, distance: 36.0
click at [266, 253] on div "Quantidade em gramas 0.000" at bounding box center [310, 253] width 93 height 25
type input "0.452"
click at [446, 253] on p "Adicionar R$ 22,60" at bounding box center [467, 249] width 52 height 9
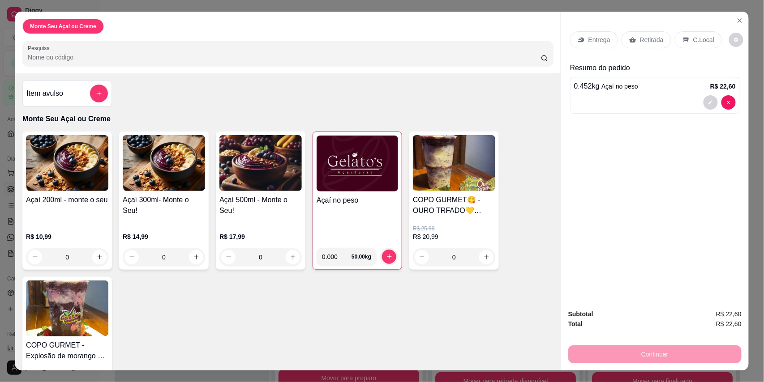
click at [696, 43] on p "C.Local" at bounding box center [703, 39] width 21 height 9
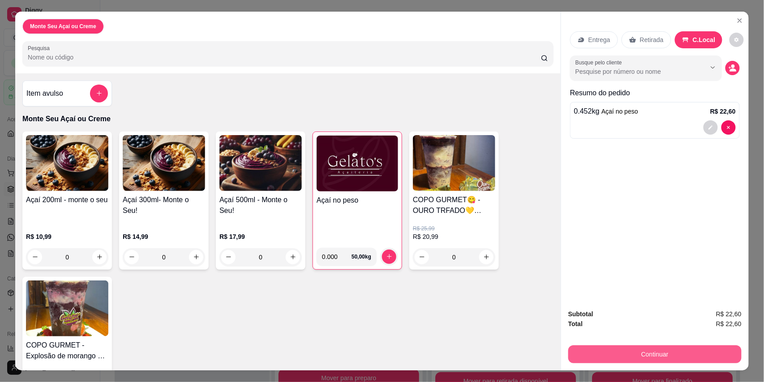
click at [608, 351] on button "Continuar" at bounding box center [654, 355] width 173 height 18
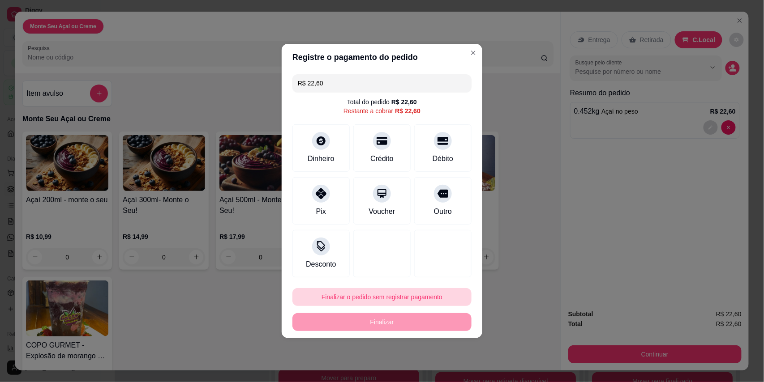
click at [384, 298] on button "Finalizar o pedido sem registrar pagamento" at bounding box center [381, 297] width 179 height 18
click at [428, 272] on button "Confirmar" at bounding box center [435, 273] width 33 height 14
type input "R$ 0,00"
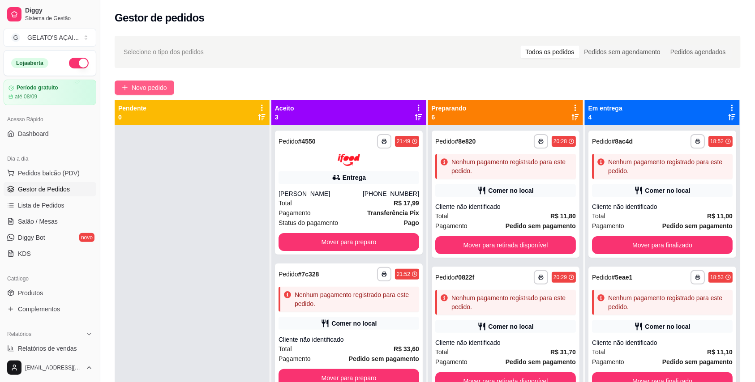
click at [155, 85] on span "Novo pedido" at bounding box center [149, 88] width 35 height 10
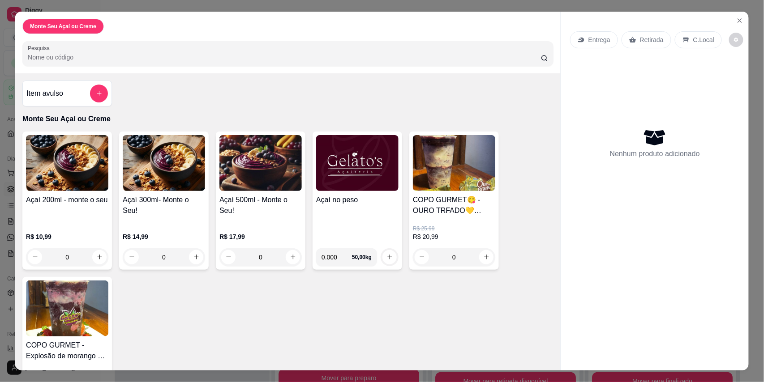
click at [344, 196] on h4 "Açaí no peso" at bounding box center [357, 200] width 82 height 11
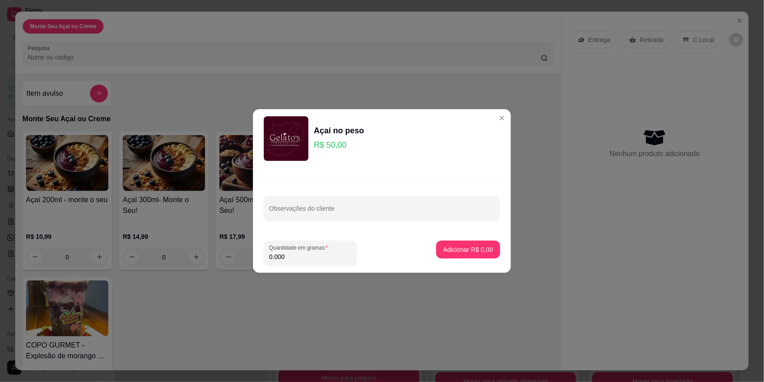
drag, startPoint x: 300, startPoint y: 260, endPoint x: 237, endPoint y: 260, distance: 63.1
click at [237, 260] on div "Açaí no peso R$ 50,00 Observações do cliente Quantidade em gramas 0.000 Adicion…" at bounding box center [382, 191] width 764 height 382
type input "0.624"
click at [461, 254] on p "Adicionar R$ 31,20" at bounding box center [467, 249] width 52 height 9
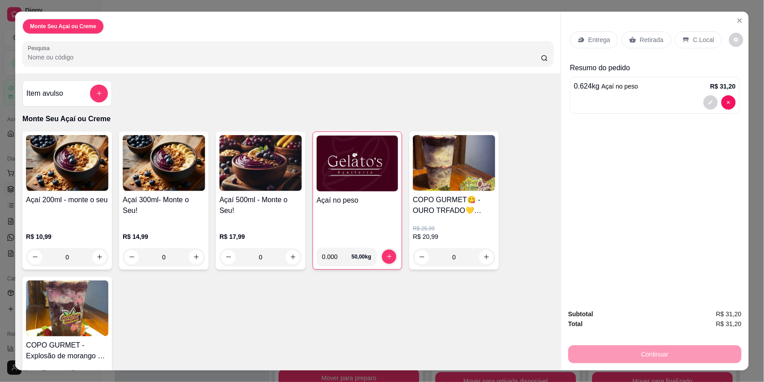
click at [693, 36] on p "C.Local" at bounding box center [703, 39] width 21 height 9
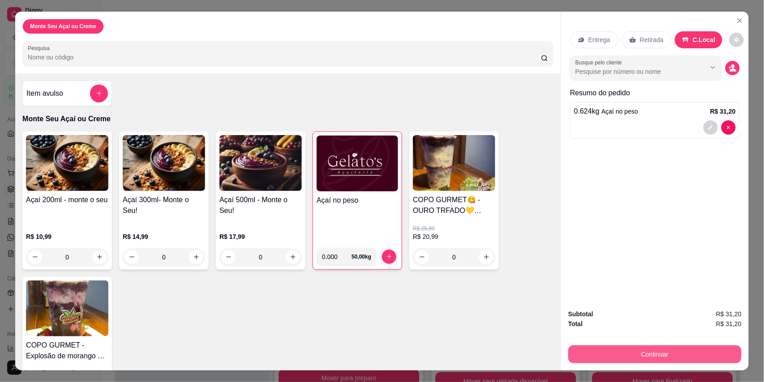
click at [650, 353] on button "Continuar" at bounding box center [654, 355] width 173 height 18
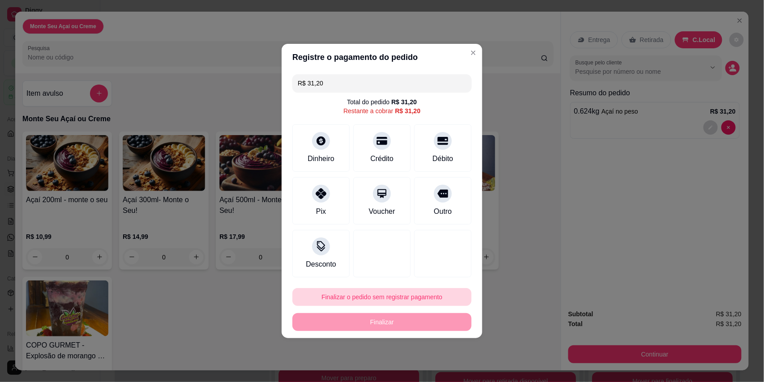
click at [391, 300] on button "Finalizar o pedido sem registrar pagamento" at bounding box center [381, 297] width 179 height 18
click at [444, 268] on button "Confirmar" at bounding box center [435, 272] width 32 height 13
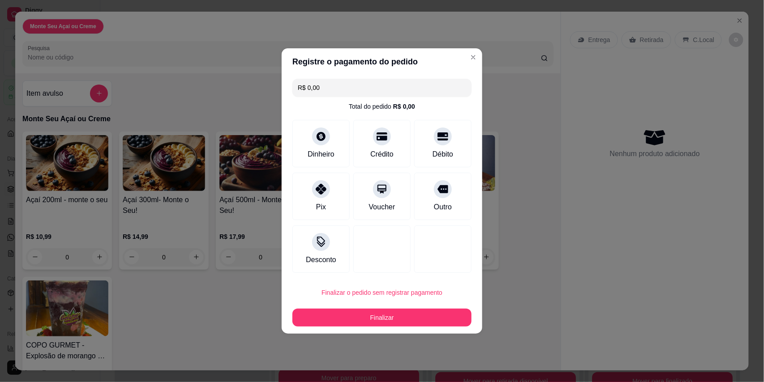
type input "R$ 0,00"
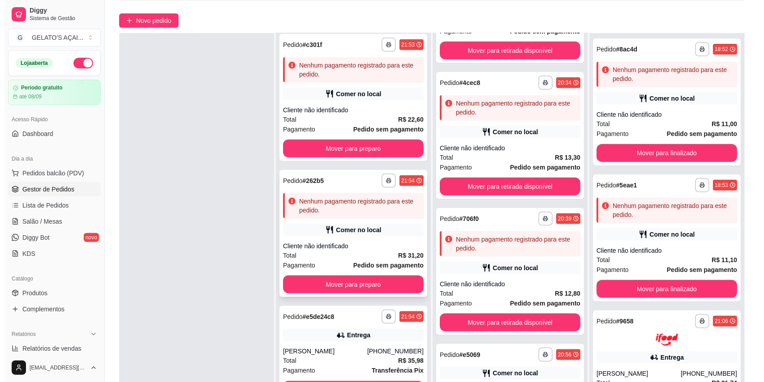
scroll to position [137, 0]
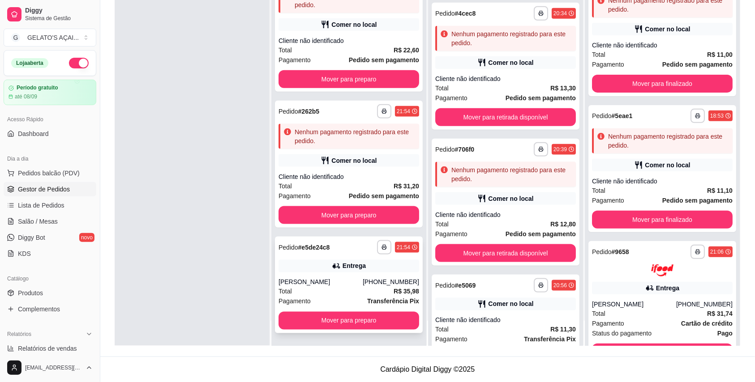
click at [332, 287] on div "Alícia Maria Monteiro de Souza" at bounding box center [321, 282] width 84 height 9
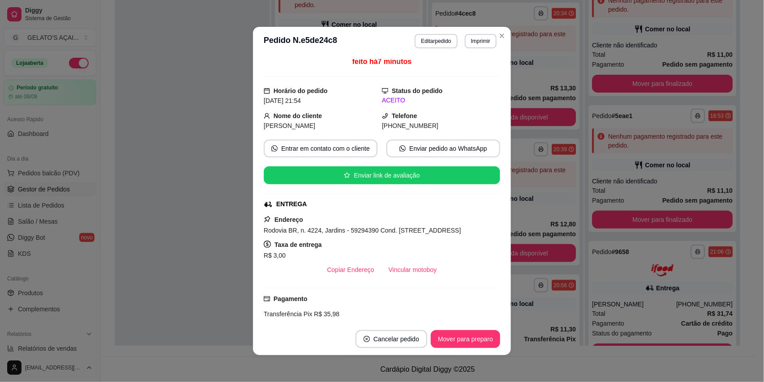
scroll to position [159, 0]
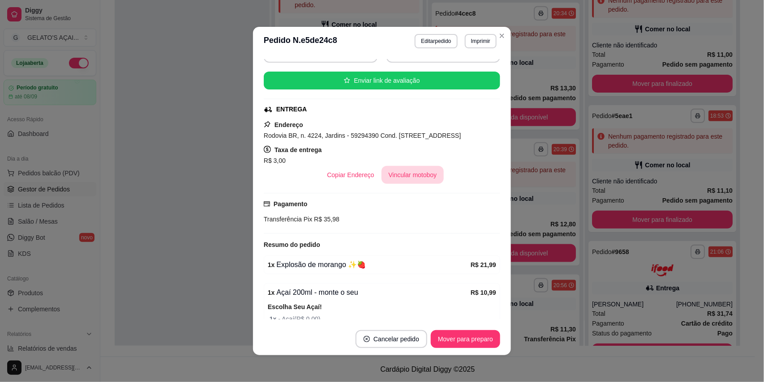
click at [405, 181] on button "Vincular motoboy" at bounding box center [413, 175] width 63 height 18
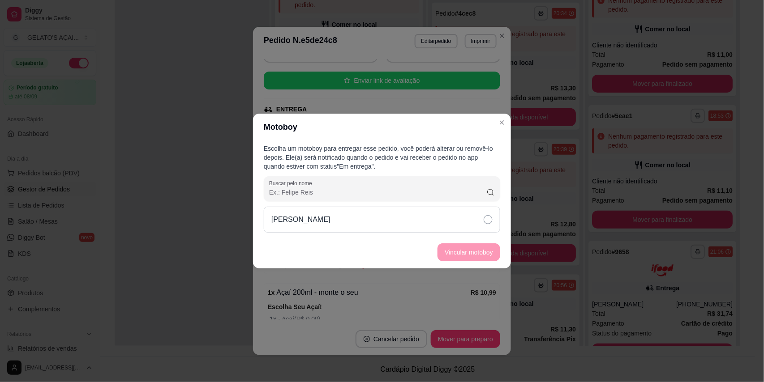
click at [472, 214] on div "Rogério Gomes" at bounding box center [382, 220] width 236 height 26
click at [484, 242] on footer "Vincular motoboy" at bounding box center [382, 252] width 258 height 32
click at [484, 244] on button "Vincular motoboy" at bounding box center [469, 253] width 63 height 18
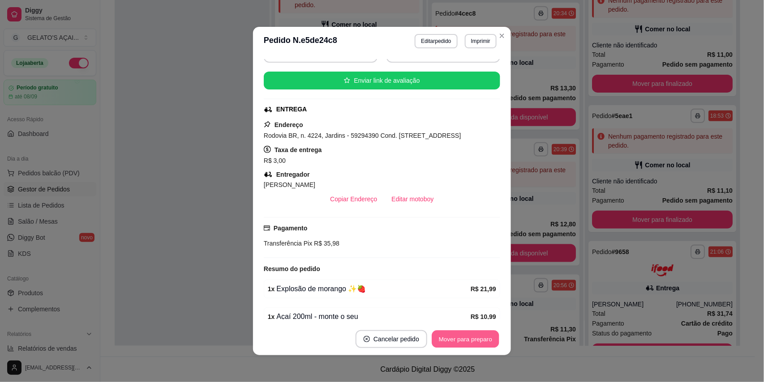
click at [451, 342] on button "Mover para preparo" at bounding box center [465, 339] width 67 height 17
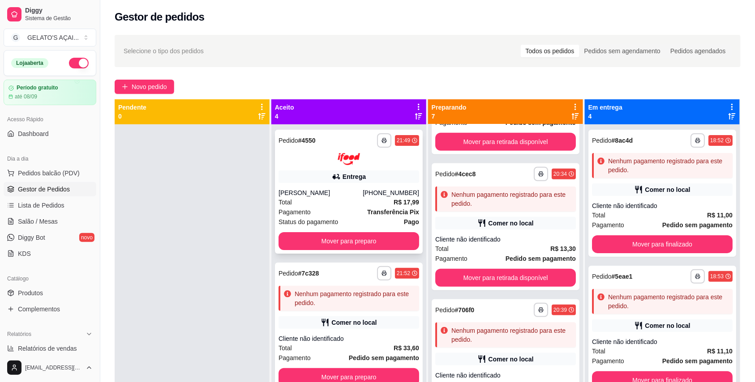
scroll to position [0, 0]
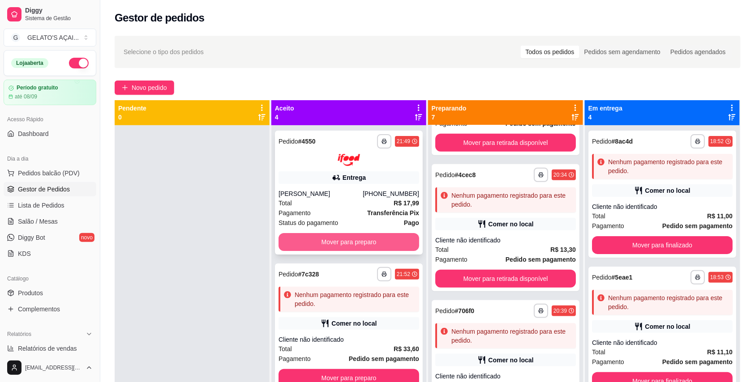
click at [365, 236] on button "Mover para preparo" at bounding box center [349, 242] width 141 height 18
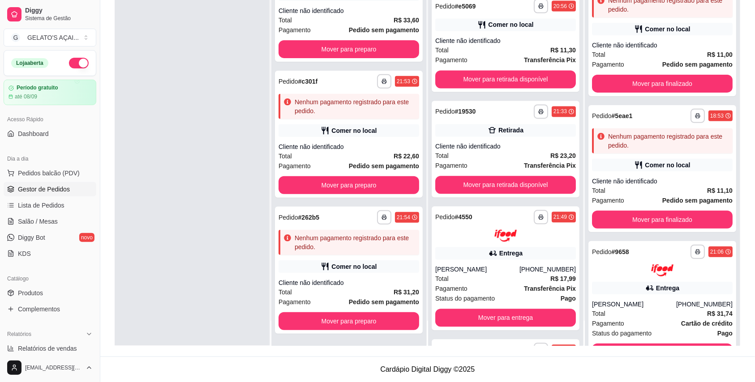
scroll to position [557, 0]
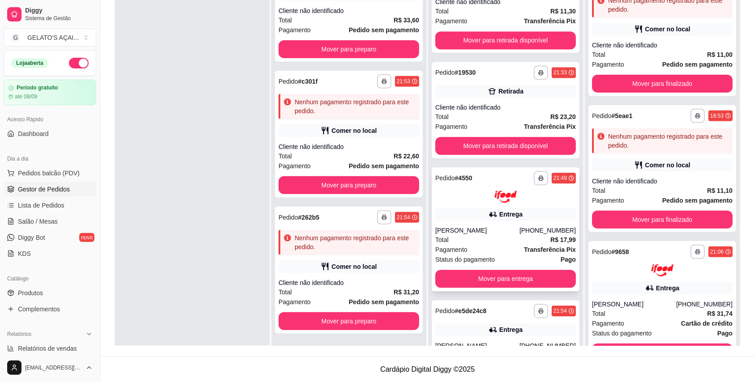
click at [513, 219] on div "Entrega" at bounding box center [505, 215] width 141 height 13
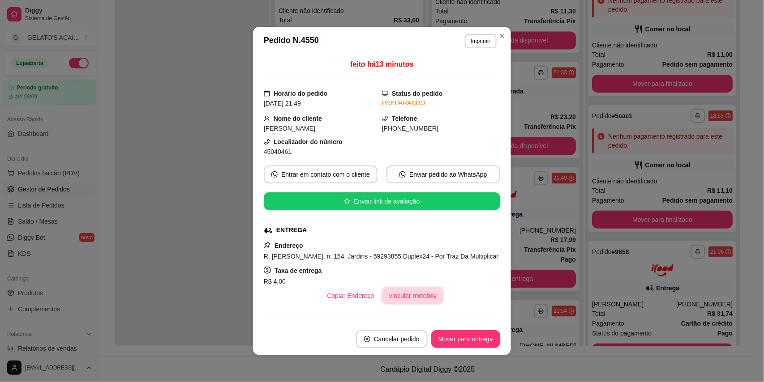
click at [407, 305] on button "Vincular motoboy" at bounding box center [413, 296] width 63 height 18
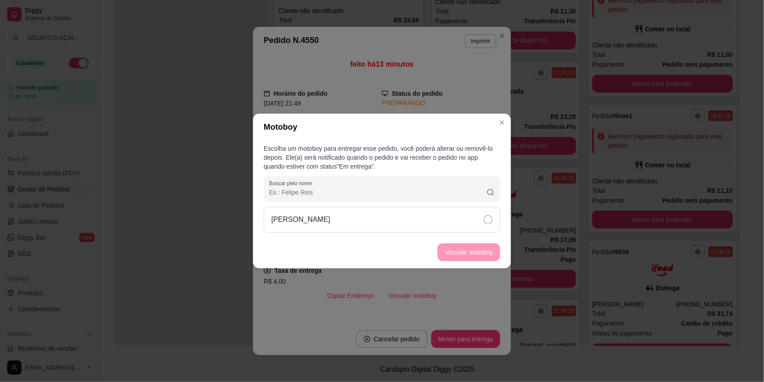
click at [434, 212] on div "Rogério Gomes" at bounding box center [382, 220] width 236 height 26
click at [472, 262] on footer "Vincular motoboy" at bounding box center [382, 252] width 258 height 32
click at [466, 249] on button "Vincular motoboy" at bounding box center [469, 253] width 63 height 18
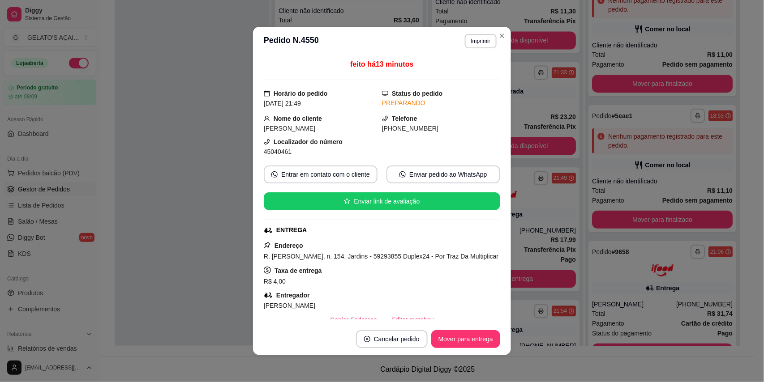
click at [496, 296] on div "feito há 13 minutos Horário do pedido 27/08/2025 21:49 Status do pedido PREPARA…" at bounding box center [382, 190] width 258 height 268
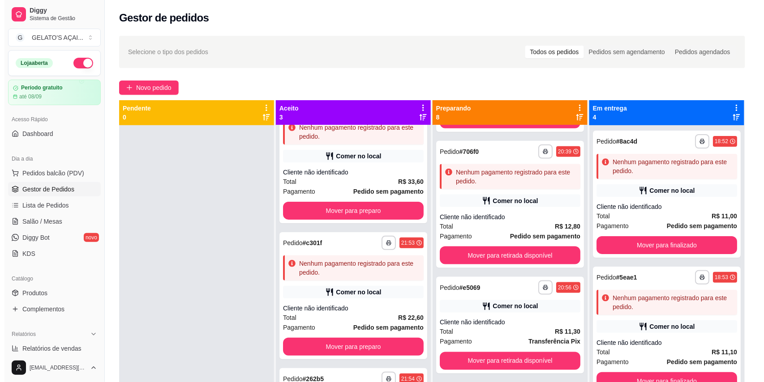
scroll to position [629, 0]
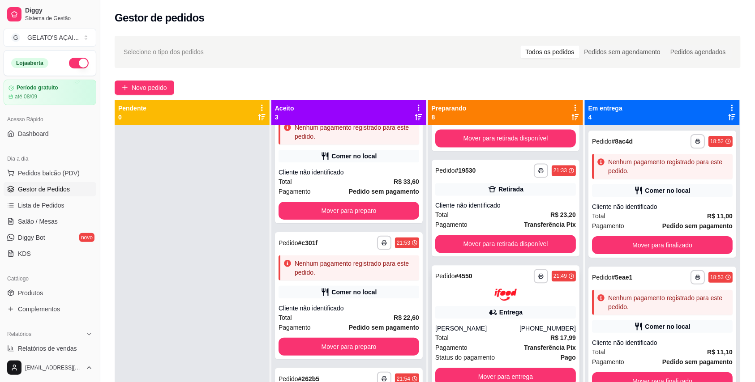
click at [494, 324] on div "Francilene Oliveira" at bounding box center [477, 328] width 84 height 9
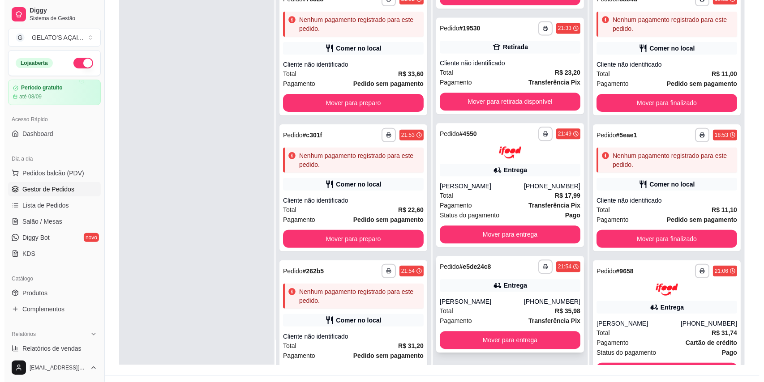
scroll to position [137, 0]
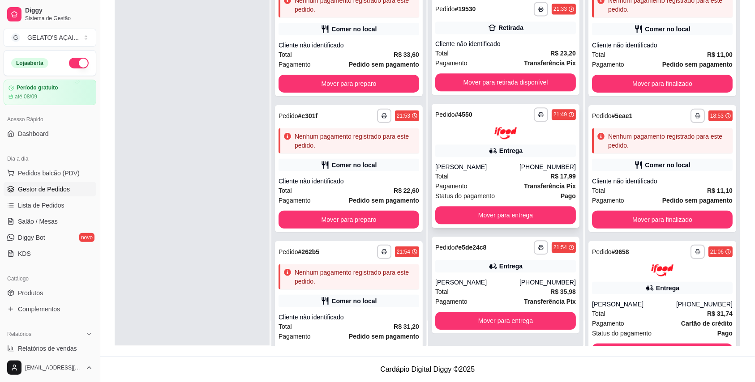
click at [486, 163] on div "Francilene Oliveira" at bounding box center [477, 167] width 84 height 9
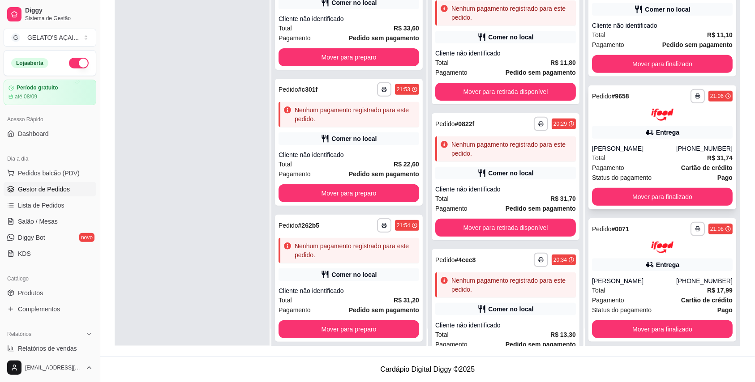
scroll to position [25, 0]
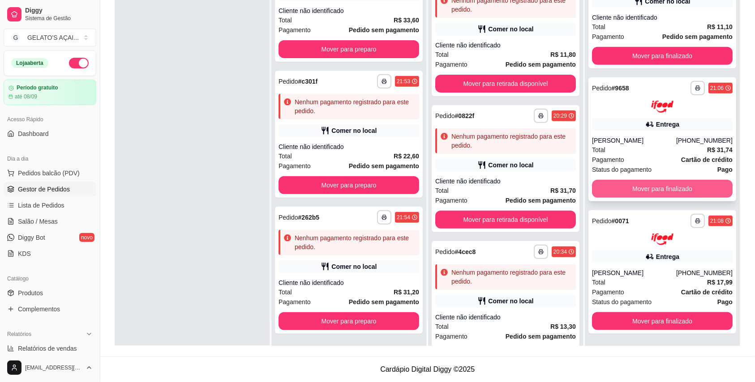
click at [610, 185] on button "Mover para finalizado" at bounding box center [662, 189] width 141 height 18
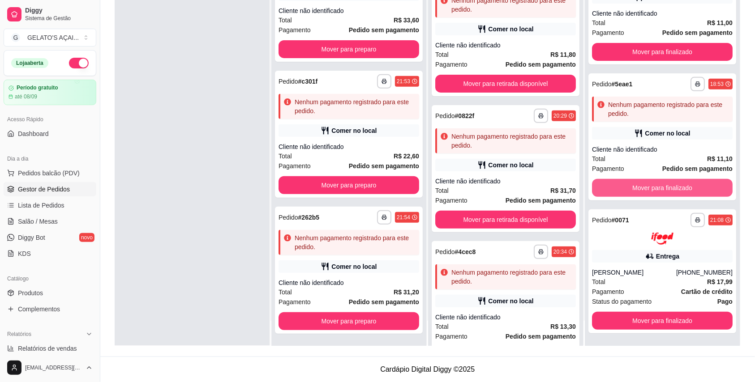
scroll to position [31, 0]
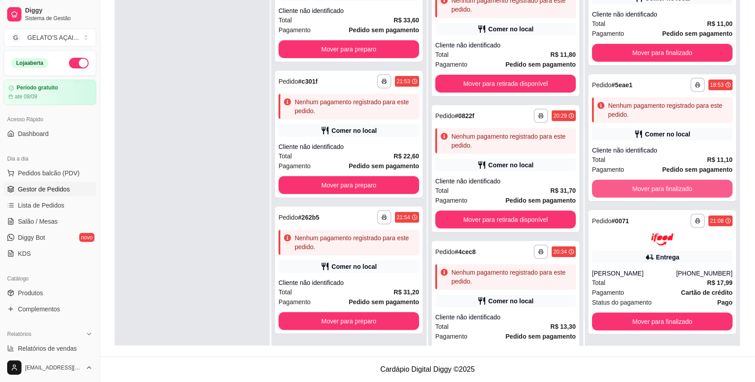
click at [610, 185] on button "Mover para finalizado" at bounding box center [662, 189] width 141 height 18
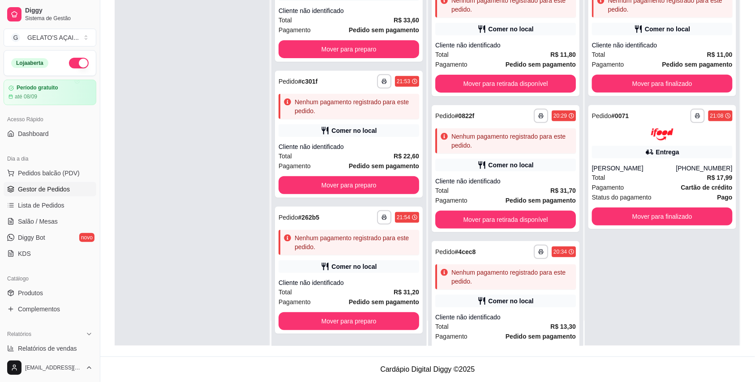
scroll to position [0, 0]
click at [621, 224] on button "Mover para finalizado" at bounding box center [662, 217] width 141 height 18
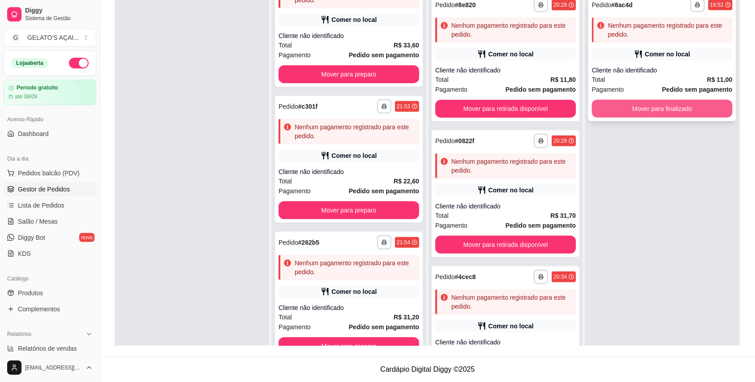
click at [627, 106] on button "Mover para finalizado" at bounding box center [662, 109] width 141 height 18
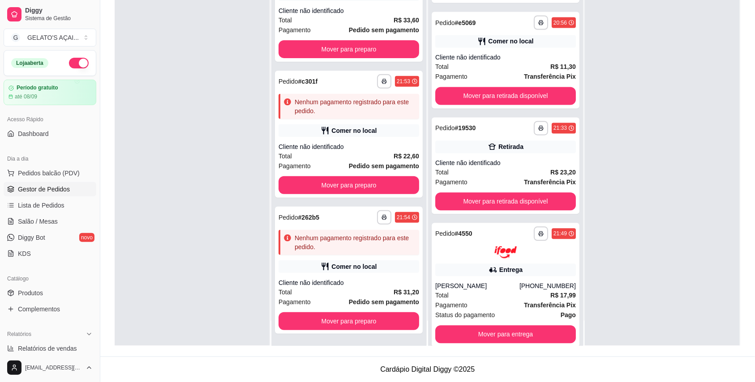
scroll to position [515, 0]
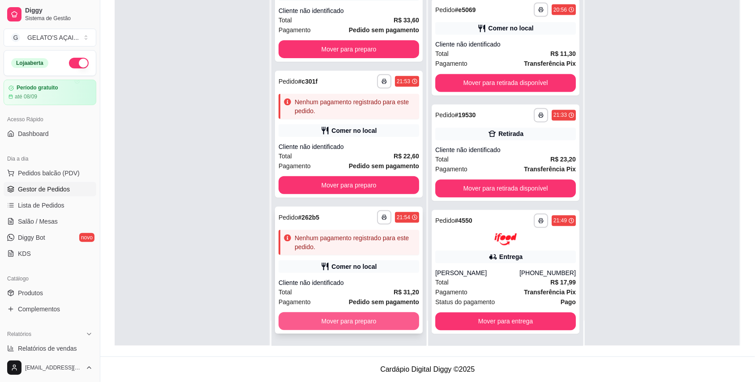
click at [332, 316] on button "Mover para preparo" at bounding box center [349, 322] width 141 height 18
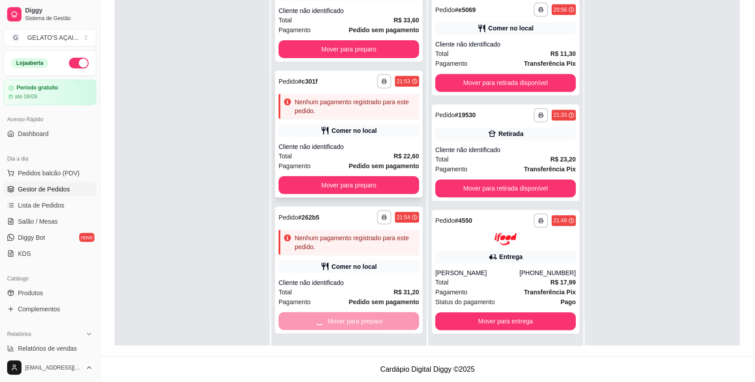
scroll to position [0, 0]
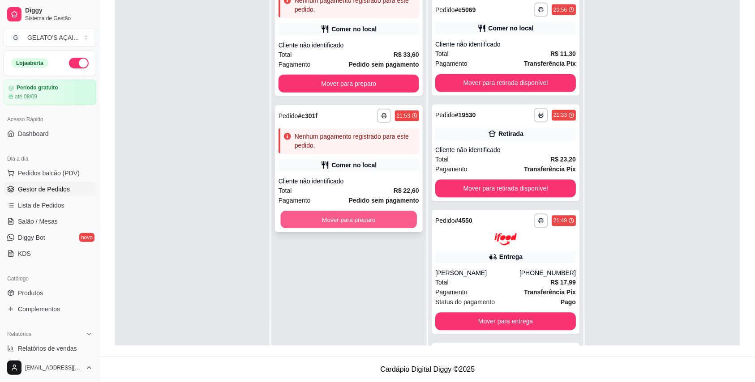
click at [362, 213] on button "Mover para preparo" at bounding box center [349, 219] width 137 height 17
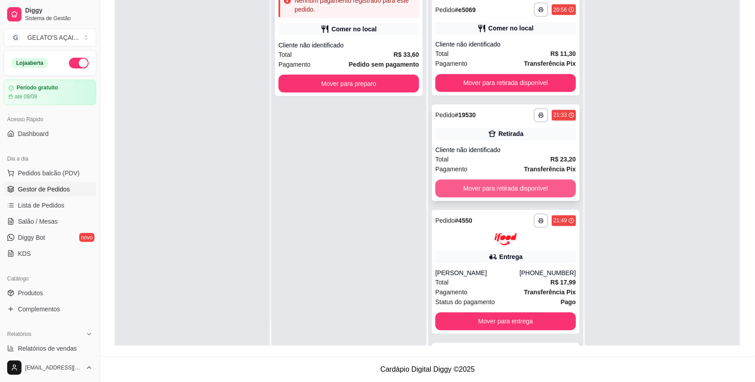
click at [505, 196] on button "Mover para retirada disponível" at bounding box center [505, 189] width 141 height 18
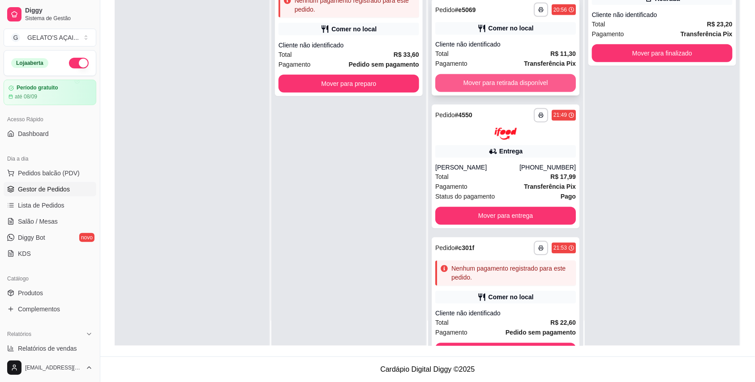
click at [481, 86] on button "Mover para retirada disponível" at bounding box center [505, 83] width 141 height 18
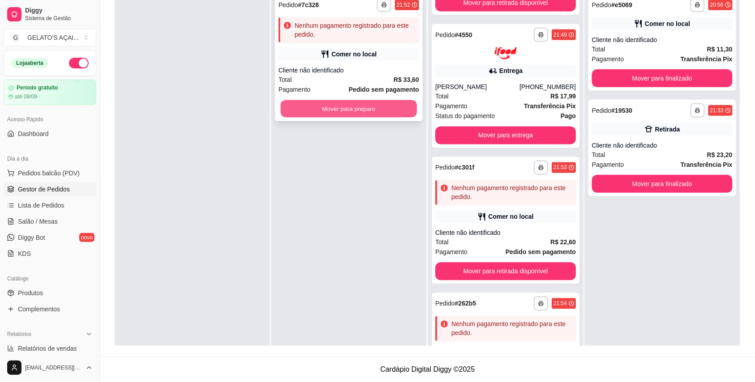
click at [347, 103] on button "Mover para preparo" at bounding box center [349, 108] width 137 height 17
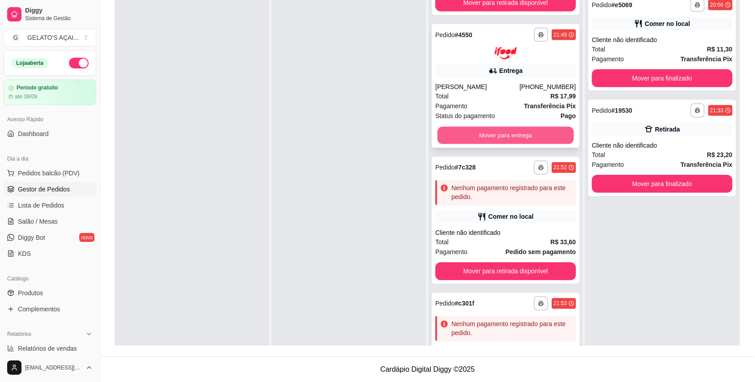
click at [463, 130] on button "Mover para entrega" at bounding box center [506, 135] width 137 height 17
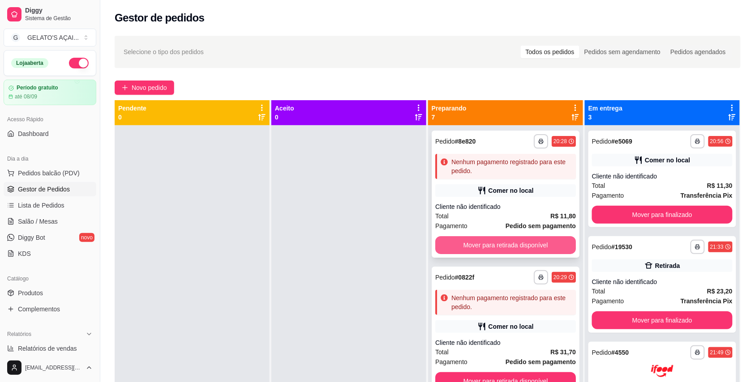
click at [489, 245] on button "Mover para retirada disponível" at bounding box center [505, 245] width 141 height 18
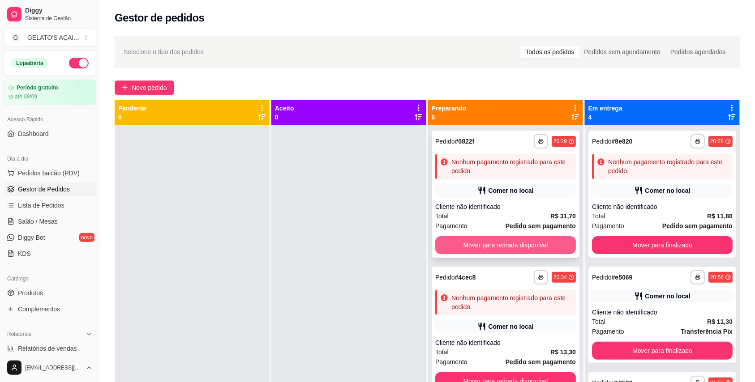
click at [489, 244] on button "Mover para retirada disponível" at bounding box center [505, 245] width 141 height 18
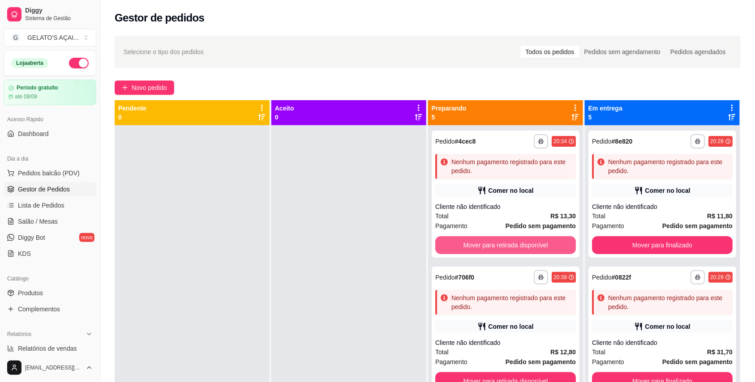
click at [489, 244] on button "Mover para retirada disponível" at bounding box center [505, 245] width 141 height 18
click at [489, 244] on button "Mover para retirada disponível" at bounding box center [506, 245] width 137 height 17
click at [490, 242] on button "Mover para retirada disponível" at bounding box center [505, 245] width 141 height 18
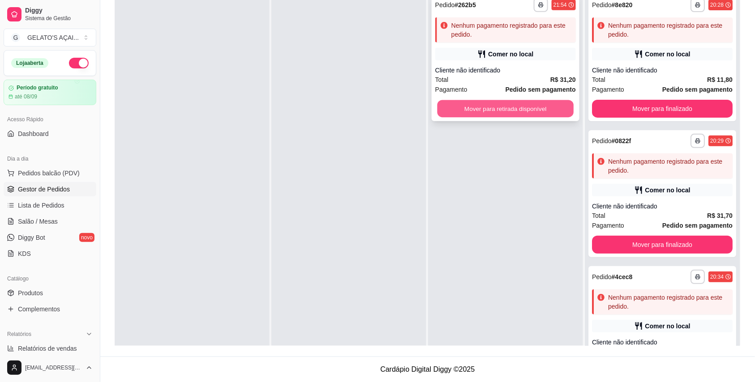
click at [515, 110] on button "Mover para retirada disponível" at bounding box center [506, 108] width 137 height 17
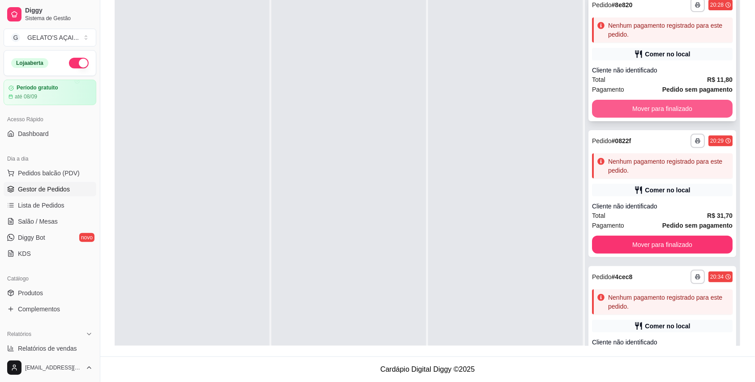
click at [615, 114] on button "Mover para finalizado" at bounding box center [662, 109] width 141 height 18
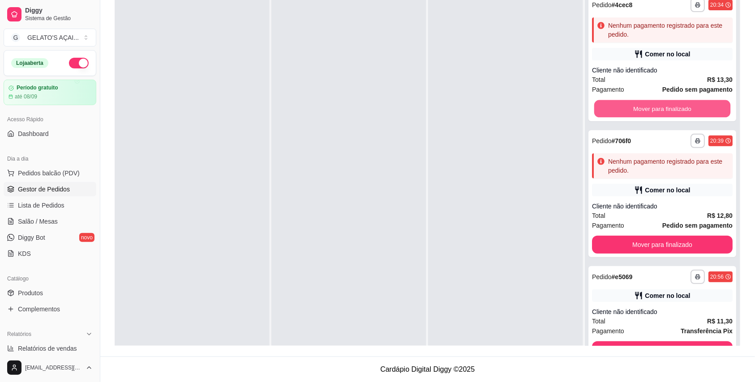
click at [615, 114] on button "Mover para finalizado" at bounding box center [662, 108] width 137 height 17
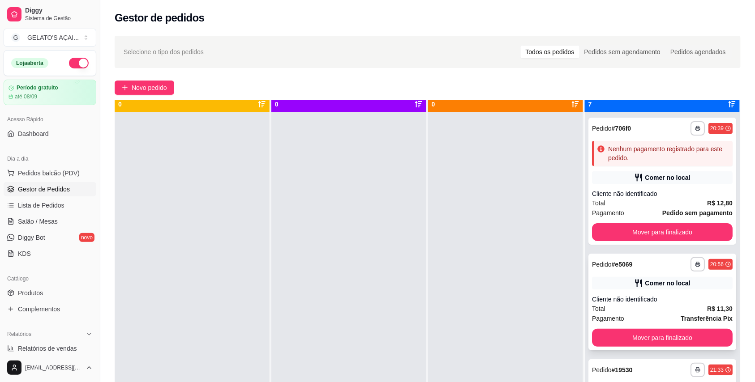
scroll to position [25, 0]
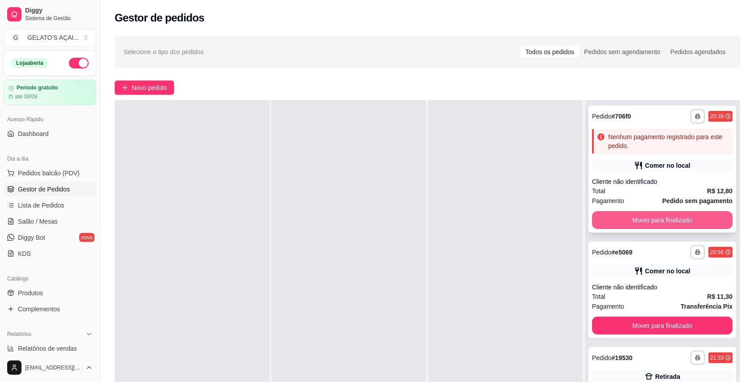
click at [624, 221] on button "Mover para finalizado" at bounding box center [662, 220] width 141 height 18
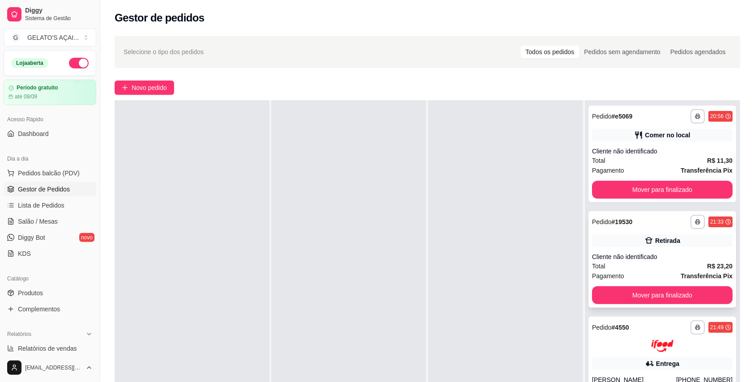
scroll to position [79, 0]
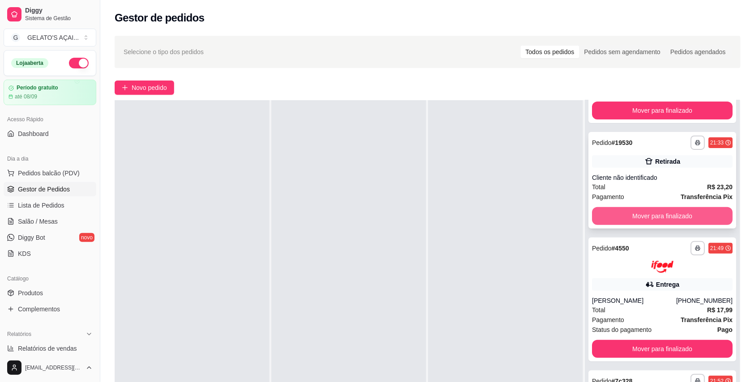
click at [623, 218] on button "Mover para finalizado" at bounding box center [662, 216] width 141 height 18
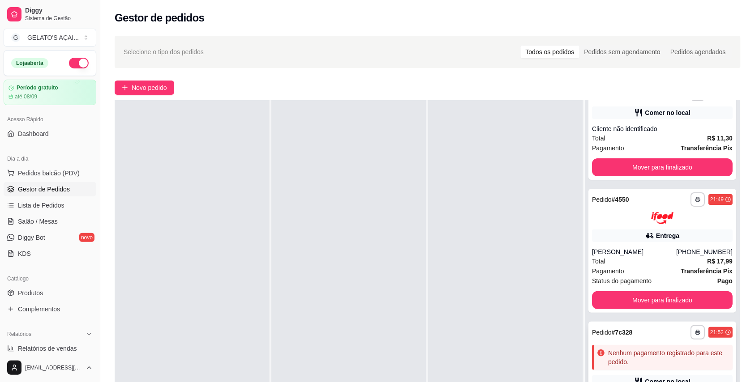
scroll to position [0, 0]
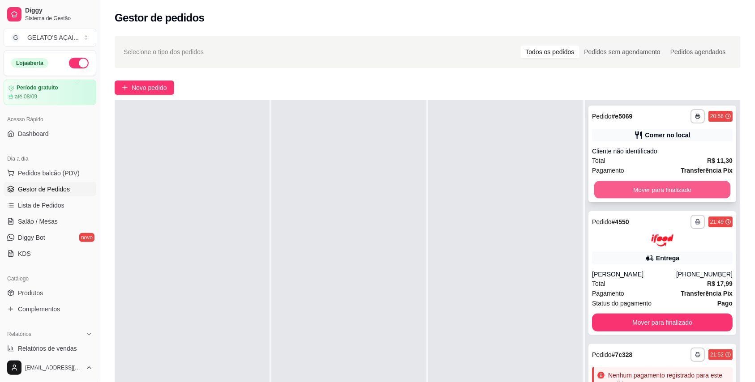
click at [635, 190] on button "Mover para finalizado" at bounding box center [662, 189] width 137 height 17
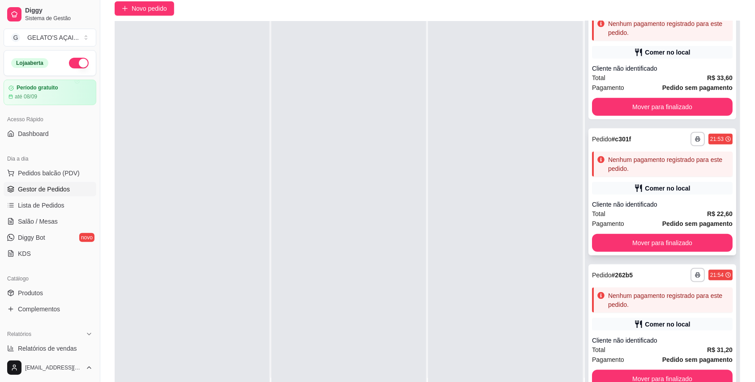
scroll to position [137, 0]
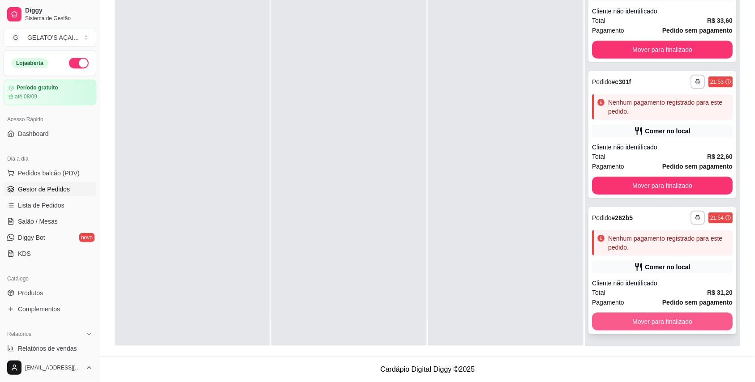
click at [642, 314] on button "Mover para finalizado" at bounding box center [662, 322] width 141 height 18
click at [642, 321] on button "Mover para finalizado" at bounding box center [662, 322] width 141 height 18
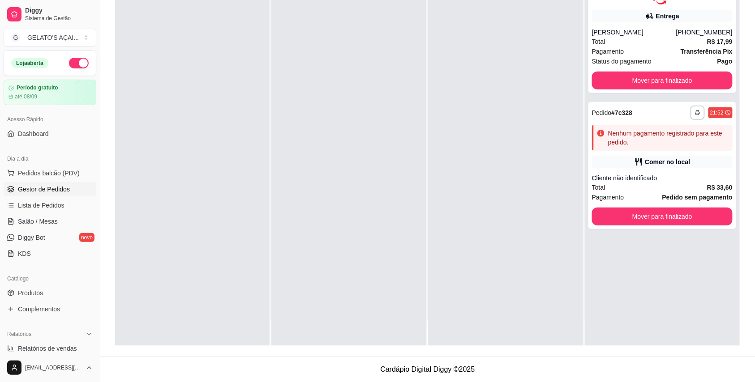
scroll to position [0, 0]
click at [644, 219] on button "Mover para finalizado" at bounding box center [662, 217] width 141 height 18
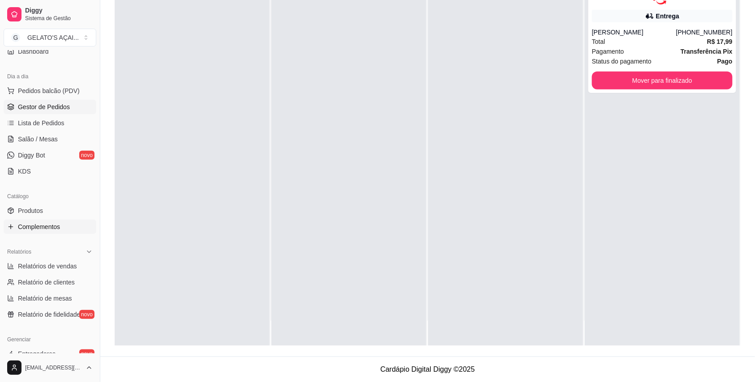
scroll to position [159, 0]
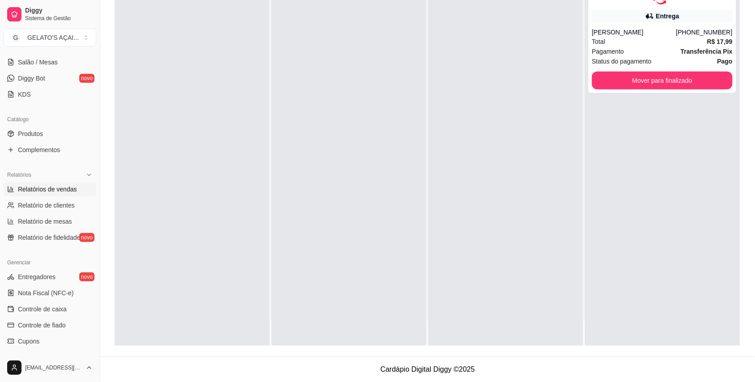
click at [38, 185] on span "Relatórios de vendas" at bounding box center [47, 189] width 59 height 9
select select "ALL"
select select "0"
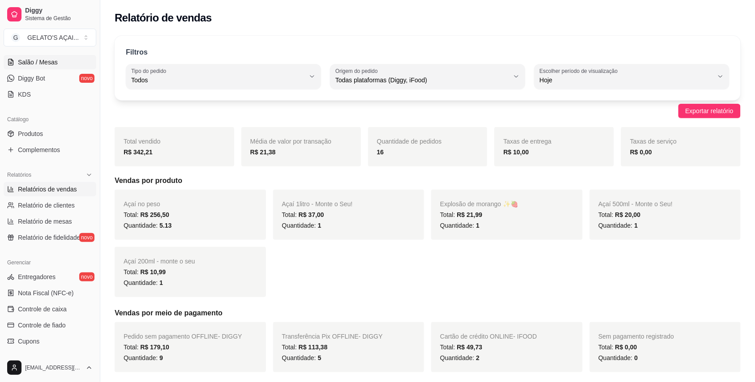
click at [46, 59] on span "Salão / Mesas" at bounding box center [38, 62] width 40 height 9
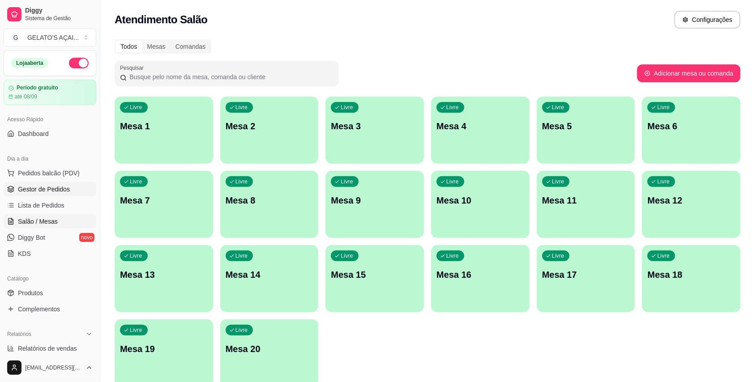
click at [49, 187] on span "Gestor de Pedidos" at bounding box center [44, 189] width 52 height 9
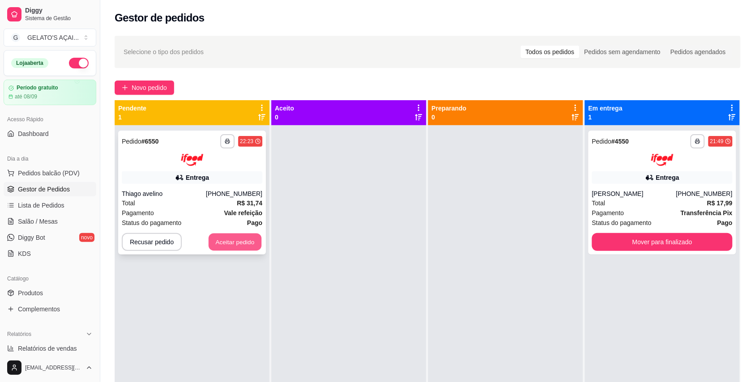
click at [236, 237] on button "Aceitar pedido" at bounding box center [235, 241] width 53 height 17
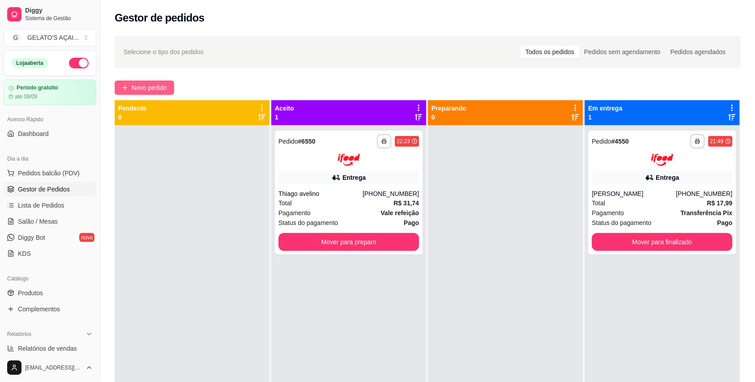
click at [149, 86] on span "Novo pedido" at bounding box center [149, 88] width 35 height 10
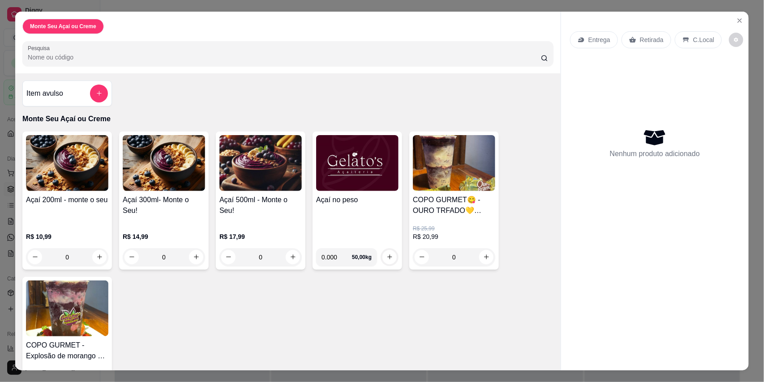
click at [341, 175] on img at bounding box center [357, 163] width 82 height 56
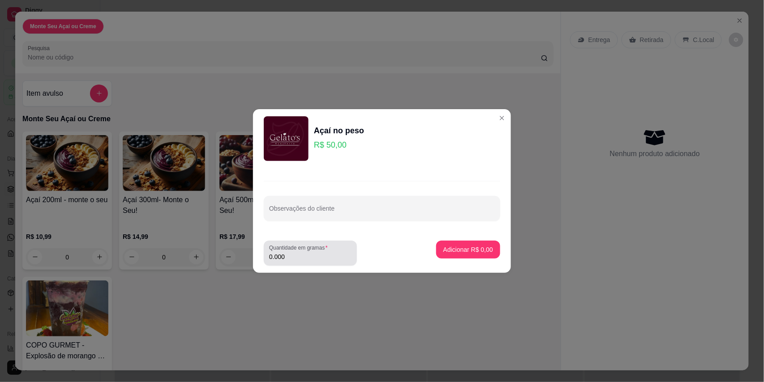
click at [299, 262] on div "Quantidade em gramas 0.000" at bounding box center [310, 253] width 93 height 25
type input "0.400"
click at [443, 253] on p "Adicionar R$ 20,00" at bounding box center [467, 249] width 52 height 9
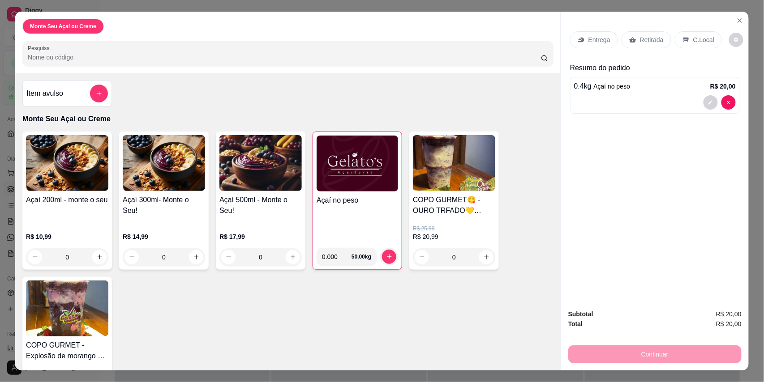
click at [350, 174] on img at bounding box center [358, 164] width 82 height 56
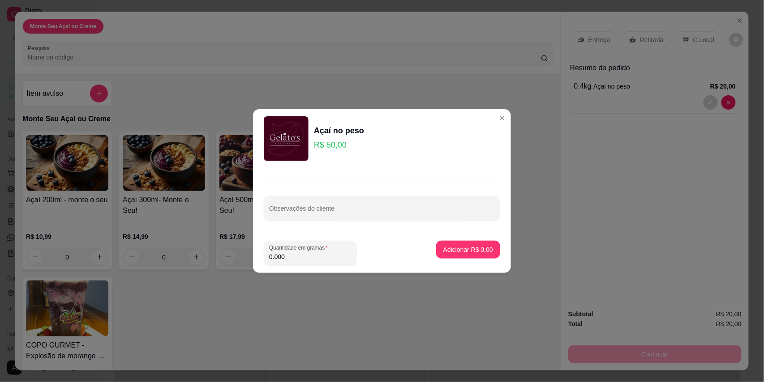
click at [306, 259] on input "0.000" at bounding box center [310, 257] width 82 height 9
type input "0.320"
click at [454, 253] on p "Adicionar R$ 16,00" at bounding box center [466, 249] width 53 height 9
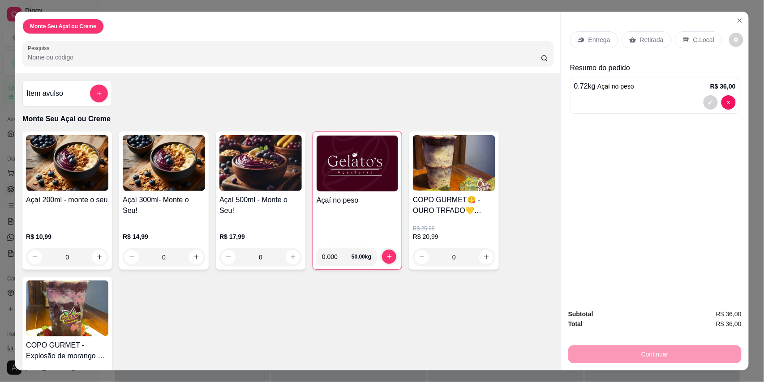
click at [693, 39] on p "C.Local" at bounding box center [703, 39] width 21 height 9
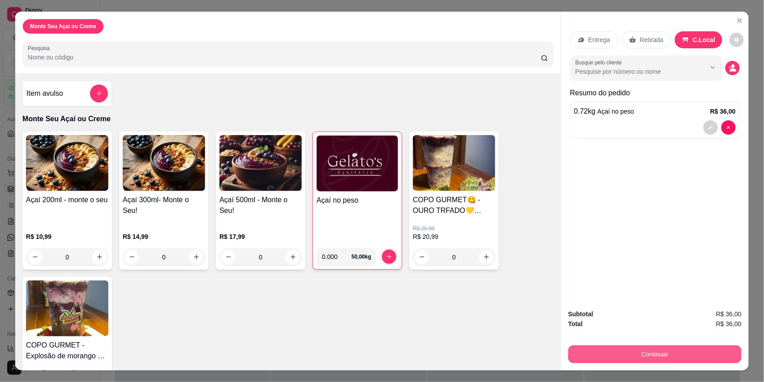
click at [658, 353] on button "Continuar" at bounding box center [654, 355] width 173 height 18
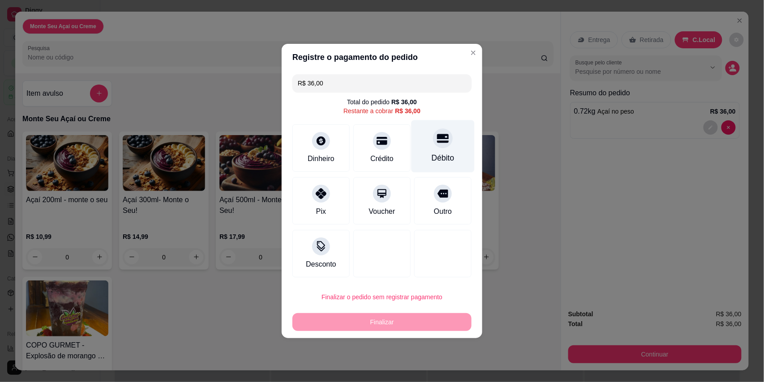
click at [434, 149] on div "Débito" at bounding box center [443, 146] width 63 height 52
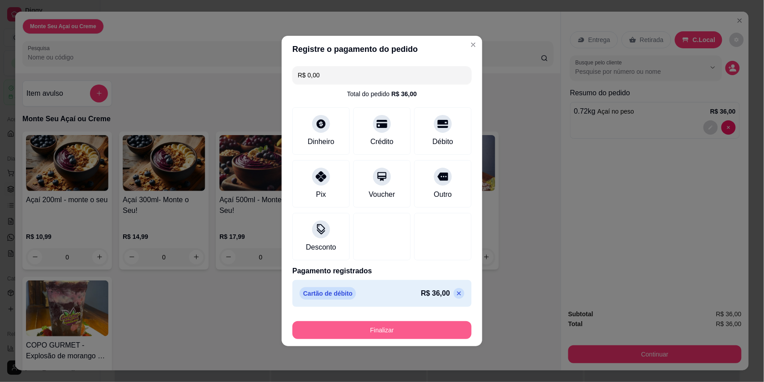
click at [400, 329] on button "Finalizar" at bounding box center [381, 331] width 179 height 18
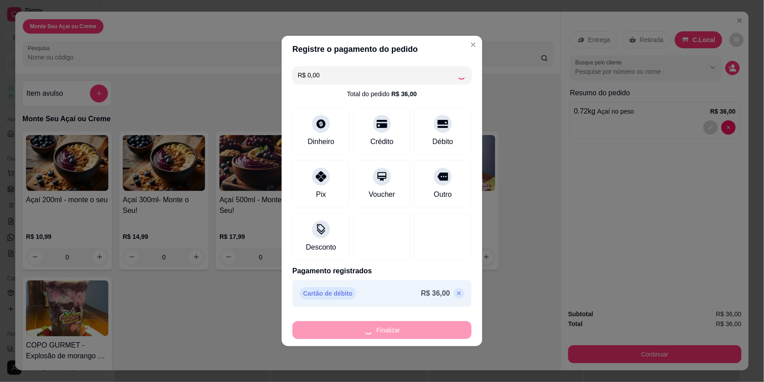
type input "-R$ 36,00"
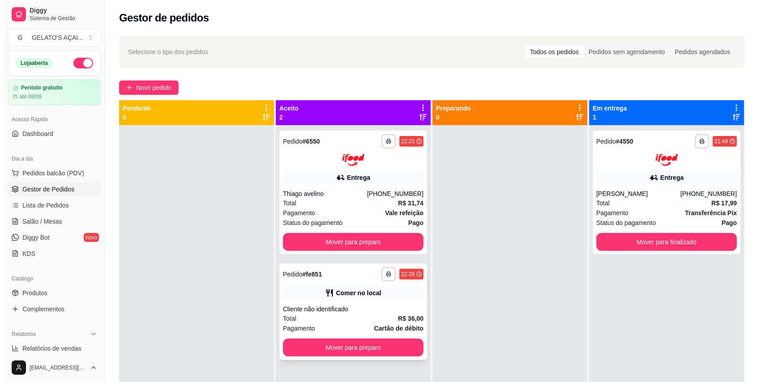
scroll to position [25, 0]
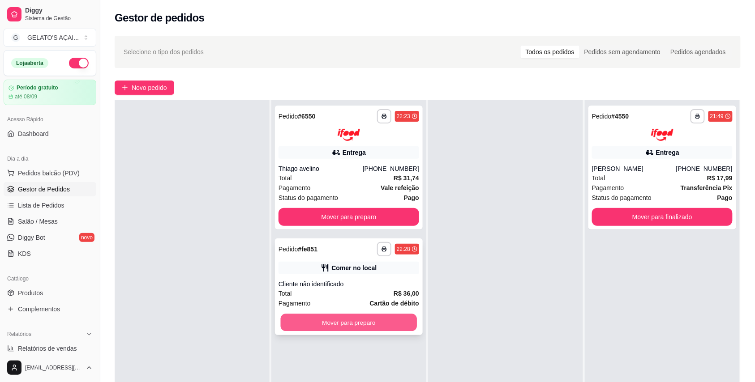
click at [356, 322] on button "Mover para preparo" at bounding box center [349, 322] width 137 height 17
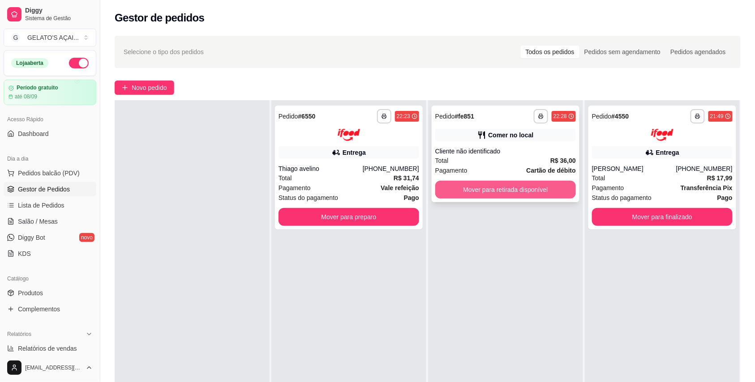
click at [528, 191] on button "Mover para retirada disponível" at bounding box center [505, 190] width 141 height 18
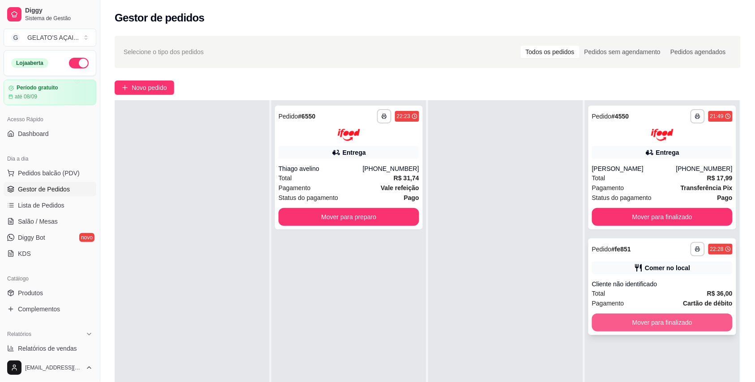
click at [627, 316] on button "Mover para finalizado" at bounding box center [662, 323] width 141 height 18
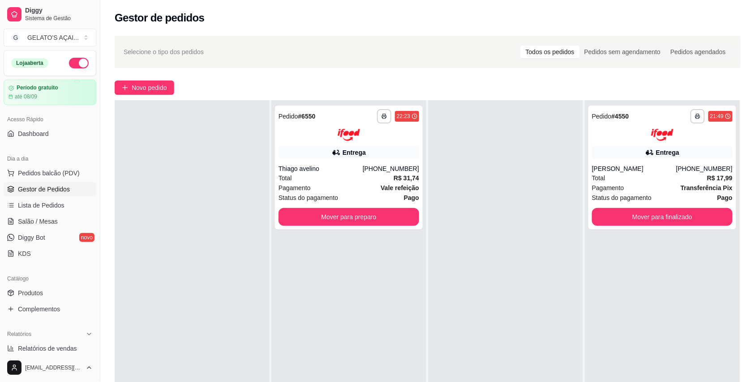
click at [500, 287] on div at bounding box center [505, 291] width 155 height 382
click at [154, 90] on span "Novo pedido" at bounding box center [149, 88] width 35 height 10
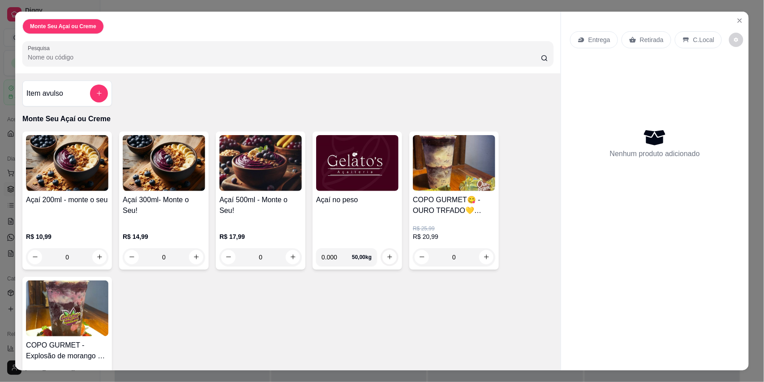
click at [349, 201] on h4 "Açaí no peso" at bounding box center [357, 200] width 82 height 11
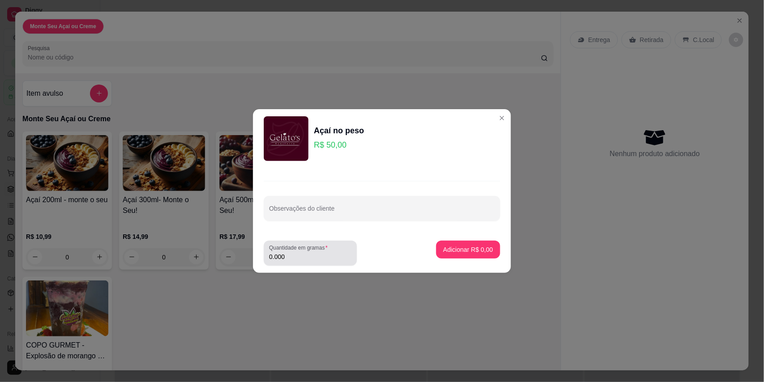
click at [298, 256] on input "0.000" at bounding box center [310, 257] width 82 height 9
type input "0.176"
click at [445, 253] on p "Adicionar R$ 8,80" at bounding box center [468, 249] width 50 height 9
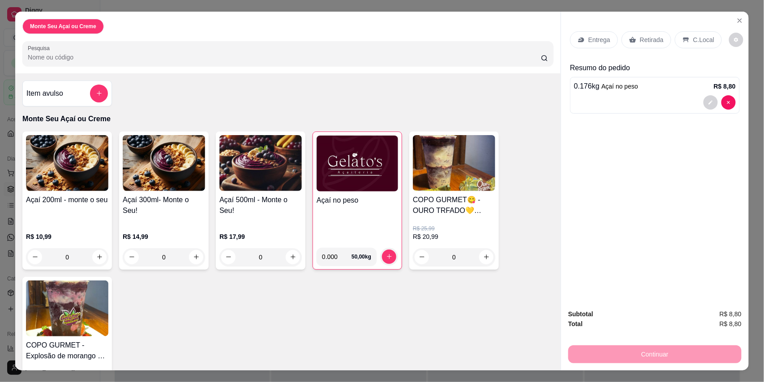
click at [361, 200] on h4 "Açaí no peso" at bounding box center [358, 200] width 82 height 11
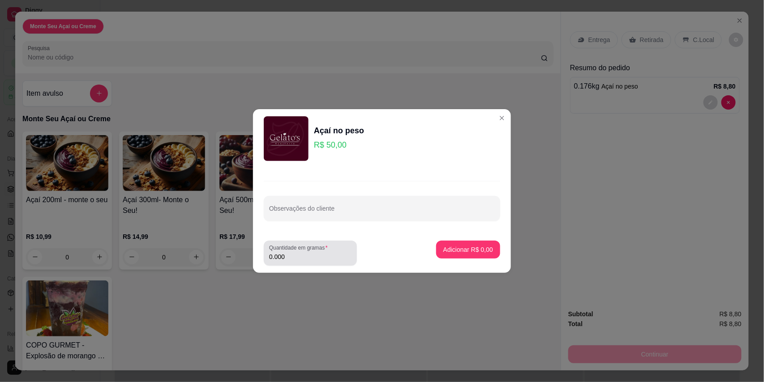
click at [299, 259] on input "0.000" at bounding box center [310, 257] width 82 height 9
type input "0.282"
click at [446, 242] on button "Adicionar R$ 14,10" at bounding box center [467, 250] width 68 height 18
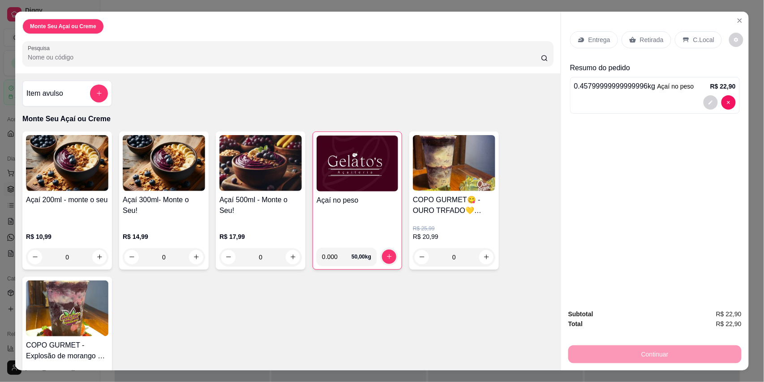
click at [332, 188] on img at bounding box center [358, 164] width 82 height 56
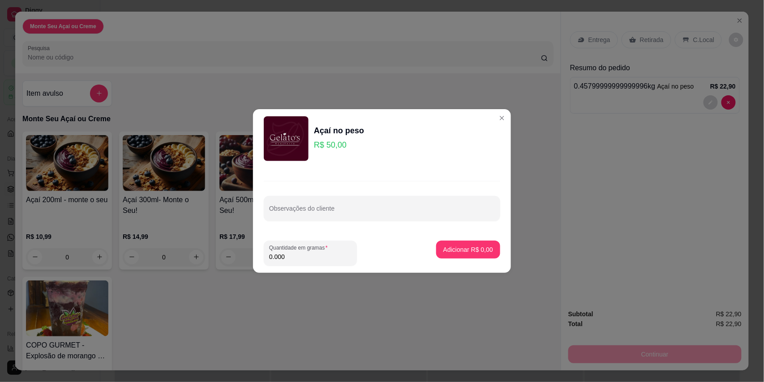
click at [296, 253] on input "0.000" at bounding box center [310, 257] width 82 height 9
type input "0.188"
click at [457, 253] on p "Adicionar R$ 9,40" at bounding box center [468, 249] width 50 height 9
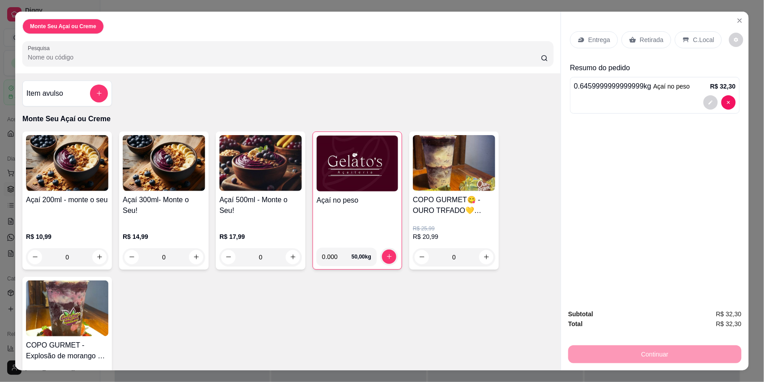
click at [696, 43] on p "C.Local" at bounding box center [703, 39] width 21 height 9
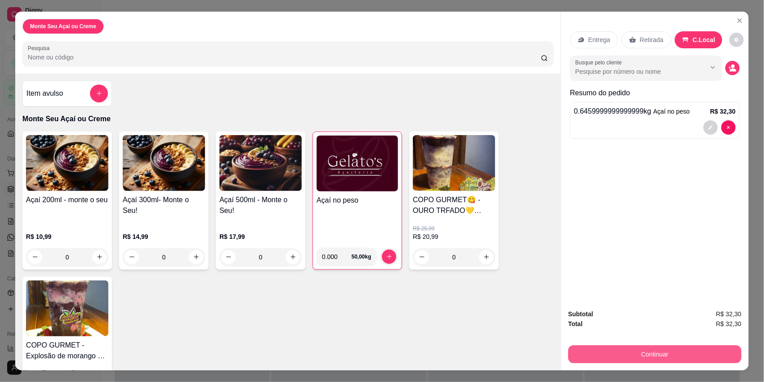
click at [631, 353] on button "Continuar" at bounding box center [654, 355] width 173 height 18
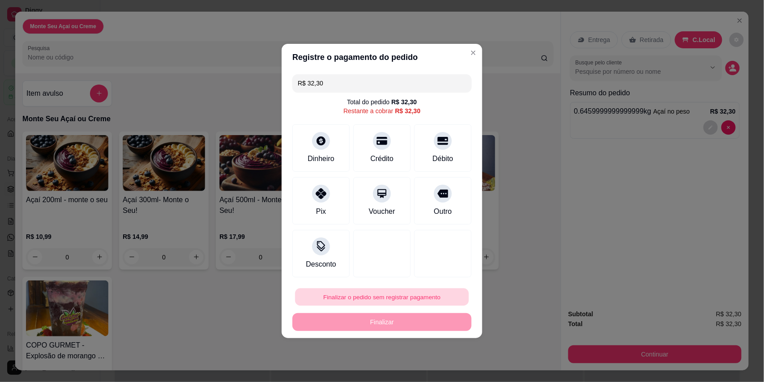
click at [437, 294] on button "Finalizar o pedido sem registrar pagamento" at bounding box center [382, 297] width 174 height 17
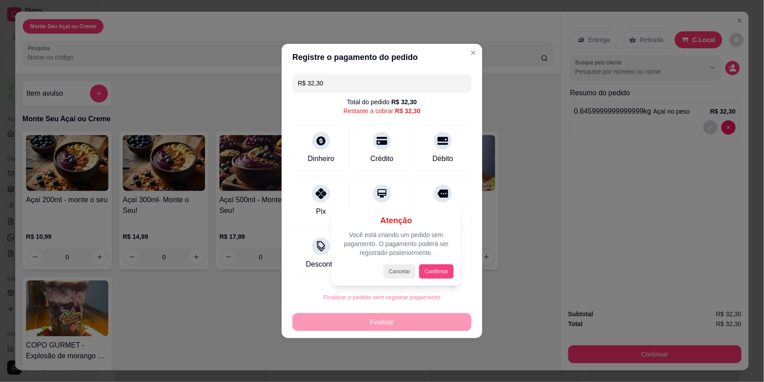
click at [439, 270] on button "Confirmar" at bounding box center [436, 272] width 34 height 14
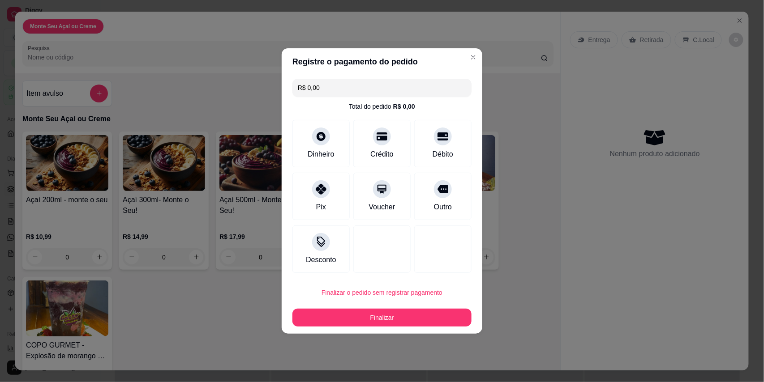
type input "R$ 0,00"
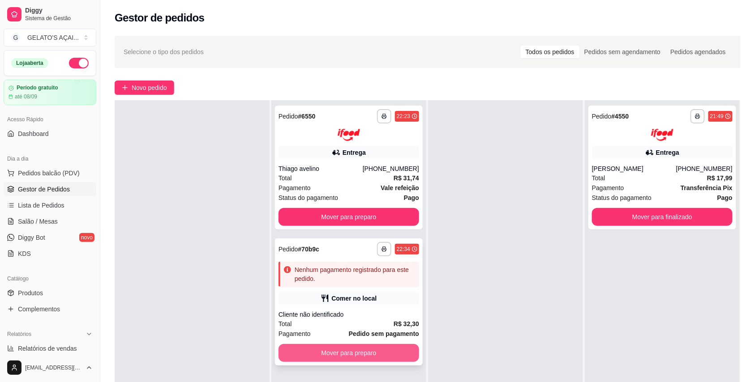
click at [387, 356] on button "Mover para preparo" at bounding box center [349, 353] width 141 height 18
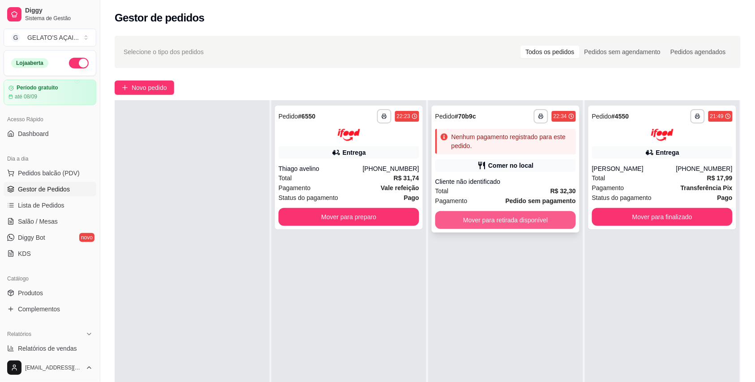
click at [530, 224] on button "Mover para retirada disponível" at bounding box center [505, 220] width 141 height 18
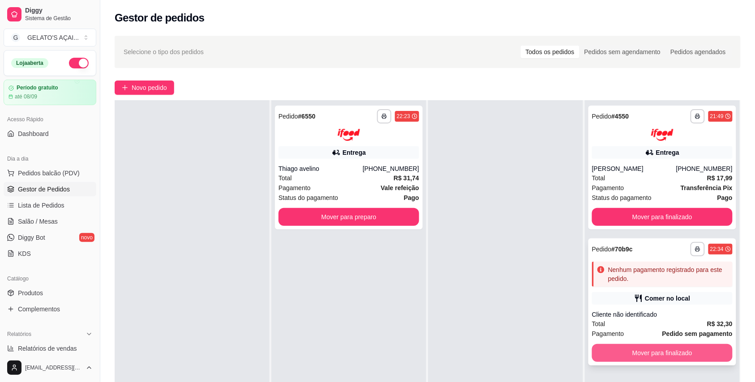
click at [636, 353] on button "Mover para finalizado" at bounding box center [662, 353] width 141 height 18
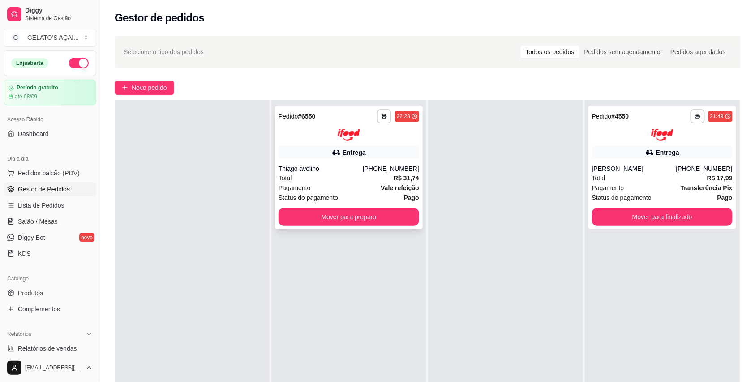
click at [364, 181] on div "Total R$ 31,74" at bounding box center [349, 178] width 141 height 10
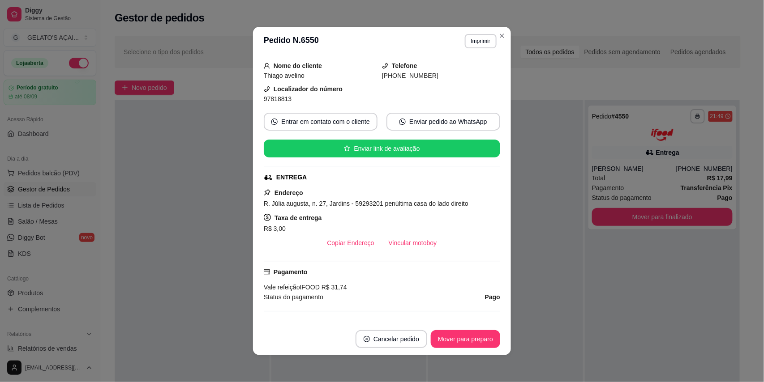
scroll to position [79, 0]
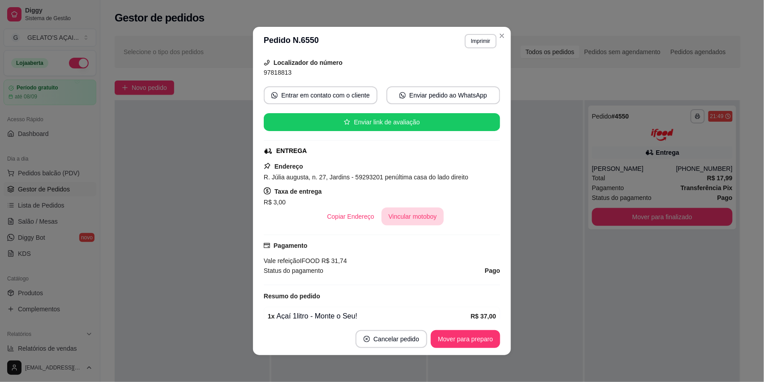
click at [413, 226] on button "Vincular motoboy" at bounding box center [413, 217] width 63 height 18
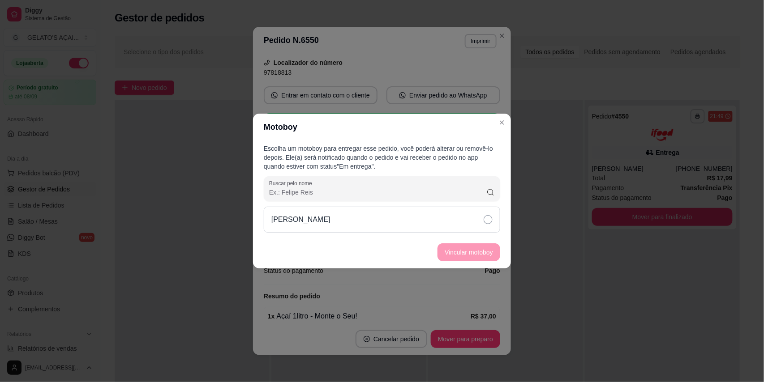
click at [439, 219] on div "Rogério Gomes" at bounding box center [382, 220] width 236 height 26
click at [464, 248] on button "Vincular motoboy" at bounding box center [469, 253] width 63 height 18
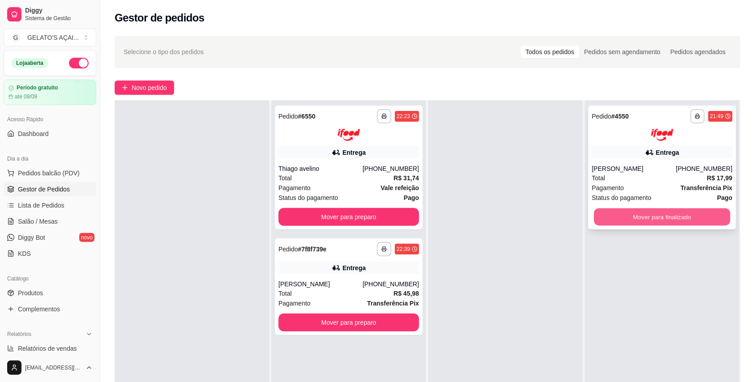
click at [606, 217] on button "Mover para finalizado" at bounding box center [662, 216] width 137 height 17
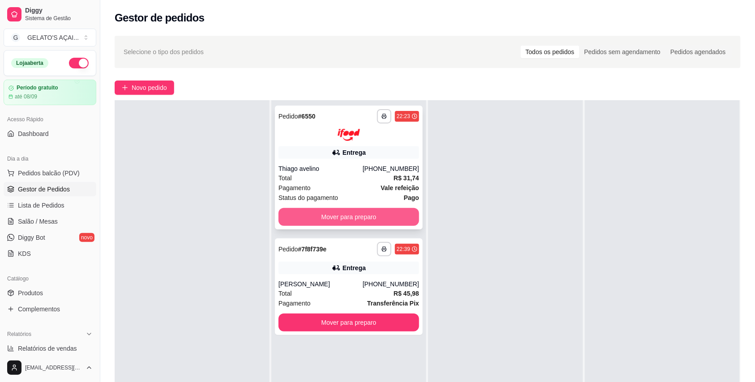
click at [341, 214] on button "Mover para preparo" at bounding box center [349, 217] width 141 height 18
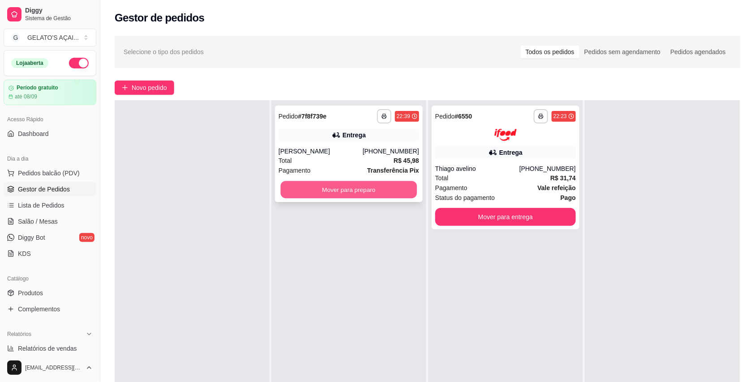
click at [368, 184] on button "Mover para preparo" at bounding box center [349, 189] width 137 height 17
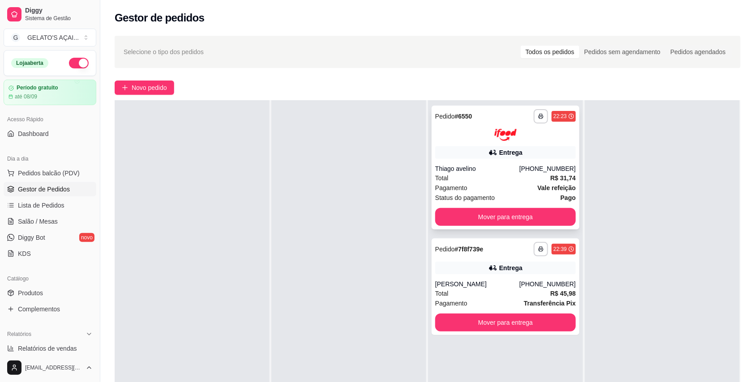
click at [498, 174] on div "Total R$ 31,74" at bounding box center [505, 178] width 141 height 10
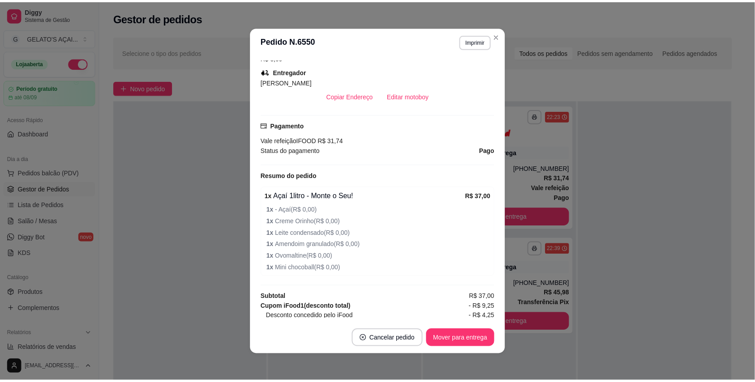
scroll to position [239, 0]
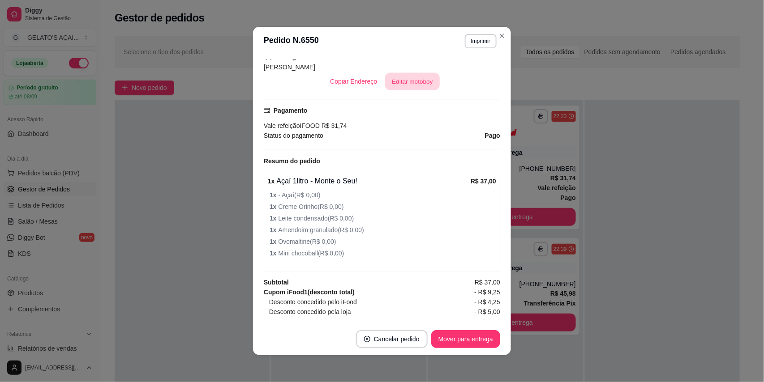
click at [408, 86] on button "Editar motoboy" at bounding box center [412, 81] width 55 height 17
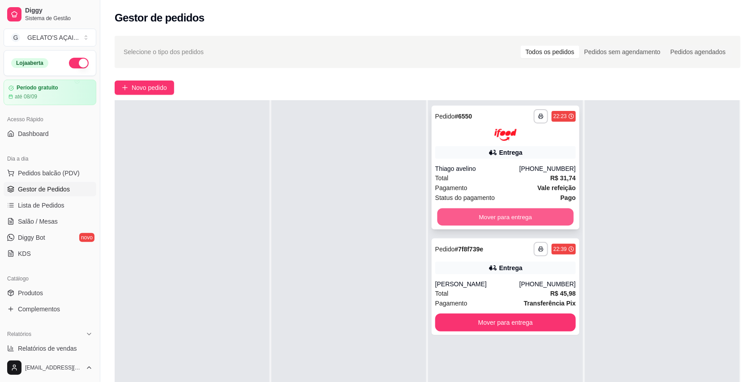
click at [514, 219] on button "Mover para entrega" at bounding box center [506, 216] width 137 height 17
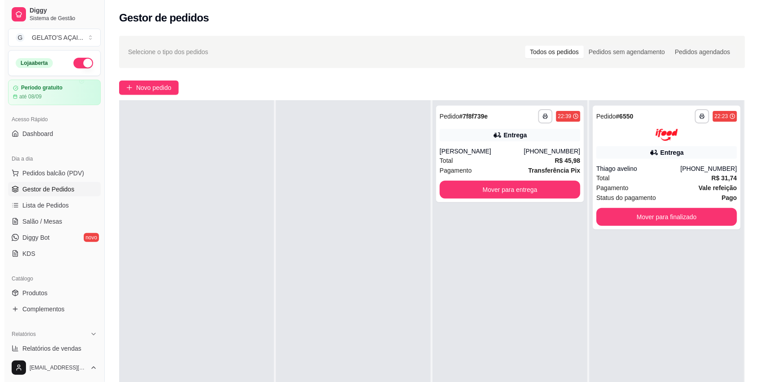
scroll to position [0, 0]
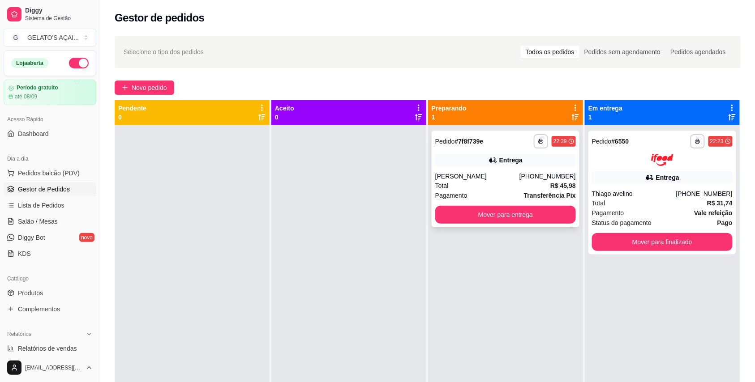
click at [462, 162] on div "Entrega" at bounding box center [505, 160] width 141 height 13
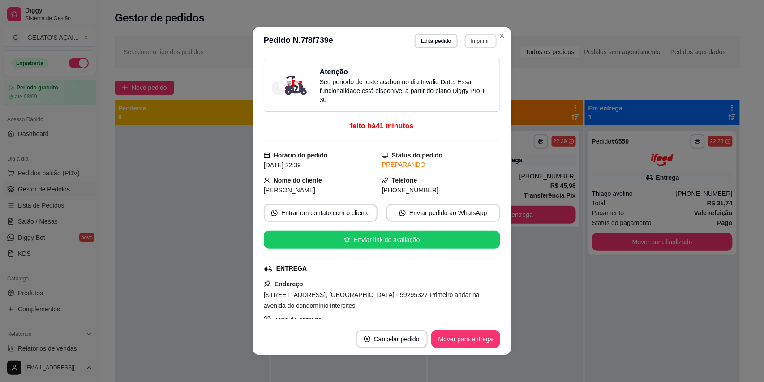
click at [479, 47] on button "Imprimir" at bounding box center [481, 41] width 32 height 14
click at [464, 75] on button "IMPRESSORA" at bounding box center [460, 72] width 65 height 14
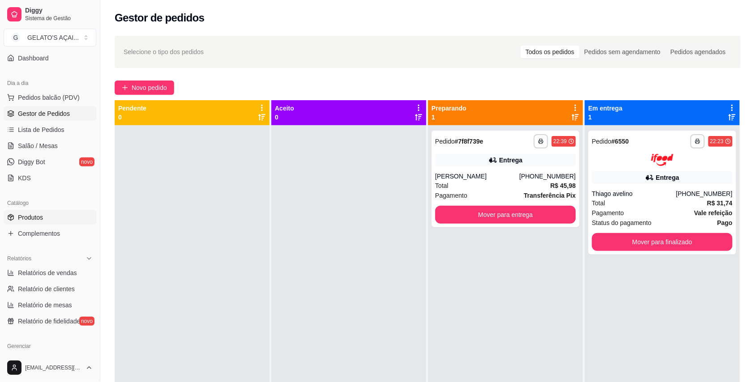
scroll to position [159, 0]
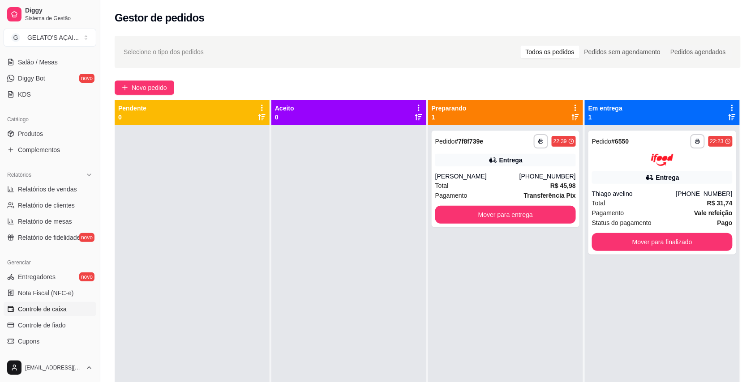
click at [57, 310] on span "Controle de caixa" at bounding box center [42, 309] width 49 height 9
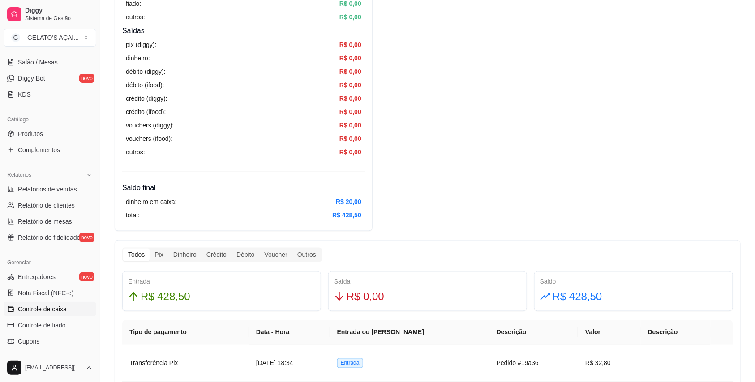
scroll to position [79, 0]
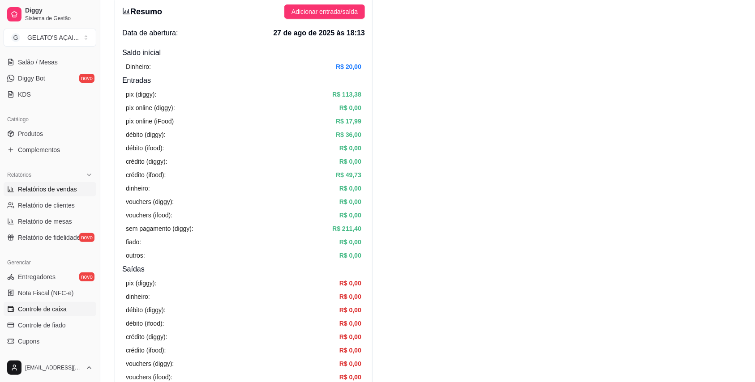
click at [51, 193] on span "Relatórios de vendas" at bounding box center [47, 189] width 59 height 9
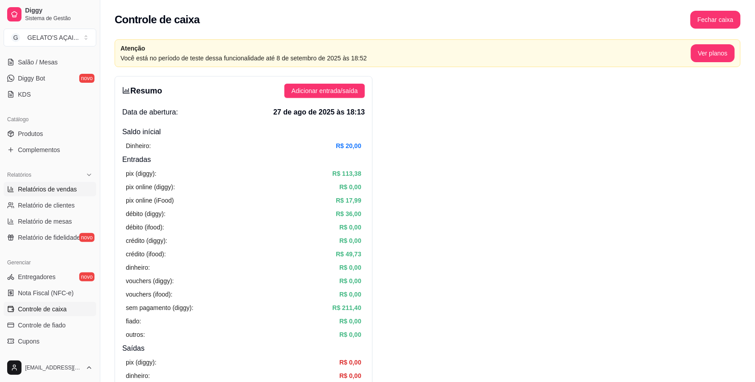
select select "ALL"
select select "0"
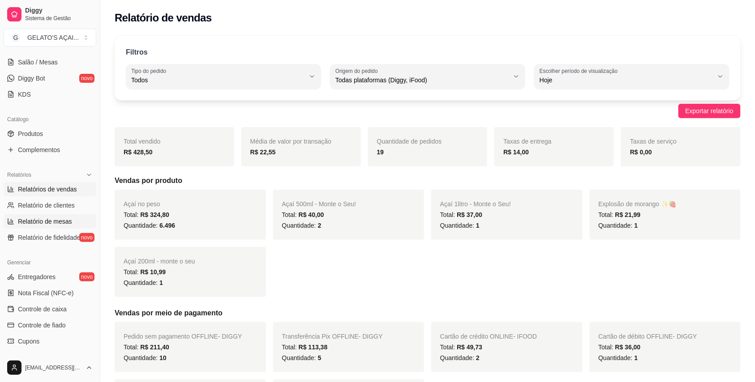
click at [40, 218] on span "Relatório de mesas" at bounding box center [45, 221] width 54 height 9
select select "TOTAL_OF_ORDERS"
select select "7"
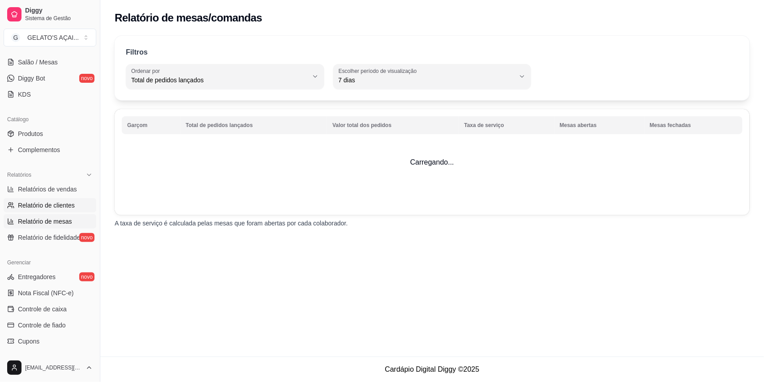
click at [45, 206] on span "Relatório de clientes" at bounding box center [46, 205] width 57 height 9
select select "30"
select select "HIGHEST_TOTAL_SPENT_WITH_ORDERS"
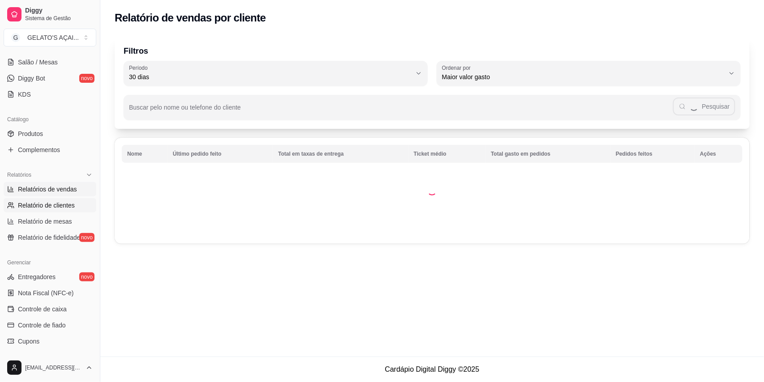
click at [50, 191] on span "Relatórios de vendas" at bounding box center [47, 189] width 59 height 9
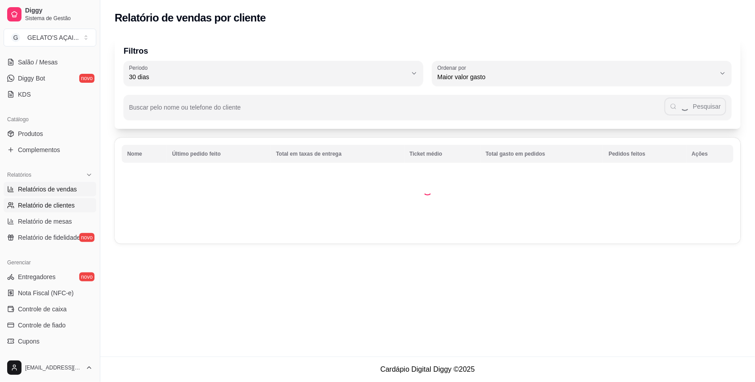
select select "ALL"
select select "0"
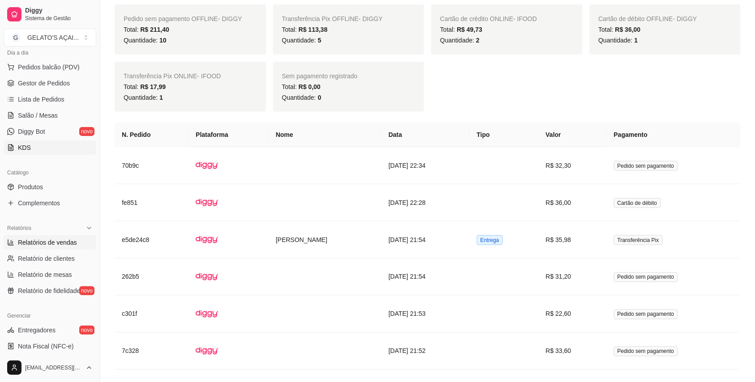
scroll to position [79, 0]
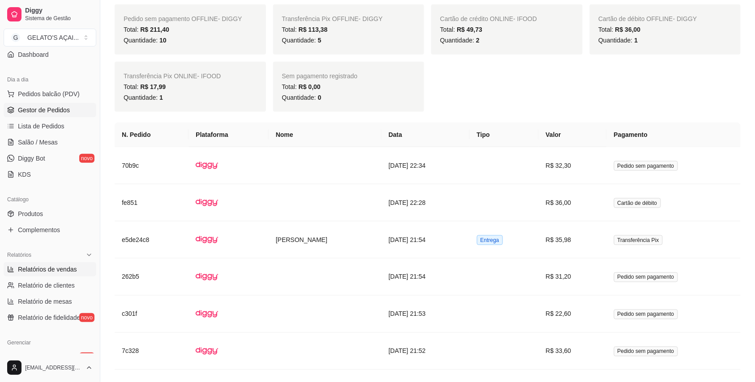
click at [50, 110] on span "Gestor de Pedidos" at bounding box center [44, 110] width 52 height 9
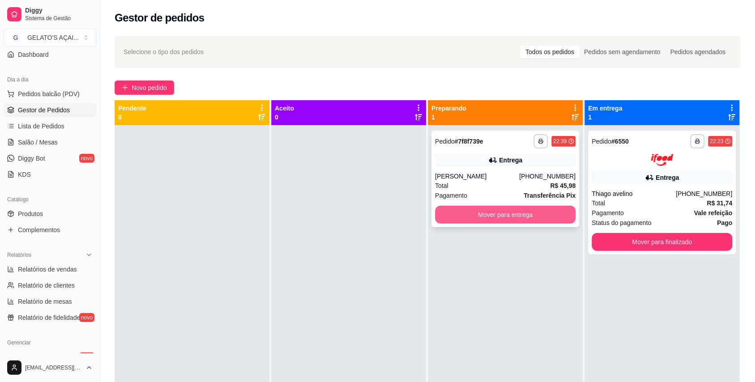
click at [504, 210] on button "Mover para entrega" at bounding box center [505, 215] width 141 height 18
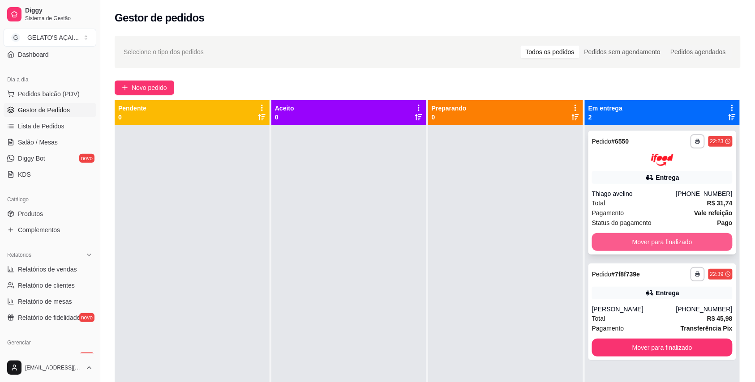
click at [641, 240] on button "Mover para finalizado" at bounding box center [662, 242] width 141 height 18
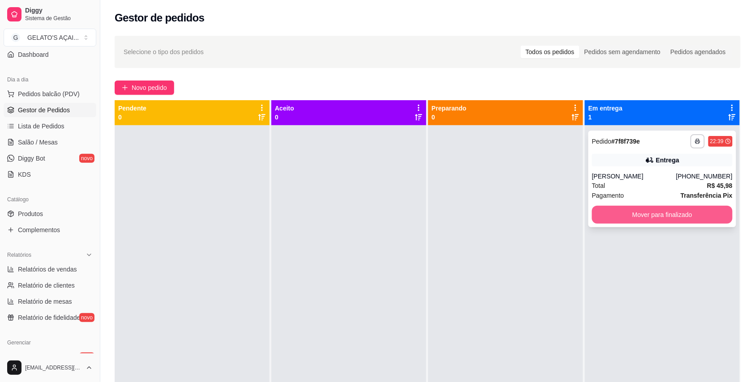
click at [653, 220] on button "Mover para finalizado" at bounding box center [662, 215] width 141 height 18
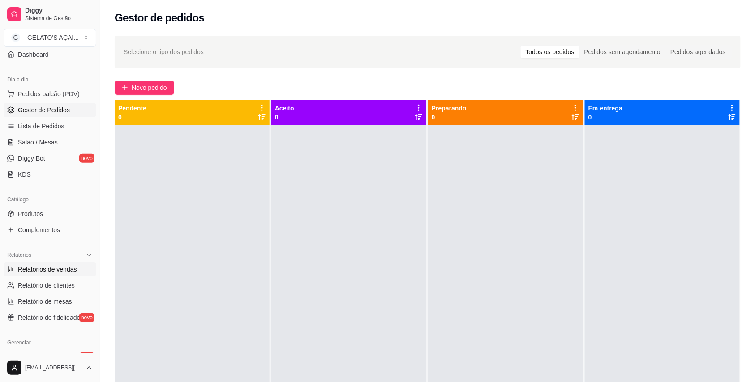
click at [46, 271] on span "Relatórios de vendas" at bounding box center [47, 269] width 59 height 9
select select "ALL"
select select "0"
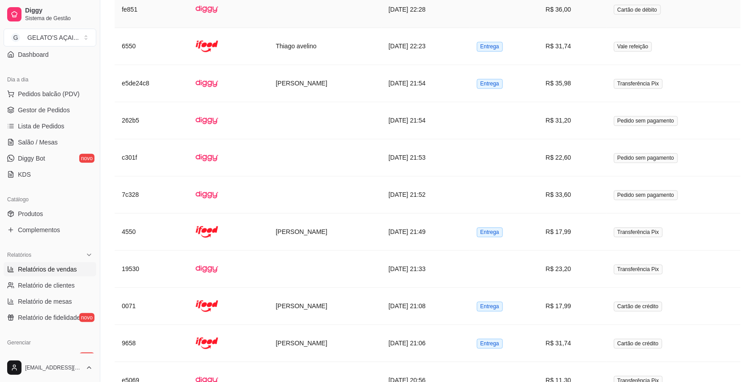
scroll to position [558, 0]
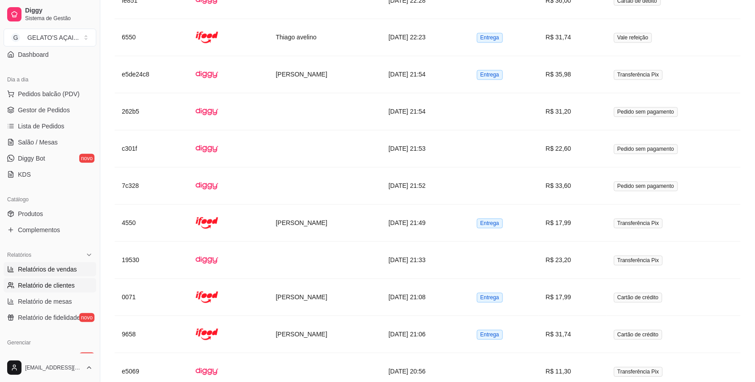
click at [58, 287] on span "Relatório de clientes" at bounding box center [46, 285] width 57 height 9
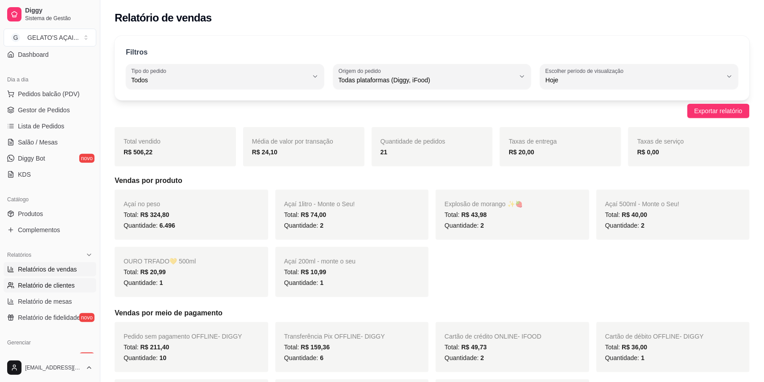
select select "30"
select select "HIGHEST_TOTAL_SPENT_WITH_ORDERS"
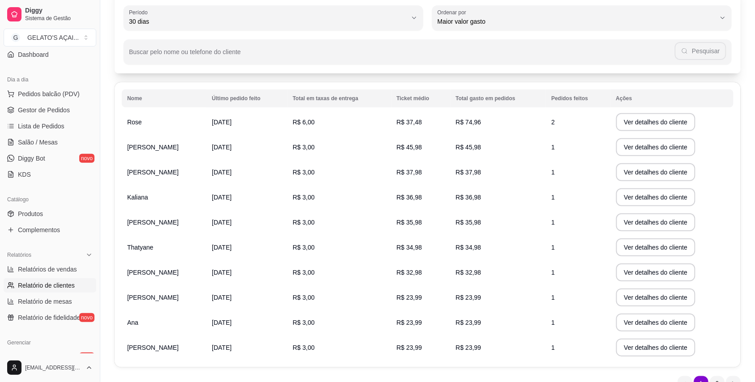
scroll to position [100, 0]
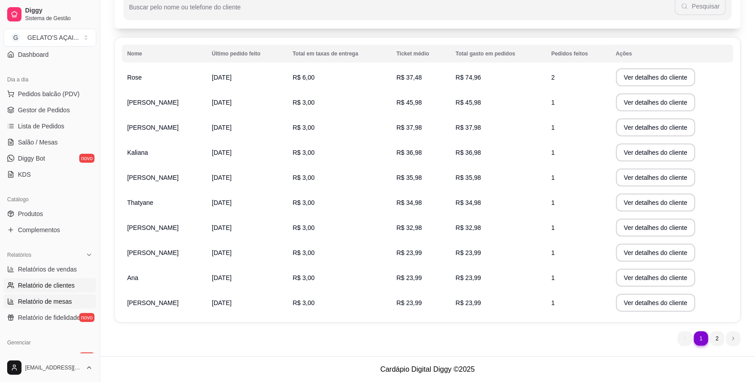
click at [39, 300] on span "Relatório de mesas" at bounding box center [45, 301] width 54 height 9
select select "TOTAL_OF_ORDERS"
select select "7"
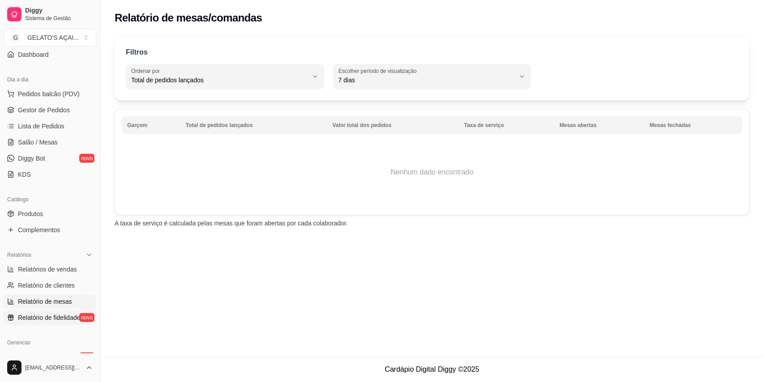
click at [38, 317] on span "Relatório de fidelidade" at bounding box center [49, 318] width 62 height 9
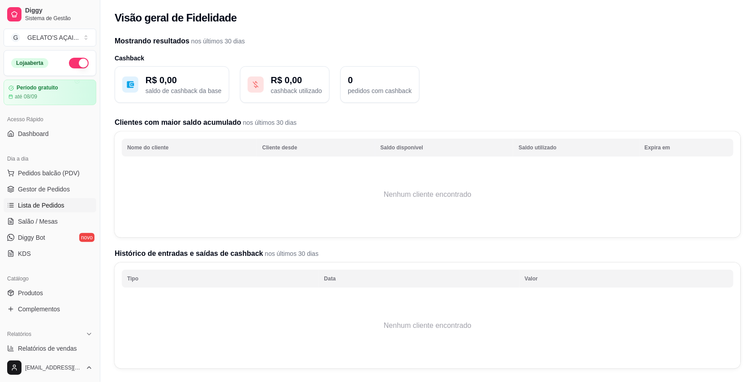
click at [40, 208] on span "Lista de Pedidos" at bounding box center [41, 205] width 47 height 9
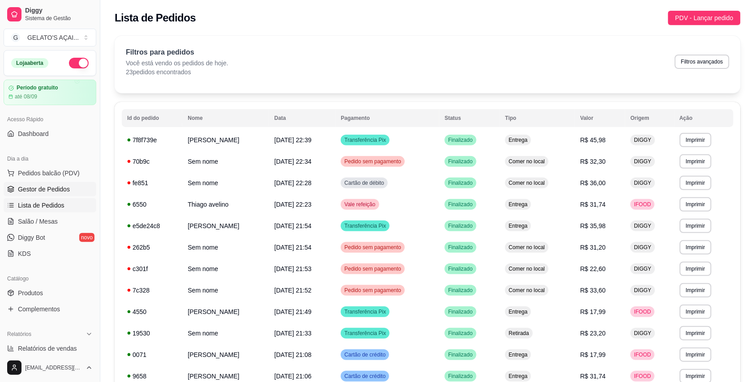
click at [45, 194] on span "Gestor de Pedidos" at bounding box center [44, 189] width 52 height 9
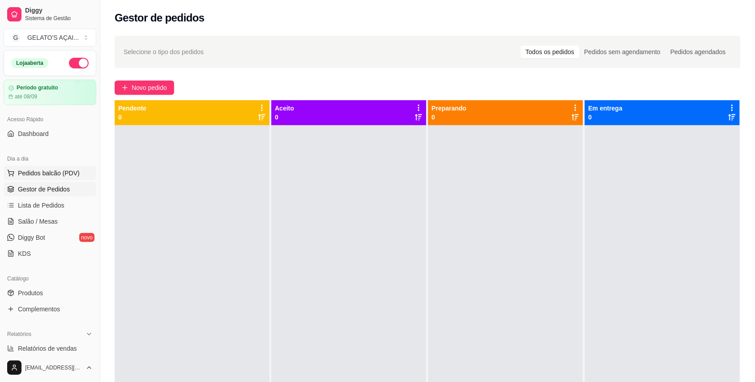
click at [50, 175] on span "Pedidos balcão (PDV)" at bounding box center [49, 173] width 62 height 9
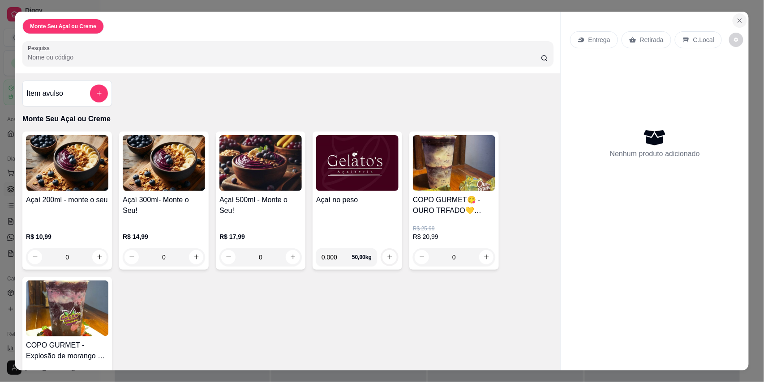
click at [736, 17] on icon "Close" at bounding box center [739, 20] width 7 height 7
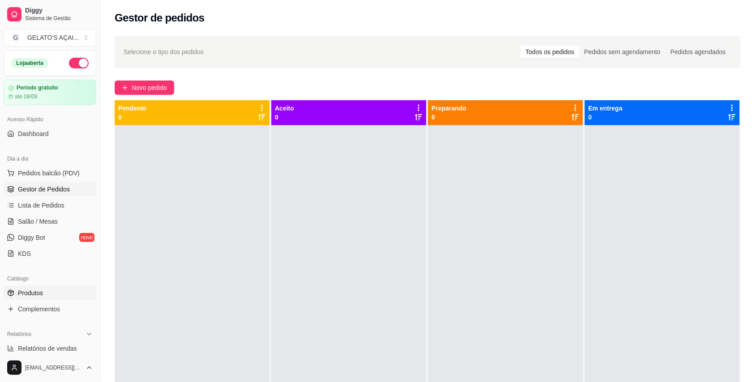
click at [24, 299] on link "Produtos" at bounding box center [50, 293] width 93 height 14
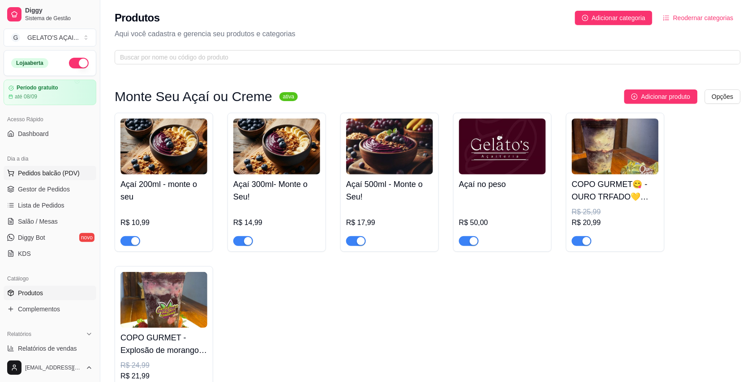
click at [71, 178] on button "Pedidos balcão (PDV)" at bounding box center [50, 173] width 93 height 14
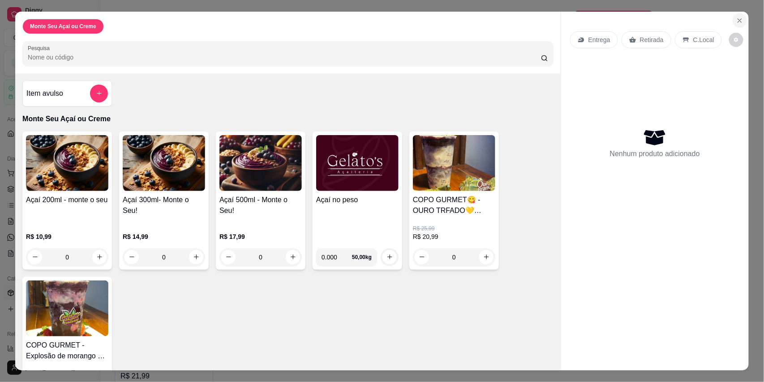
click at [740, 22] on button "Close" at bounding box center [740, 20] width 14 height 14
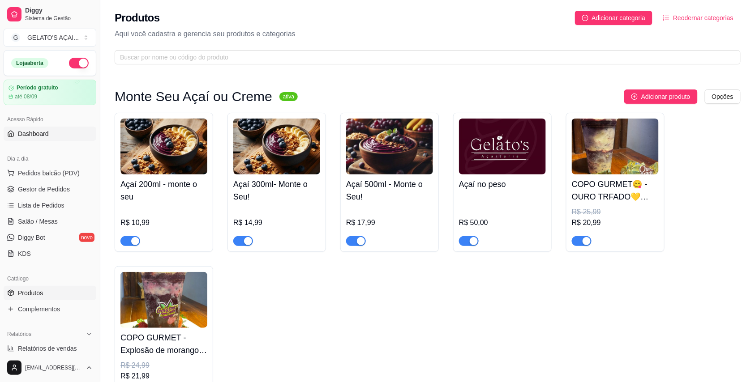
click at [61, 140] on link "Dashboard" at bounding box center [50, 134] width 93 height 14
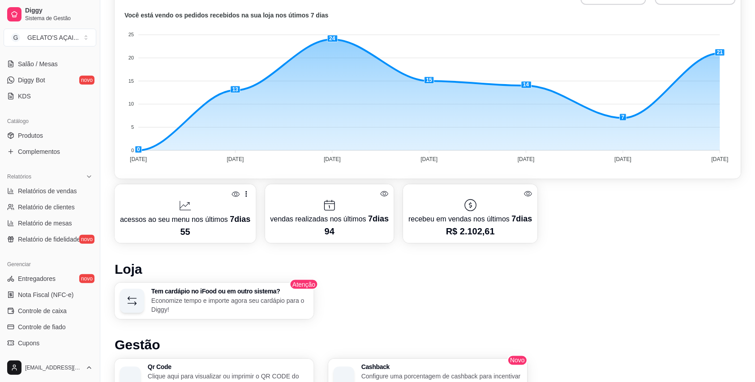
scroll to position [159, 0]
click at [40, 309] on span "Controle de caixa" at bounding box center [42, 309] width 49 height 9
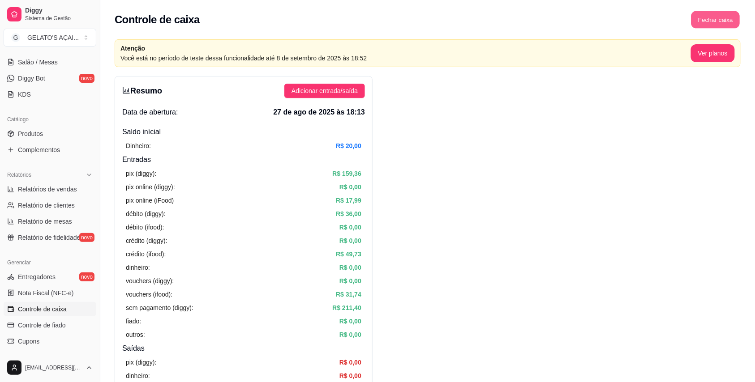
click at [724, 23] on button "Fechar caixa" at bounding box center [715, 19] width 49 height 17
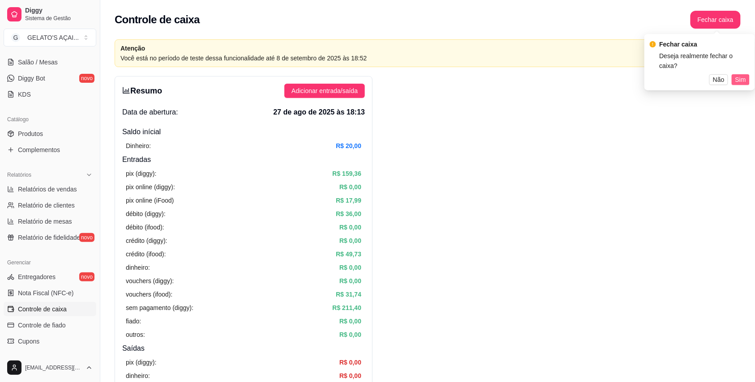
click at [740, 75] on span "Sim" at bounding box center [740, 80] width 11 height 10
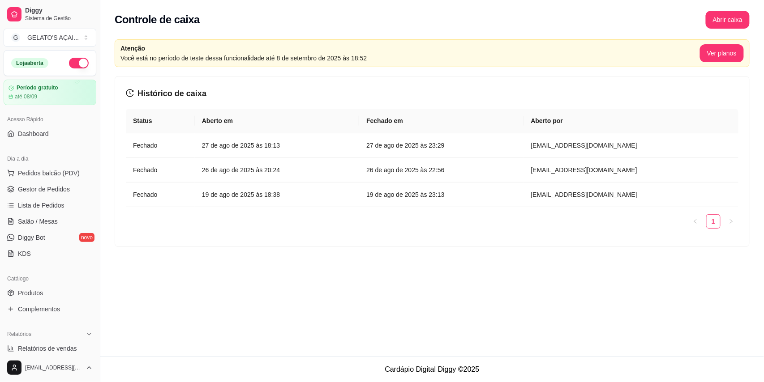
click at [69, 64] on button "button" at bounding box center [79, 63] width 20 height 11
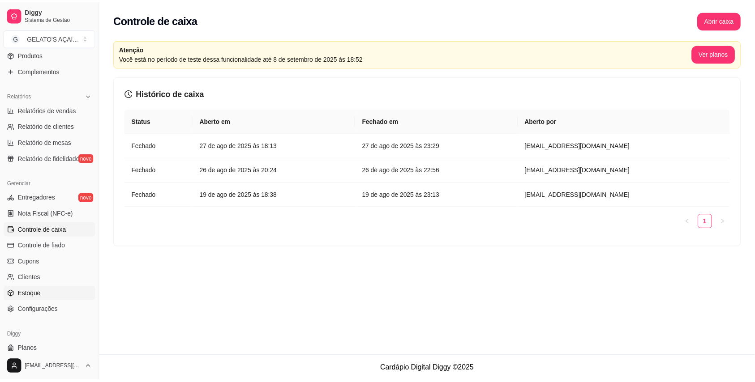
scroll to position [262, 0]
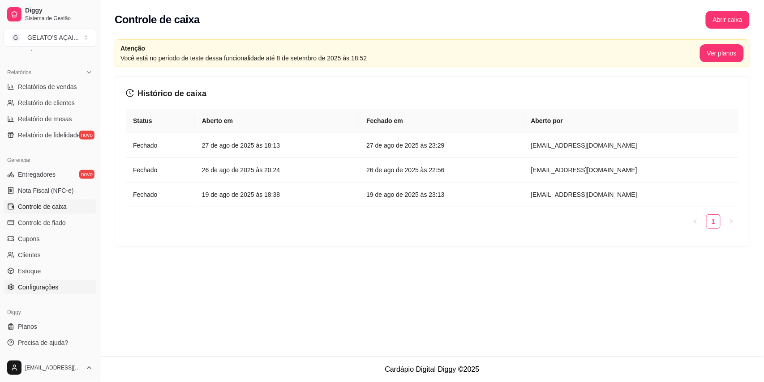
click at [49, 290] on span "Configurações" at bounding box center [38, 287] width 40 height 9
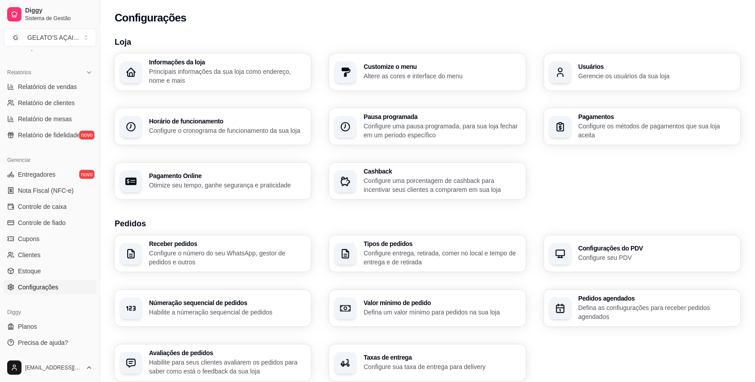
click at [212, 133] on p "Configure o cronograma de funcionamento da sua loja" at bounding box center [227, 130] width 157 height 9
